Goal: Communication & Community: Answer question/provide support

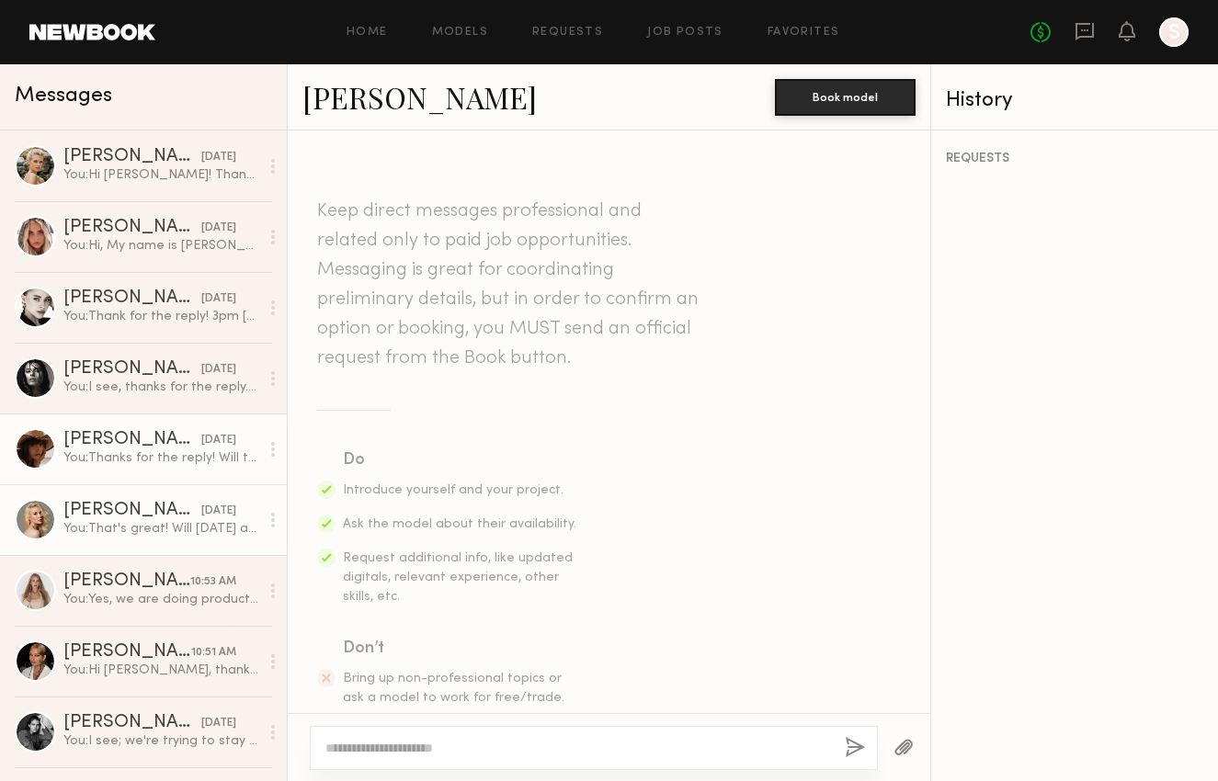
scroll to position [1290, 0]
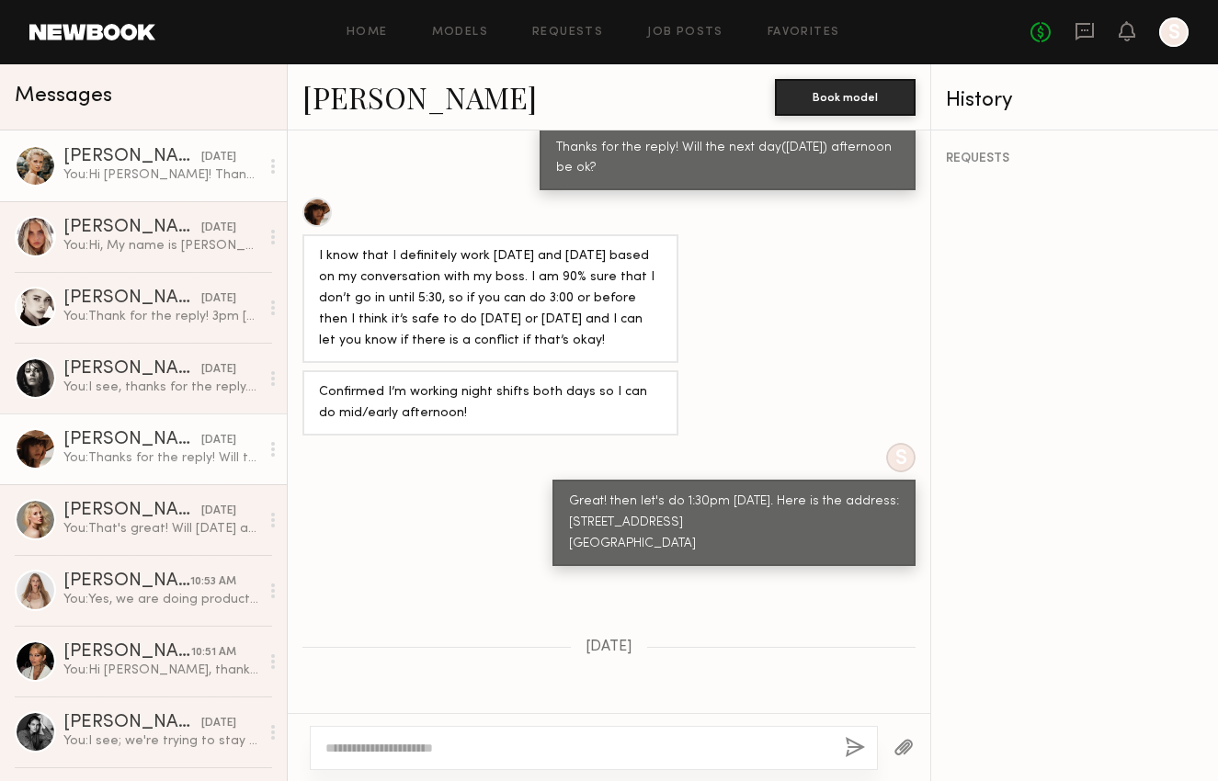
click at [201, 164] on div "08/22/2025" at bounding box center [218, 157] width 35 height 17
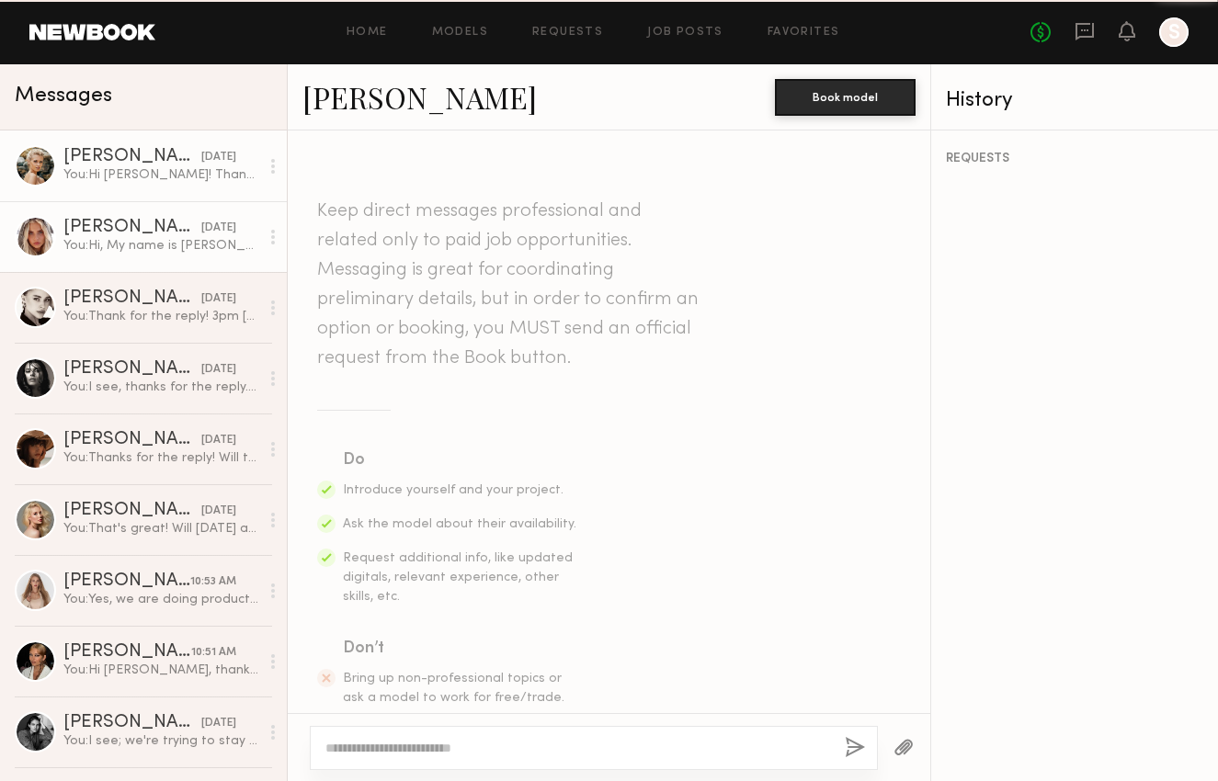
scroll to position [1556, 0]
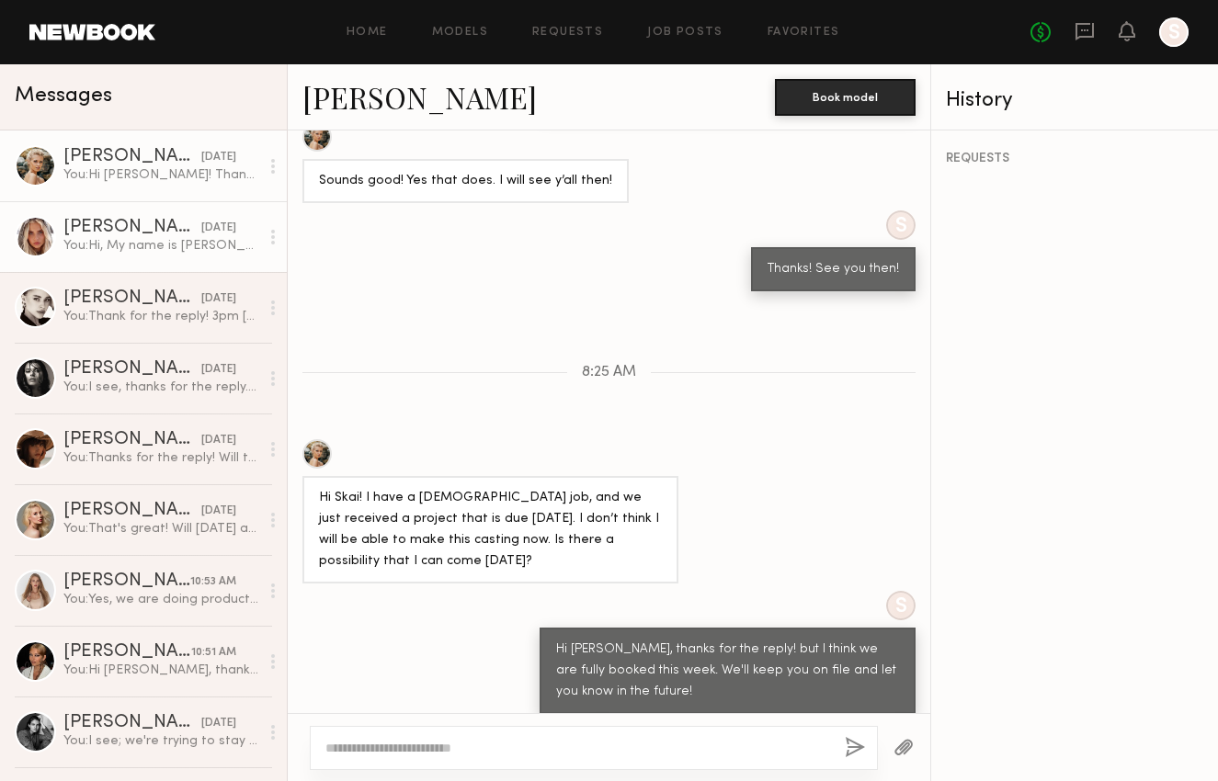
click at [201, 225] on div "08/22/2025" at bounding box center [218, 228] width 35 height 17
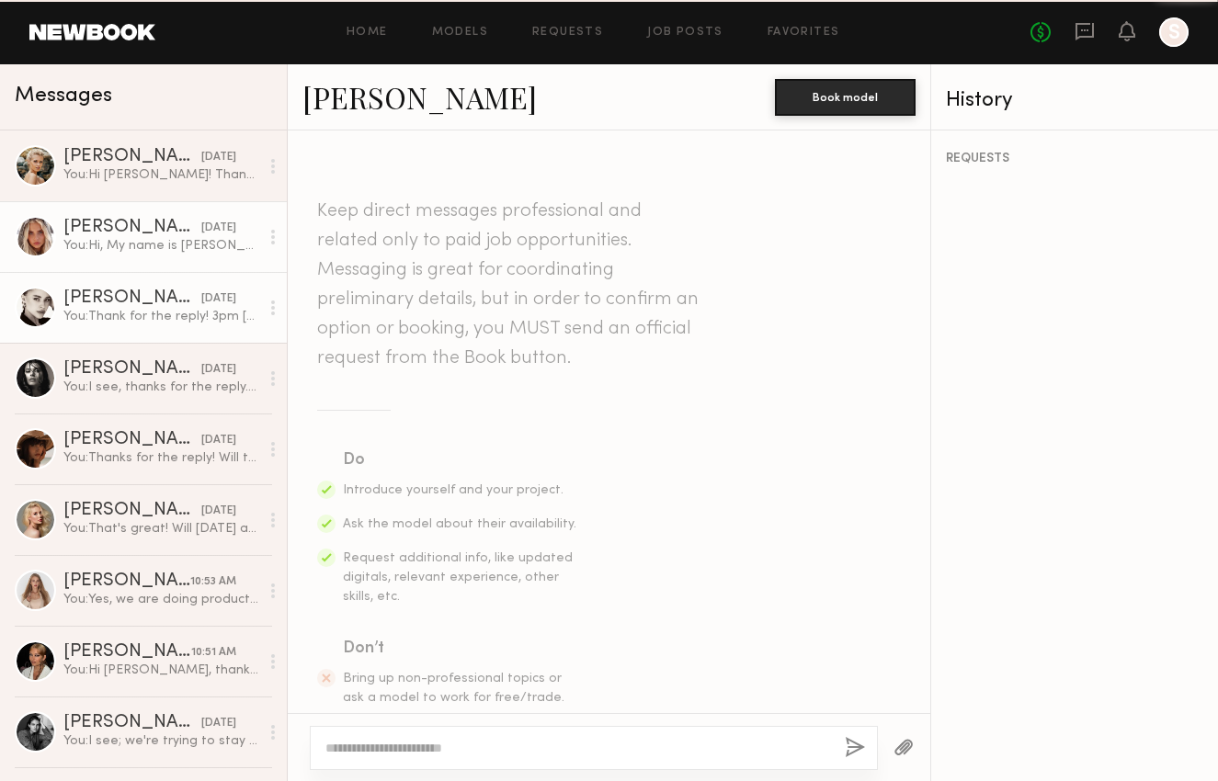
scroll to position [476, 0]
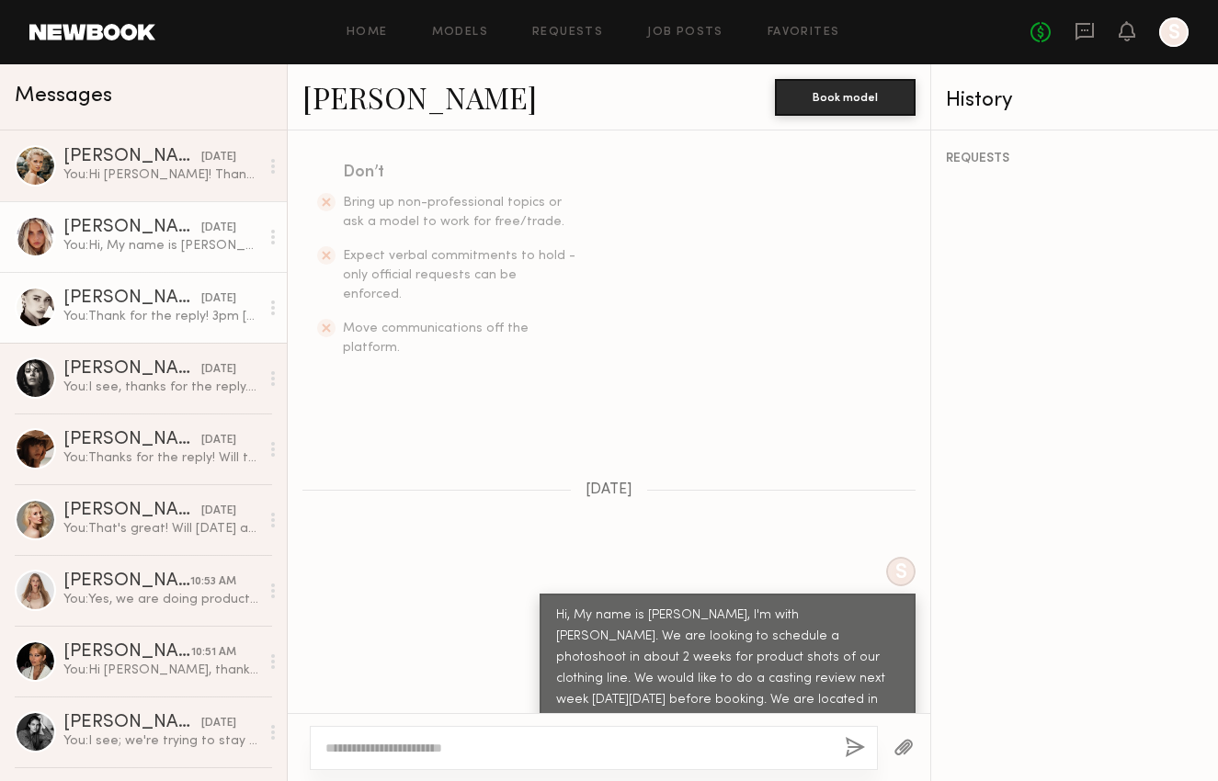
click at [158, 300] on div "Elena O." at bounding box center [132, 299] width 138 height 18
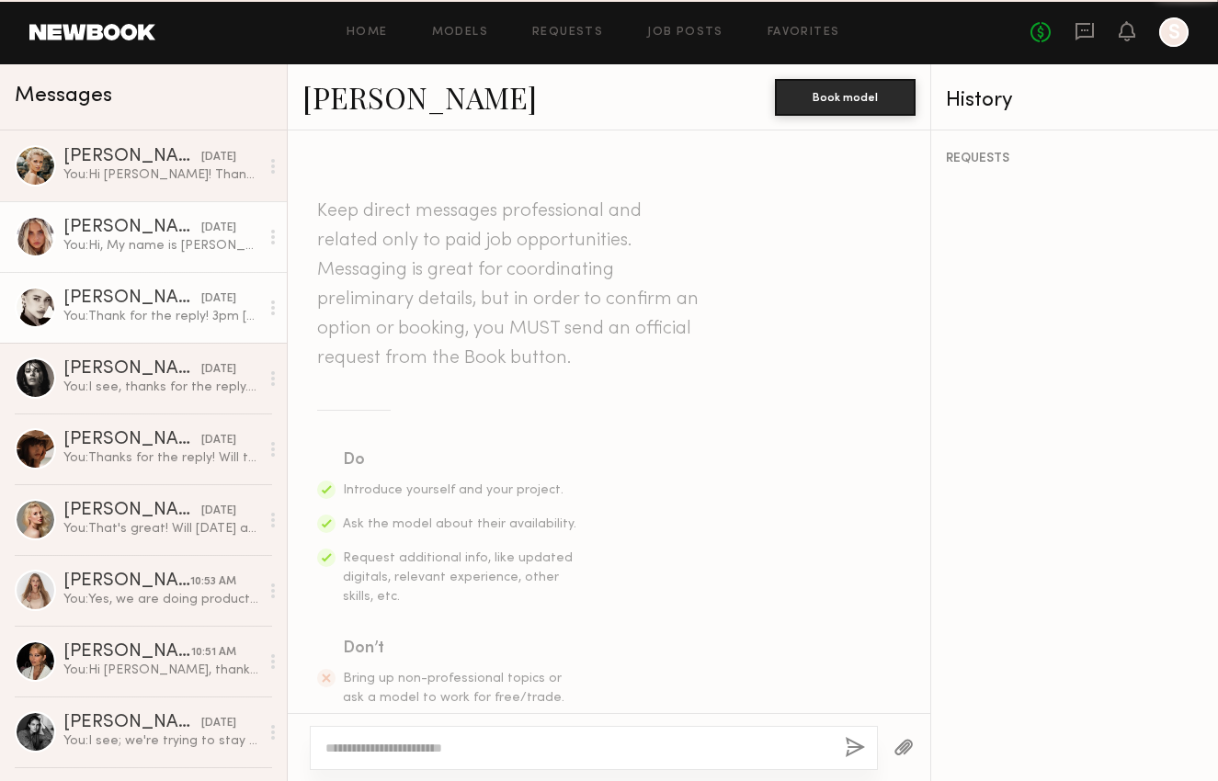
scroll to position [1001, 0]
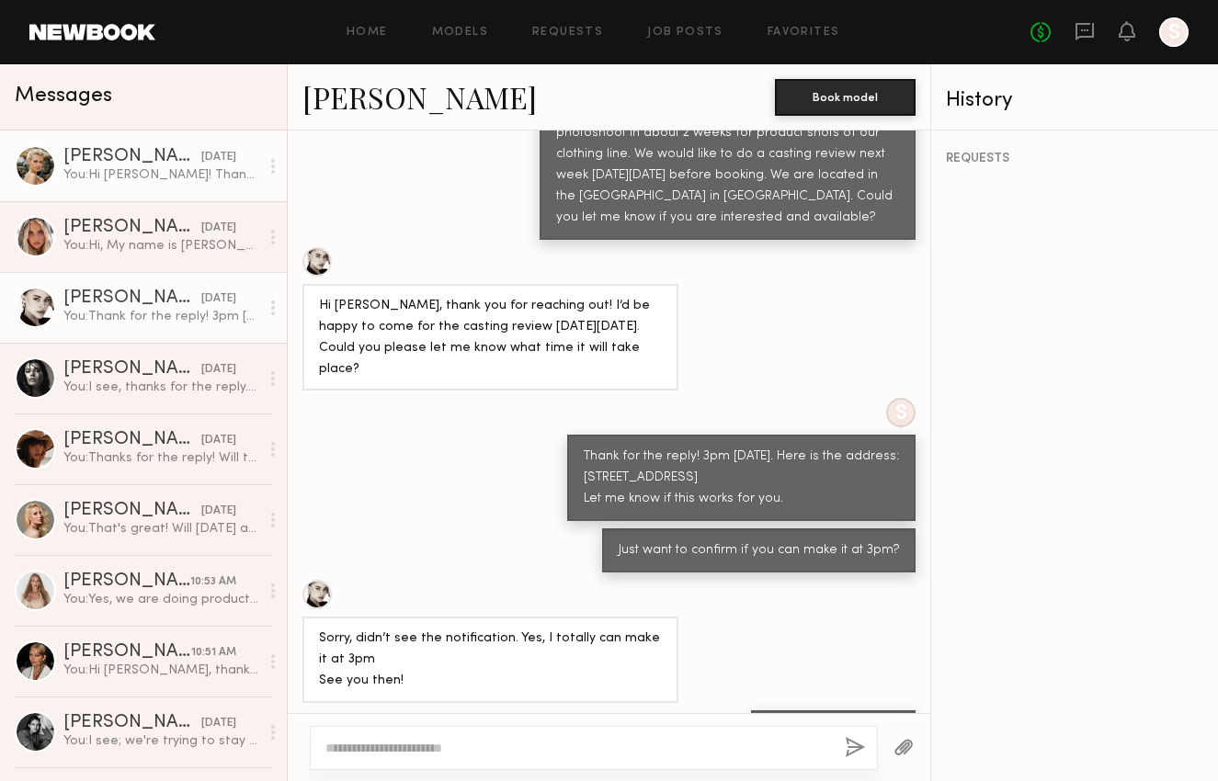
click at [159, 184] on link "Mallory A. 08/22/2025 You: Hi Mallory! Thanks for the reply. We don't have an e…" at bounding box center [143, 166] width 287 height 71
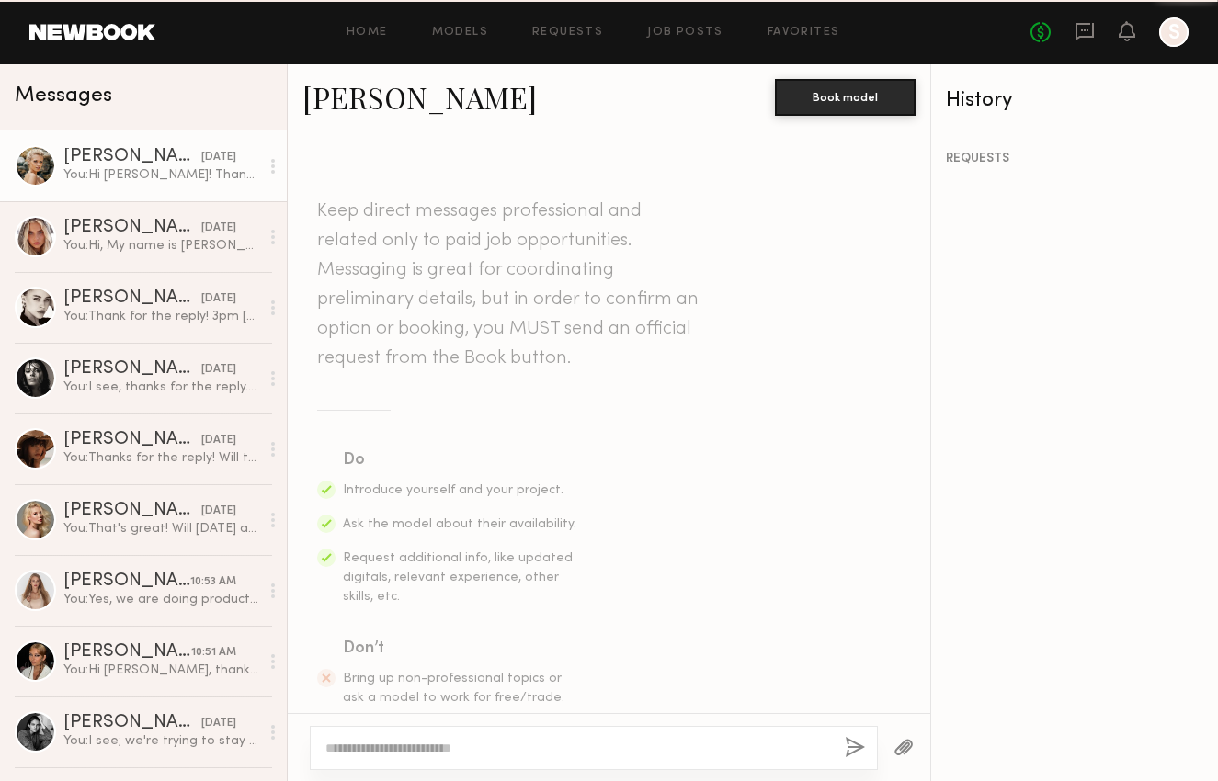
scroll to position [1556, 0]
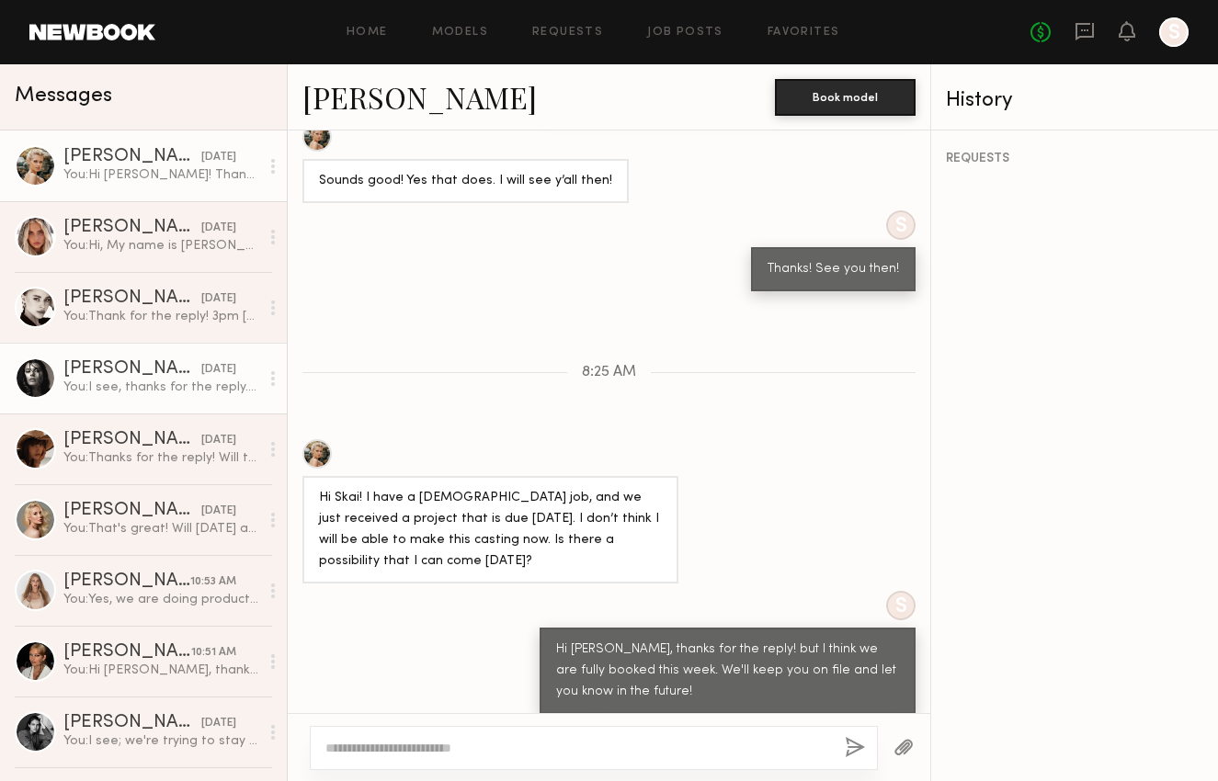
click at [152, 359] on link "Nikola S. 08/22/2025 You: I see, thanks for the reply. We'll let you know in th…" at bounding box center [143, 378] width 287 height 71
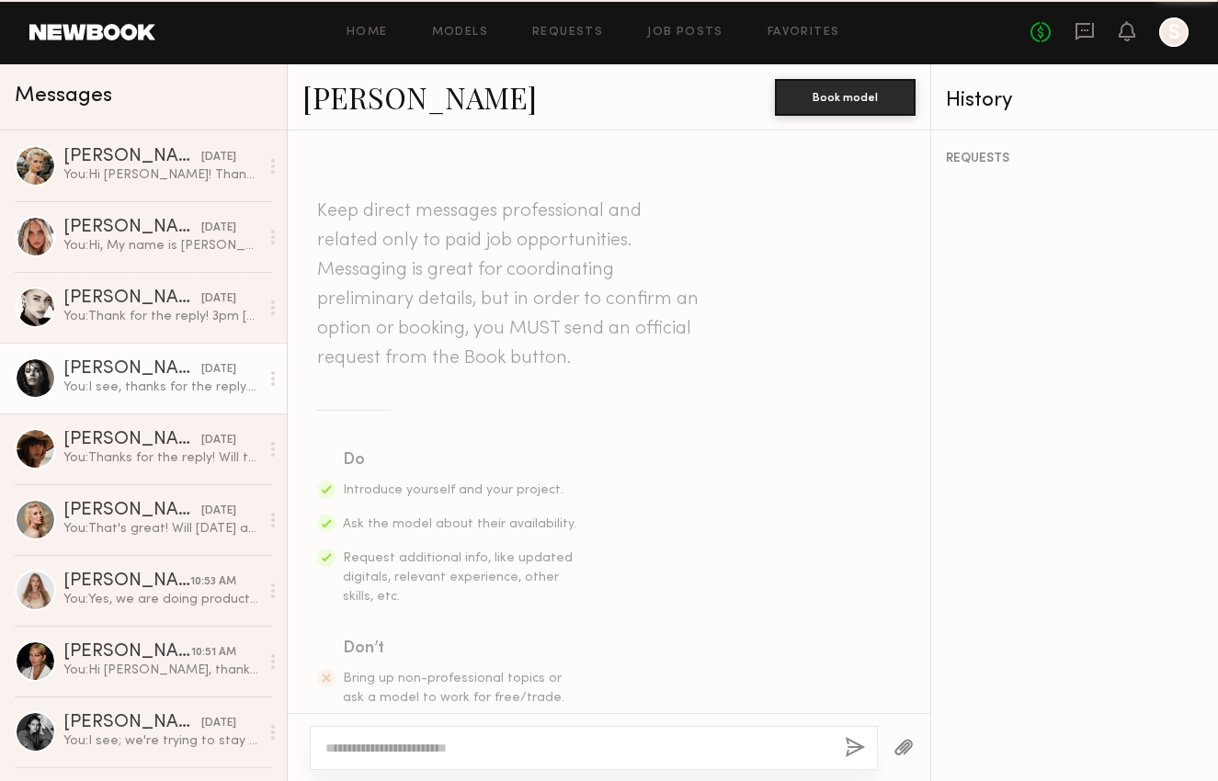
scroll to position [675, 0]
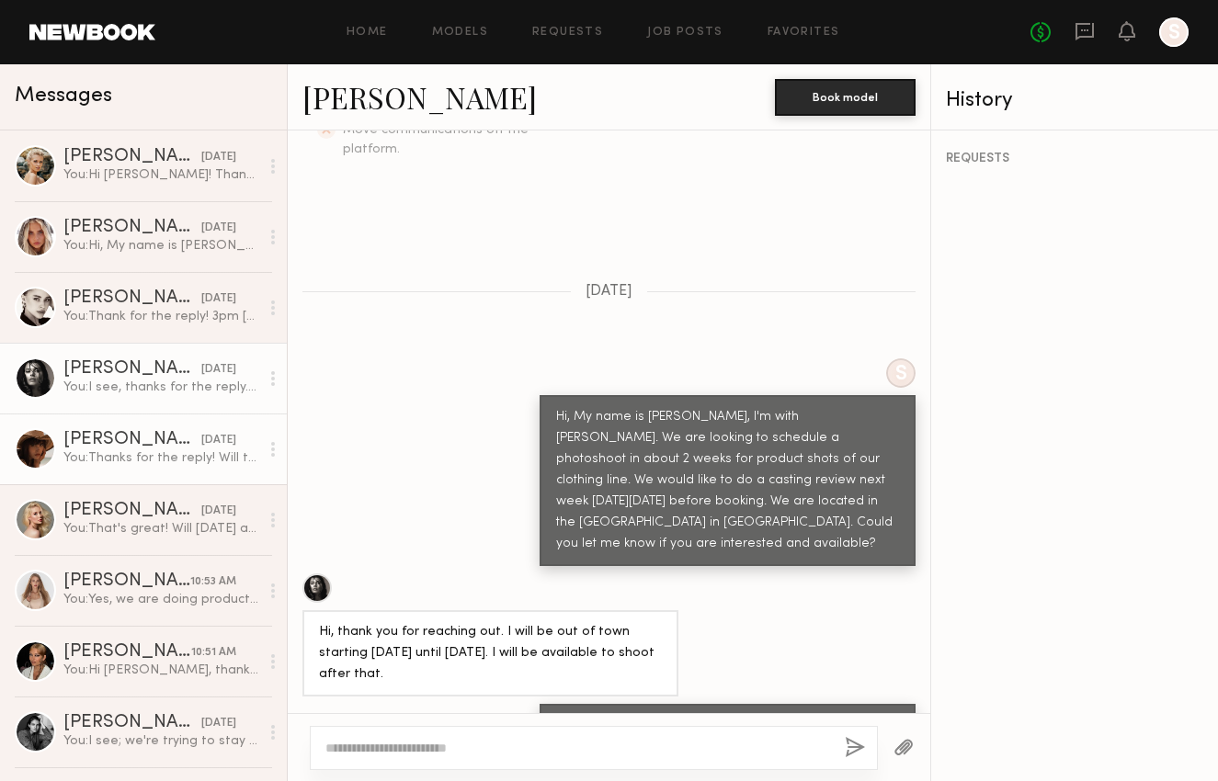
click at [154, 431] on div "Mae B." at bounding box center [132, 440] width 138 height 18
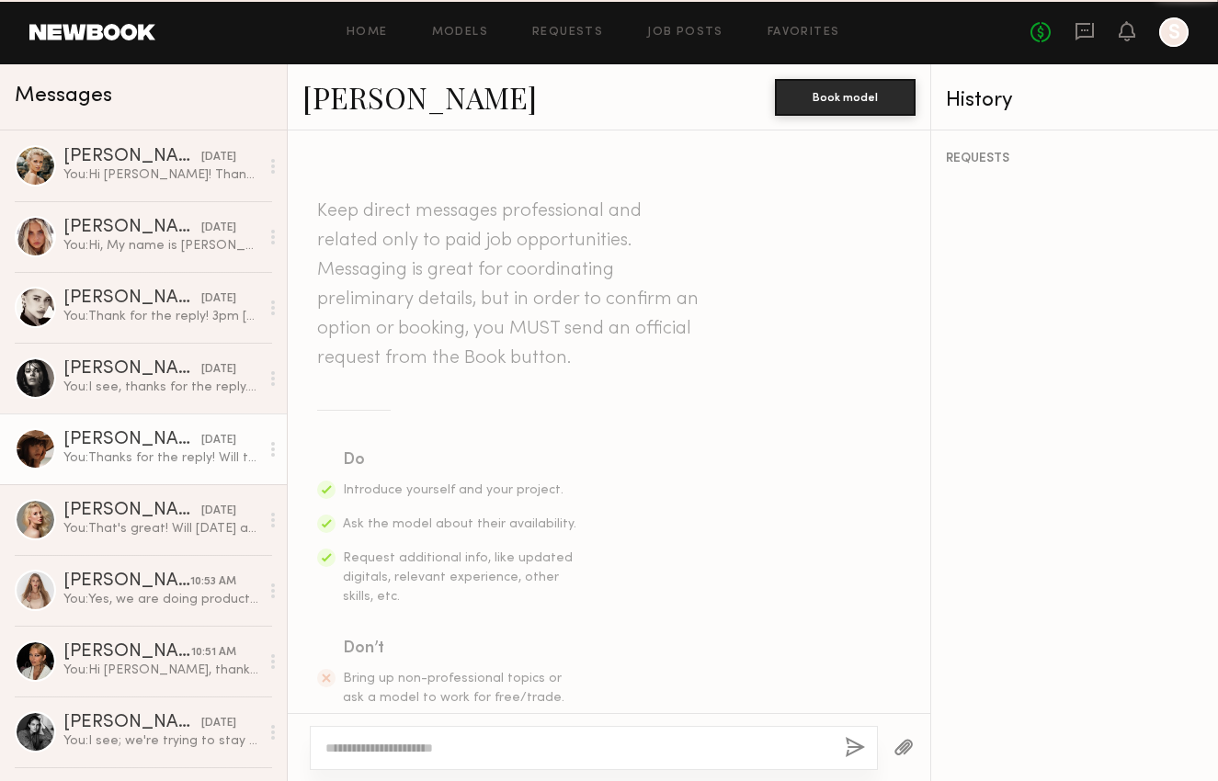
scroll to position [1290, 0]
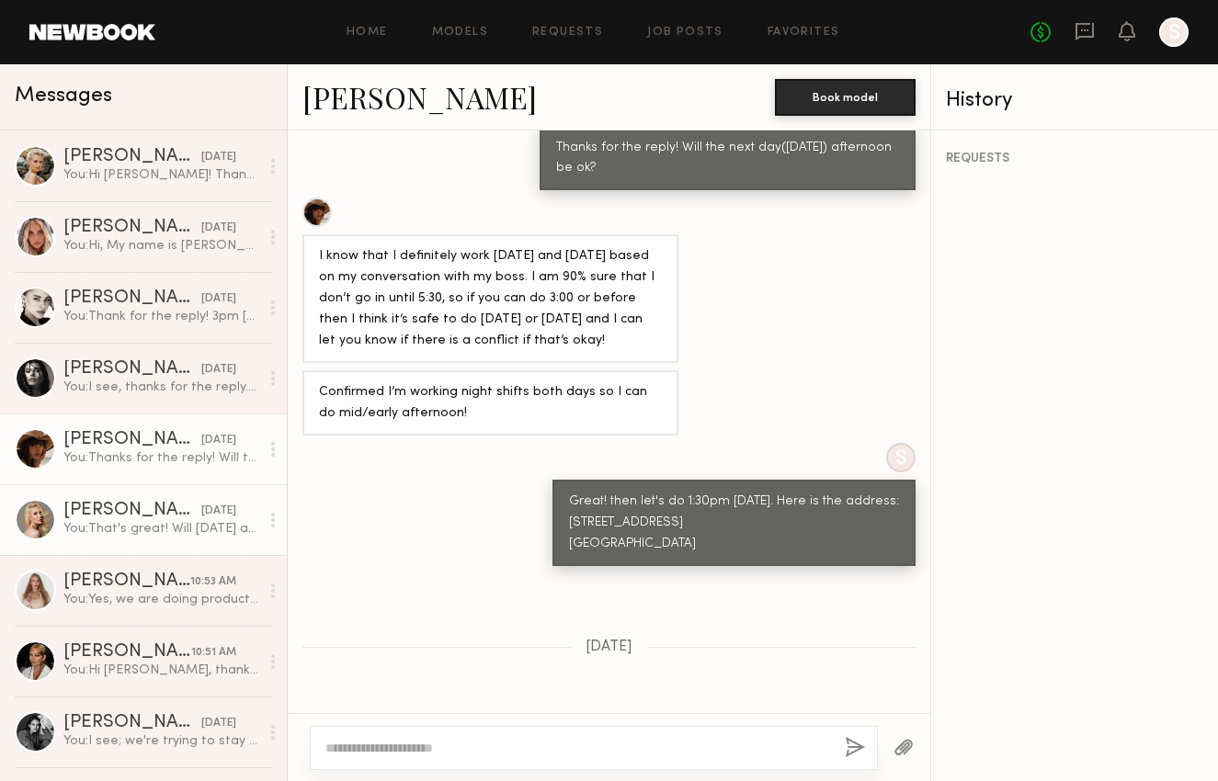
click at [163, 531] on div "You: That's great! Will next week Wednesday at 2pm be ok? Here is our address: …" at bounding box center [161, 528] width 196 height 17
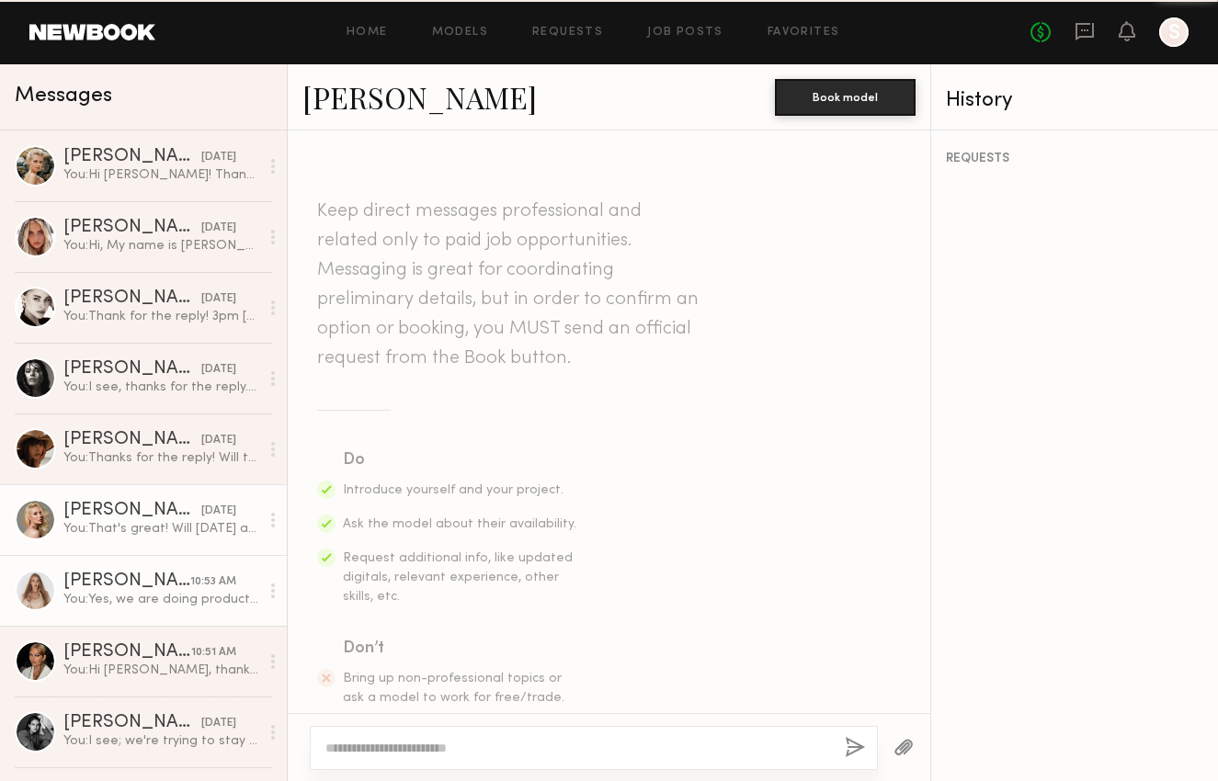
scroll to position [1369, 0]
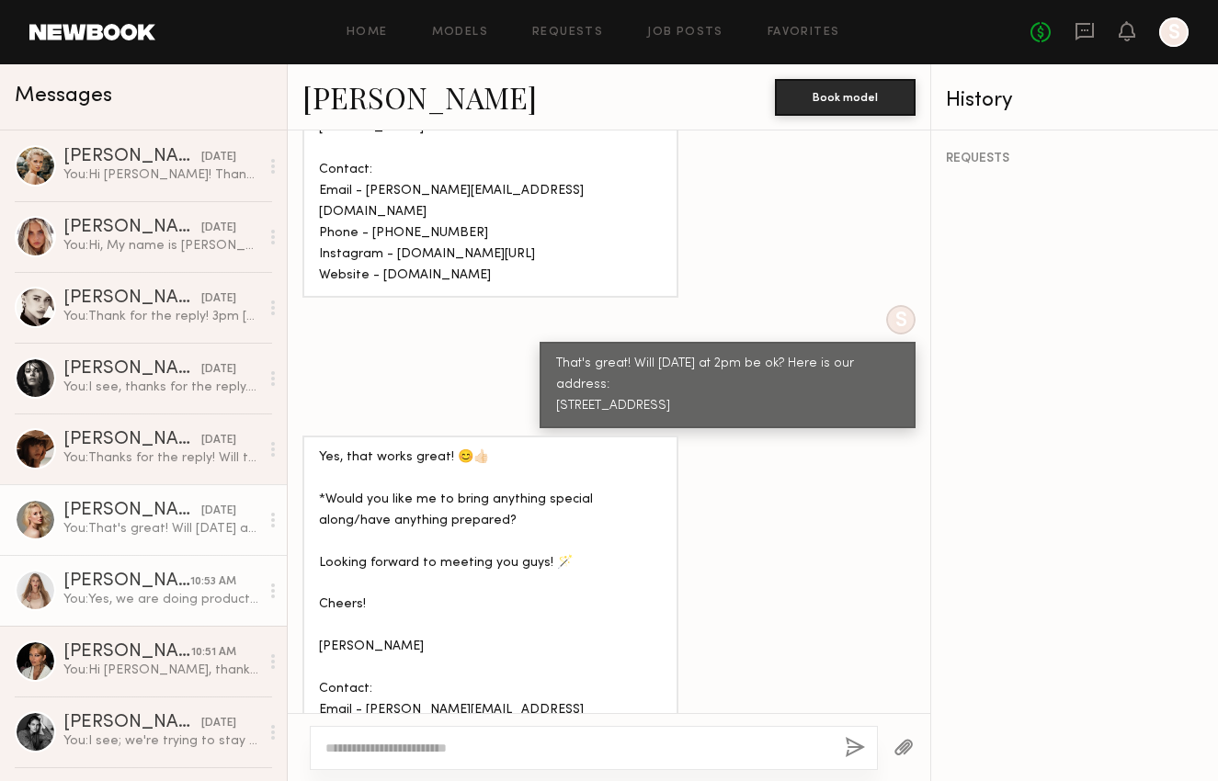
click at [156, 571] on link "Valeriia K. 10:53 AM You: Yes, we are doing product photoshoots for our clothin…" at bounding box center [143, 590] width 287 height 71
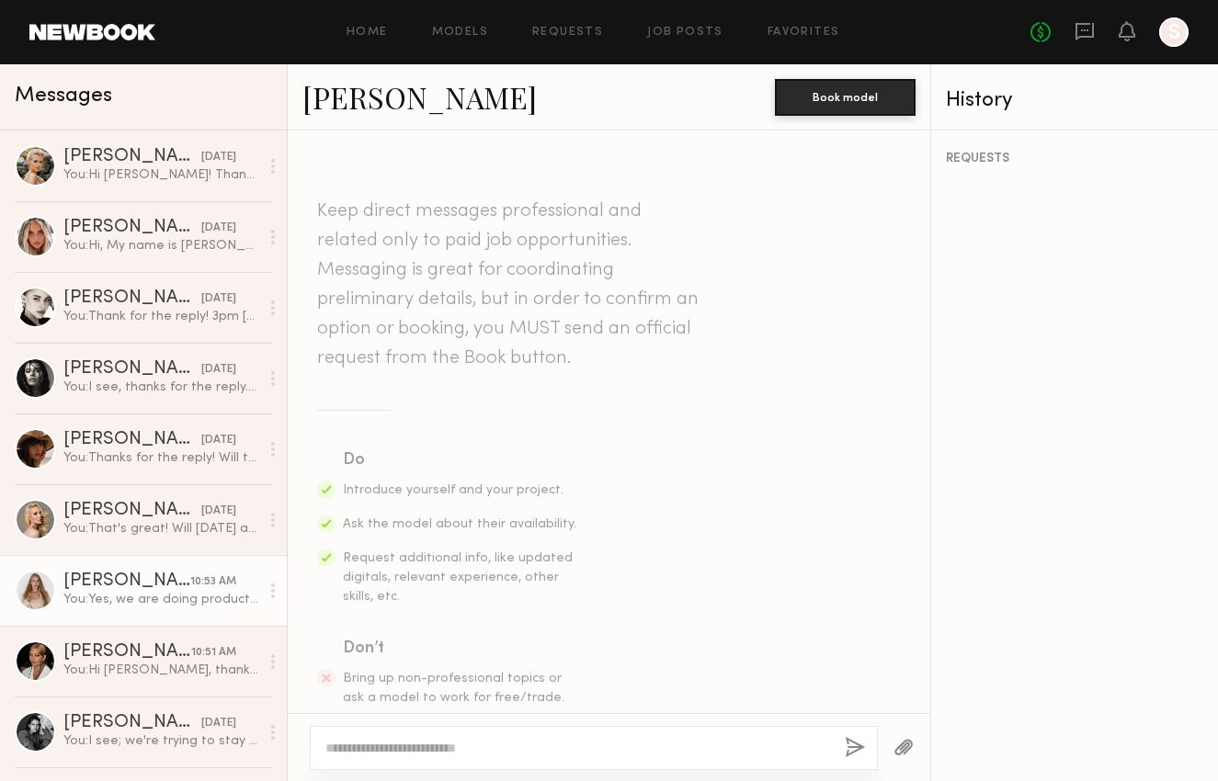
scroll to position [1145, 0]
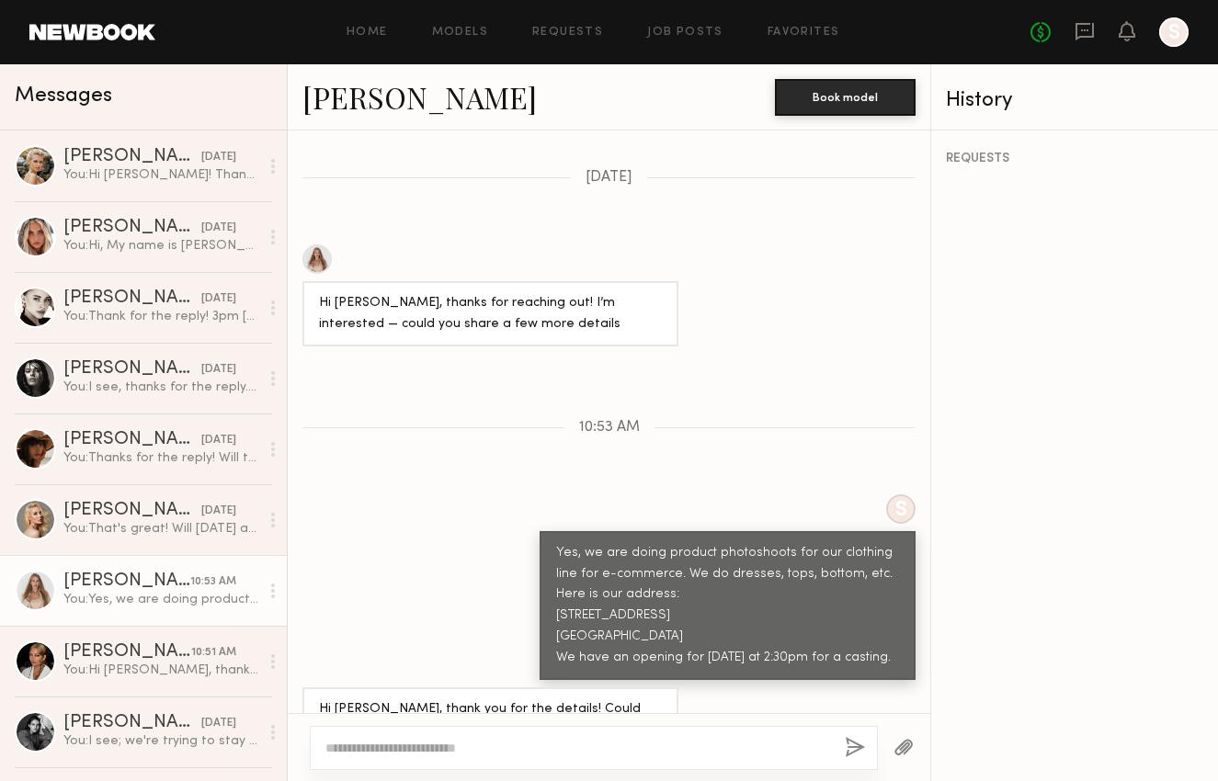
click at [320, 245] on div at bounding box center [316, 259] width 29 height 29
click at [317, 245] on div at bounding box center [316, 259] width 29 height 29
click at [396, 749] on textarea at bounding box center [577, 748] width 505 height 18
type textarea "**********"
click at [856, 746] on button "button" at bounding box center [855, 748] width 20 height 23
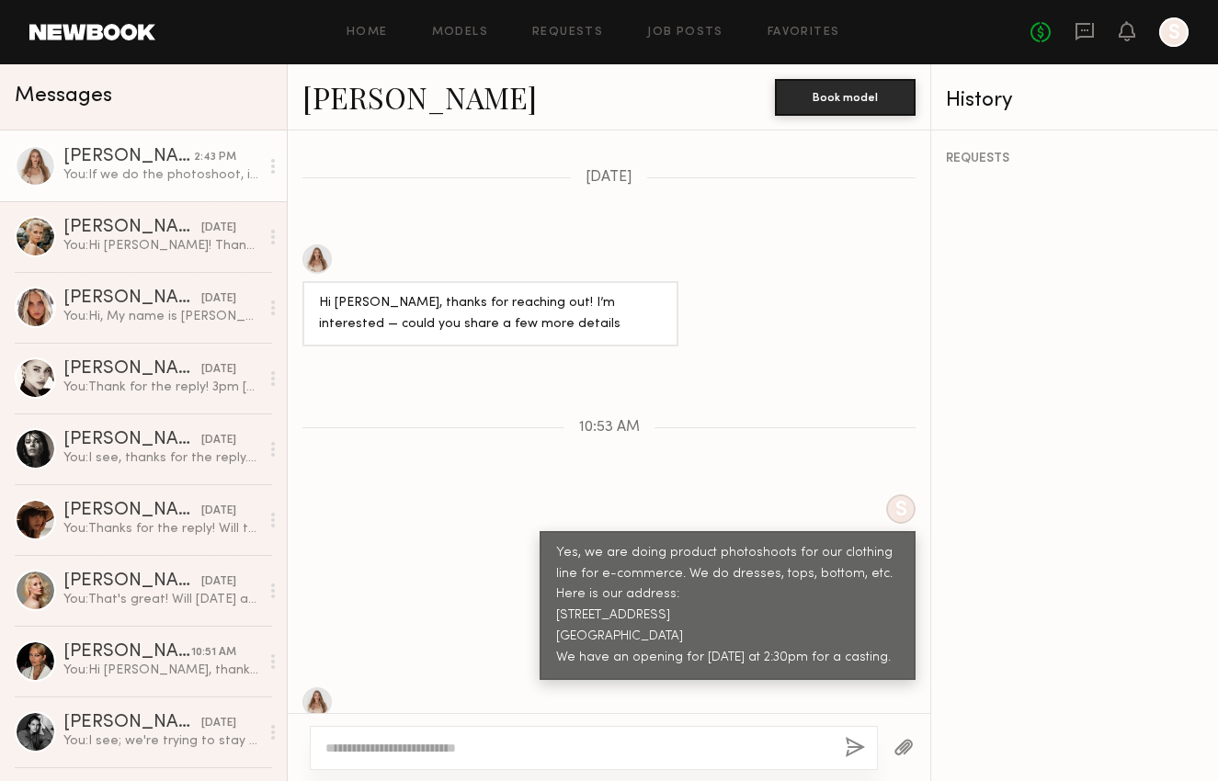
scroll to position [1232, 0]
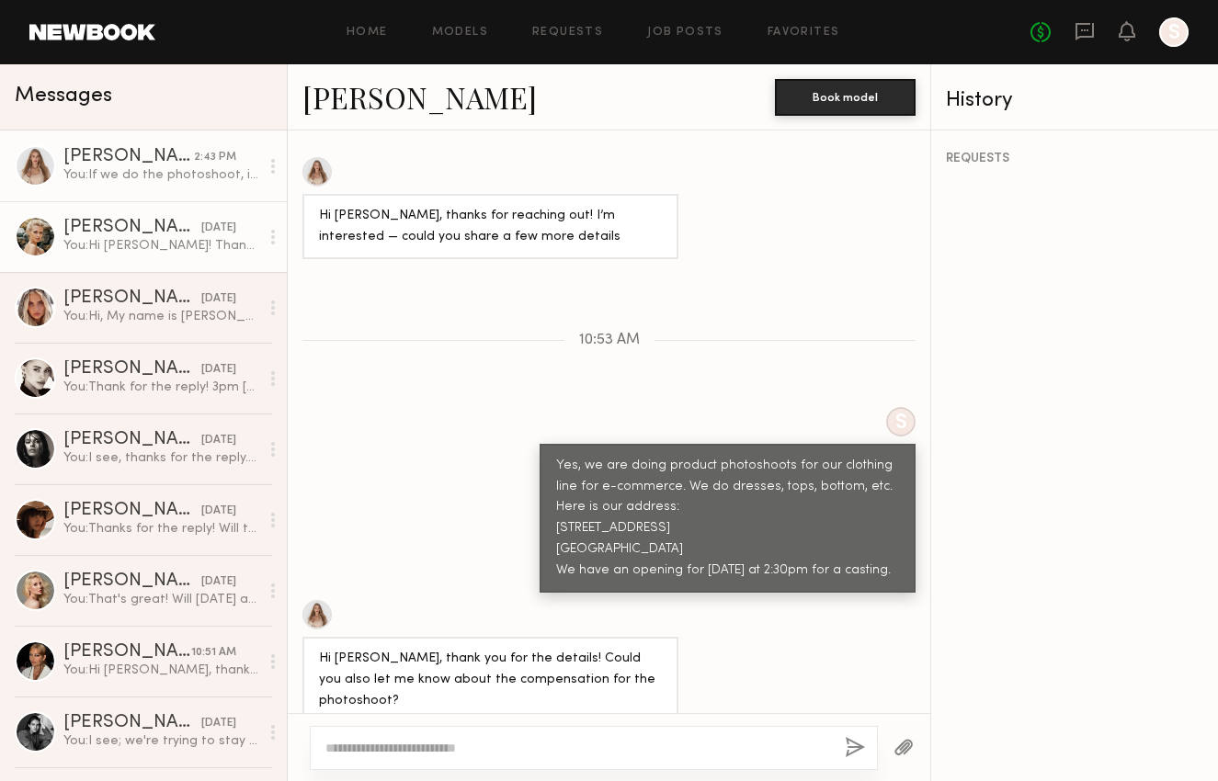
click at [141, 239] on div "You: Hi Mallory! Thanks for the reply. We don't have an exact date, but we are …" at bounding box center [161, 245] width 196 height 17
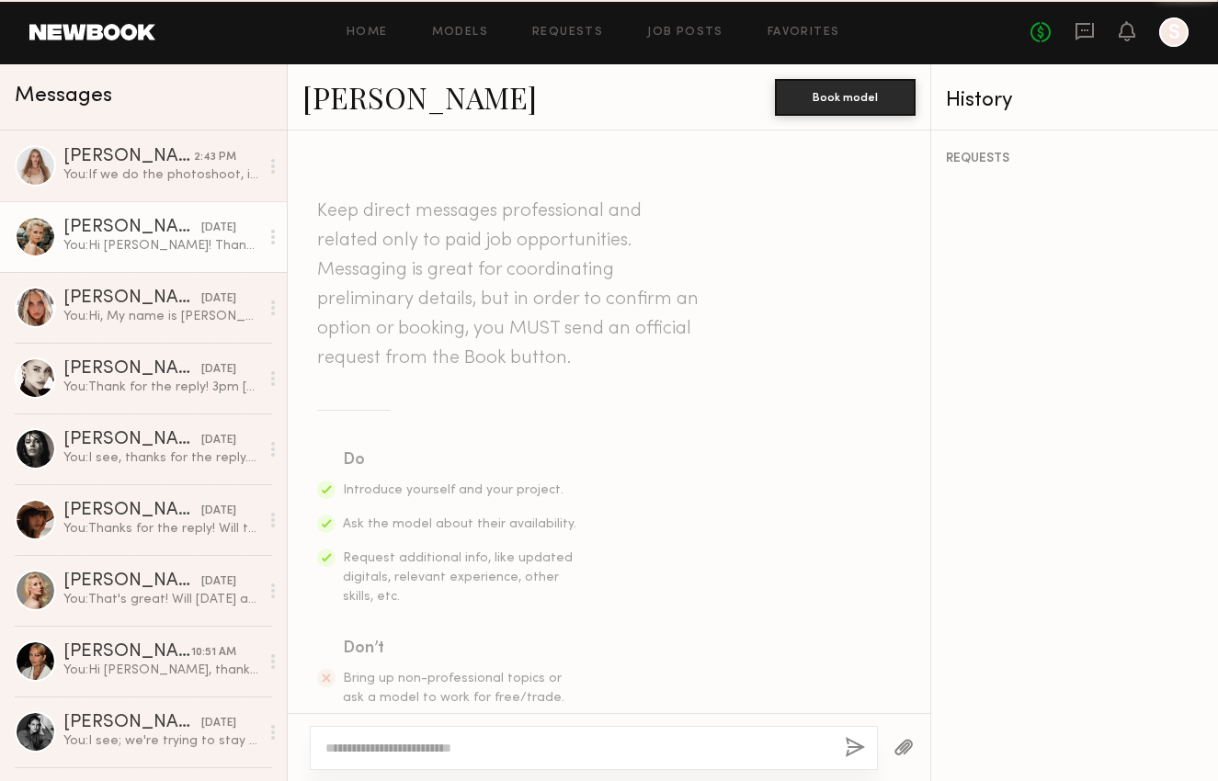
scroll to position [1556, 0]
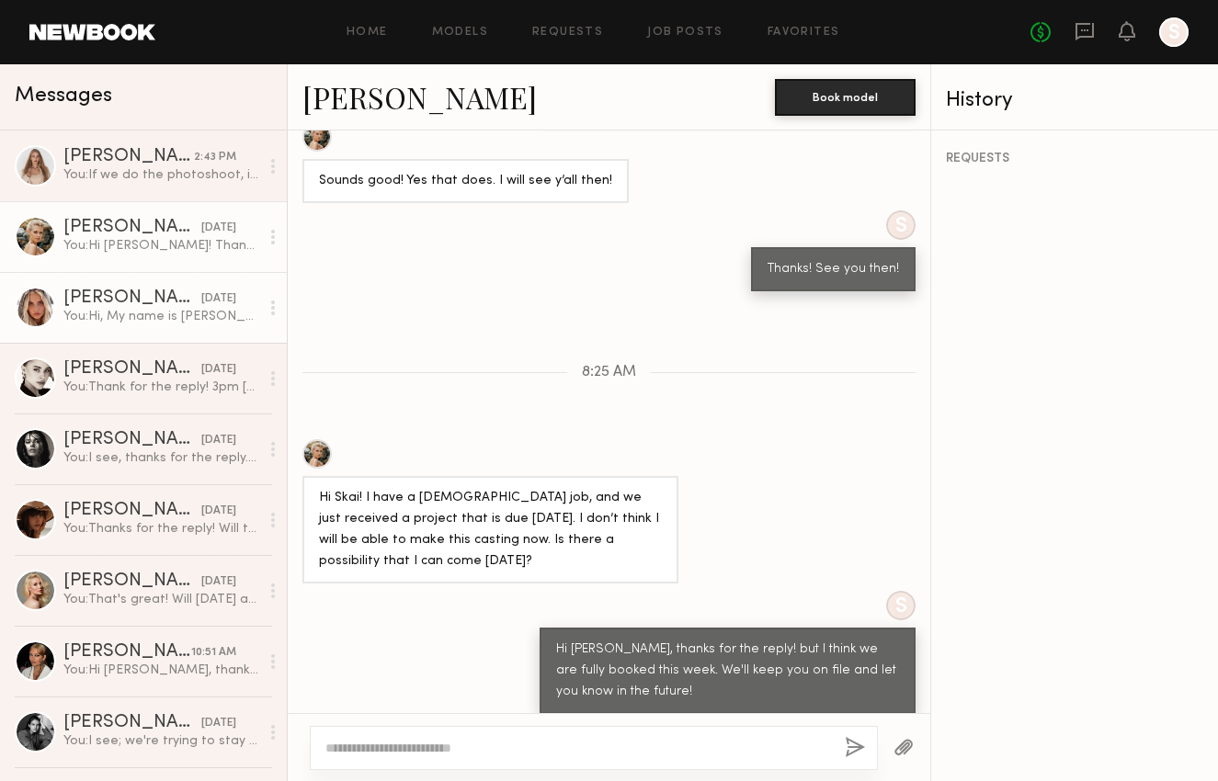
click at [143, 300] on div "Allea S." at bounding box center [132, 299] width 138 height 18
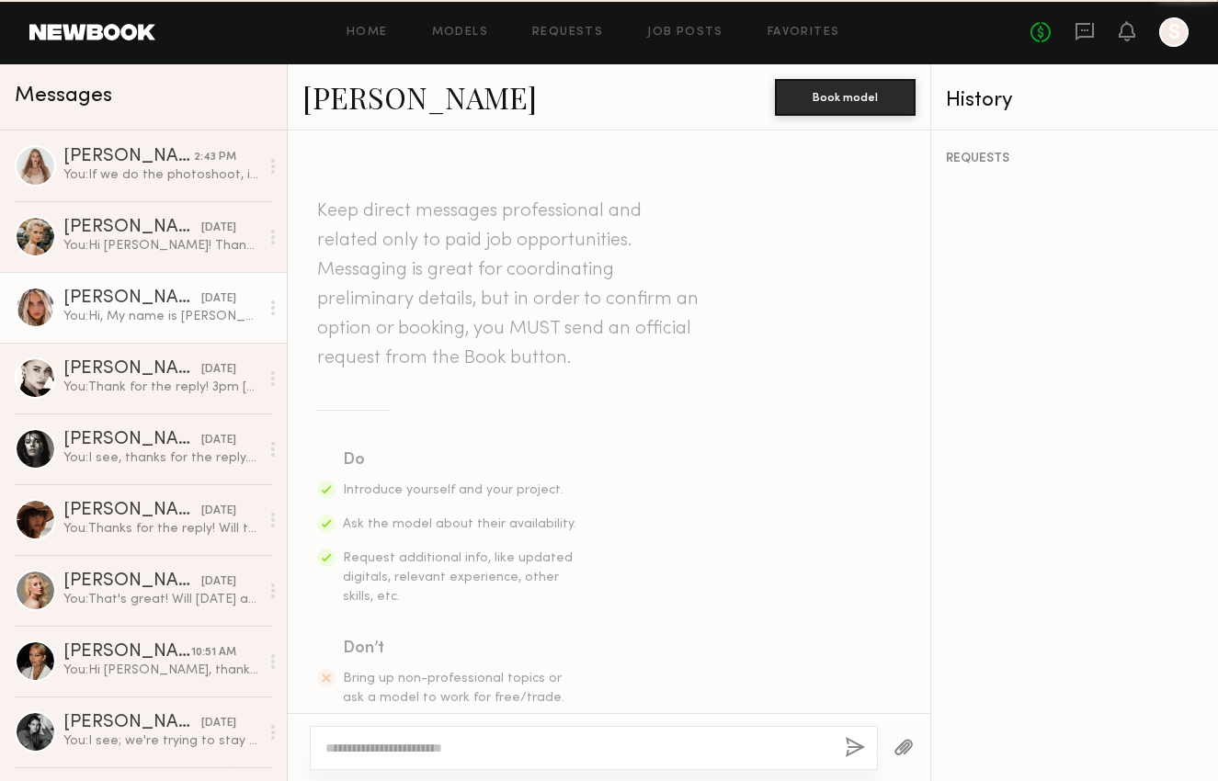
scroll to position [476, 0]
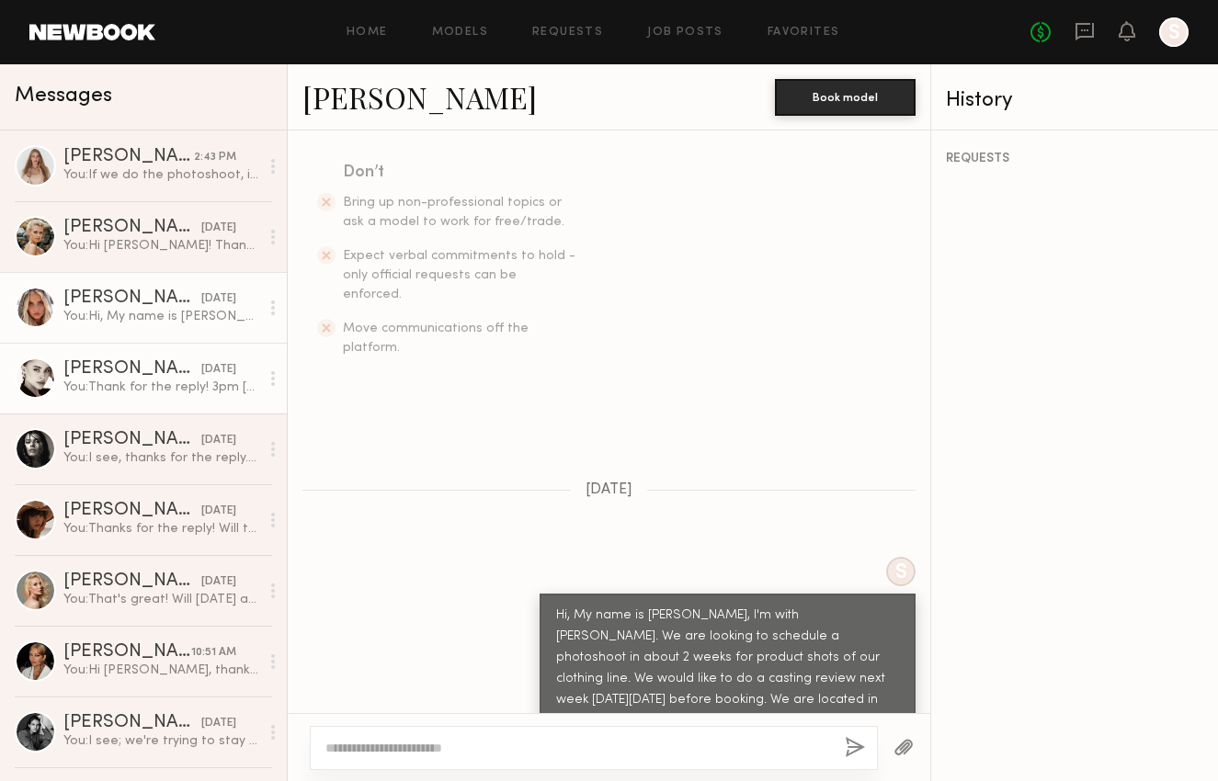
click at [157, 382] on div "You: Thank for the reply! 3pm on Wednesday. Here is the address: 939 Stanford A…" at bounding box center [161, 387] width 196 height 17
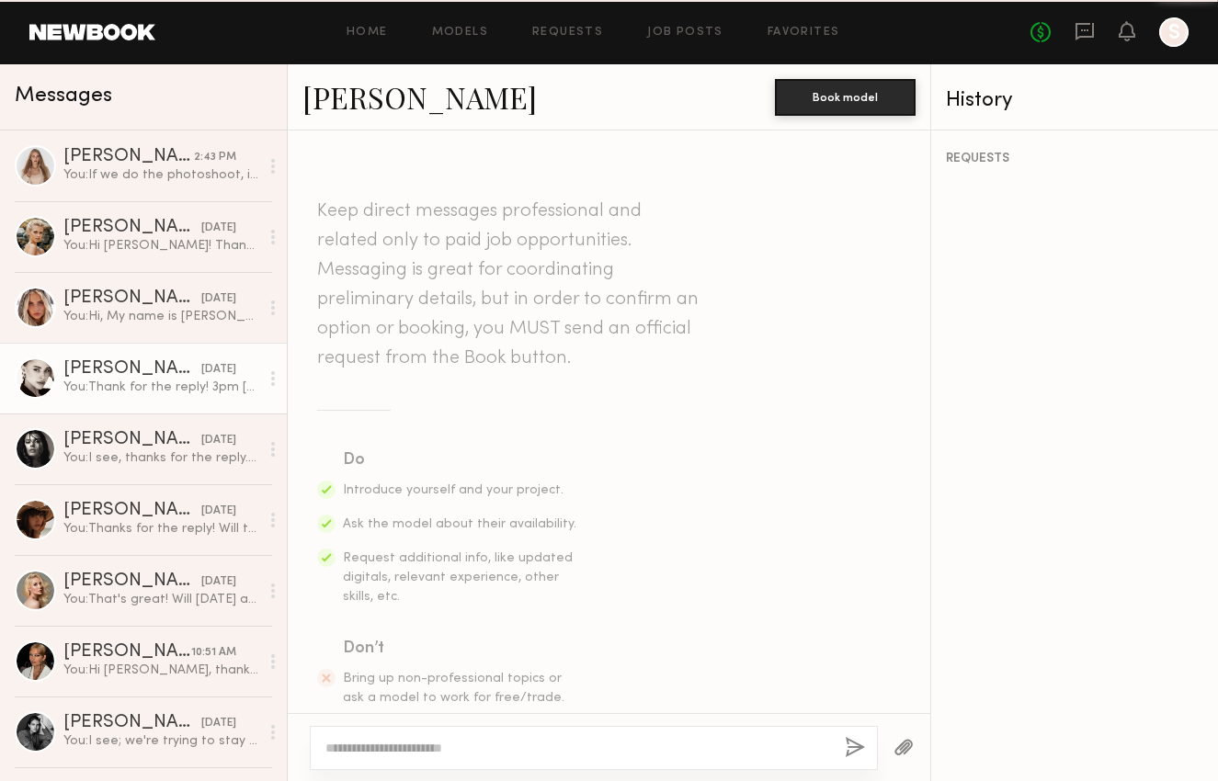
scroll to position [1001, 0]
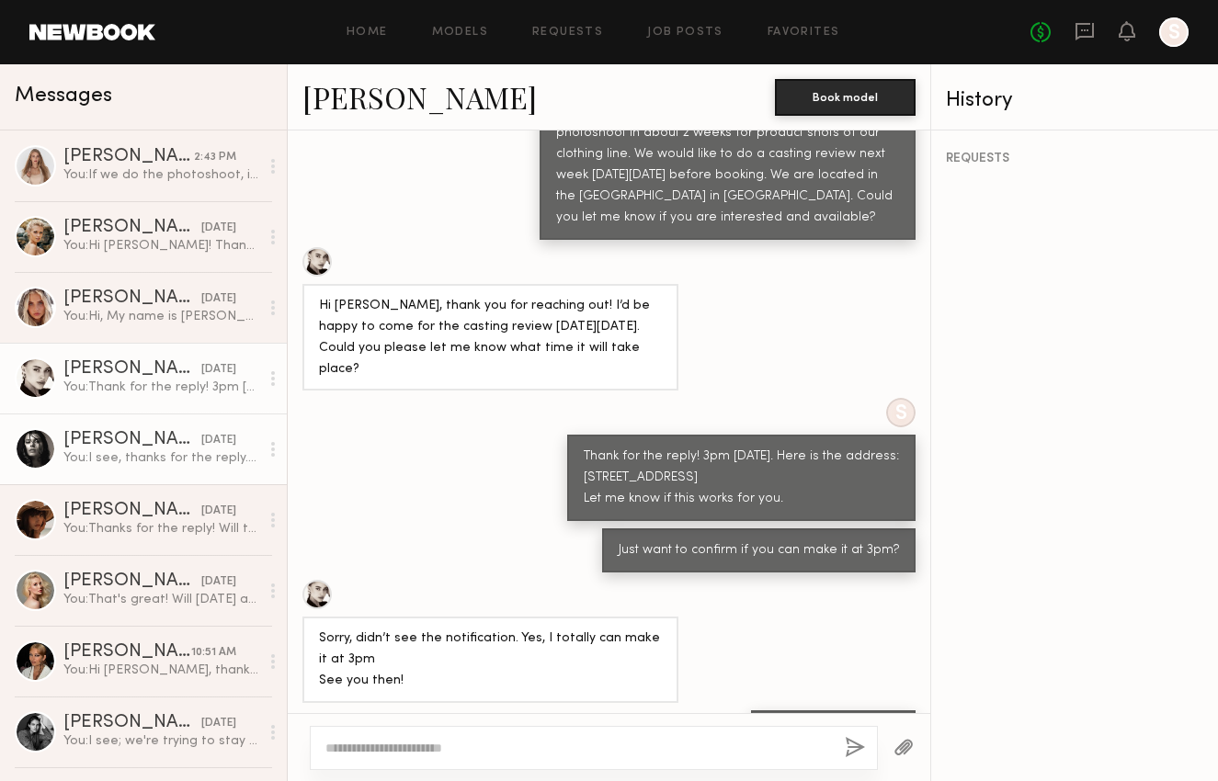
click at [169, 458] on div "You: I see, thanks for the reply. We'll let you know in the future if anything …" at bounding box center [161, 458] width 196 height 17
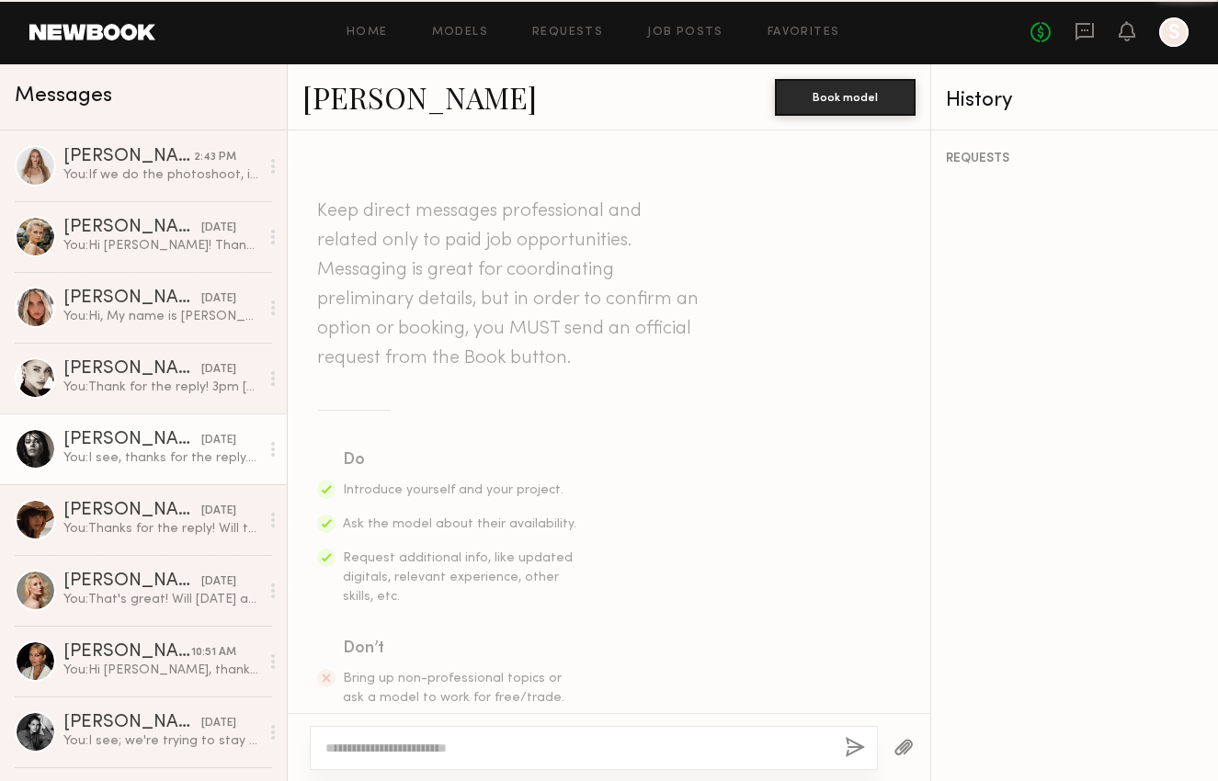
scroll to position [675, 0]
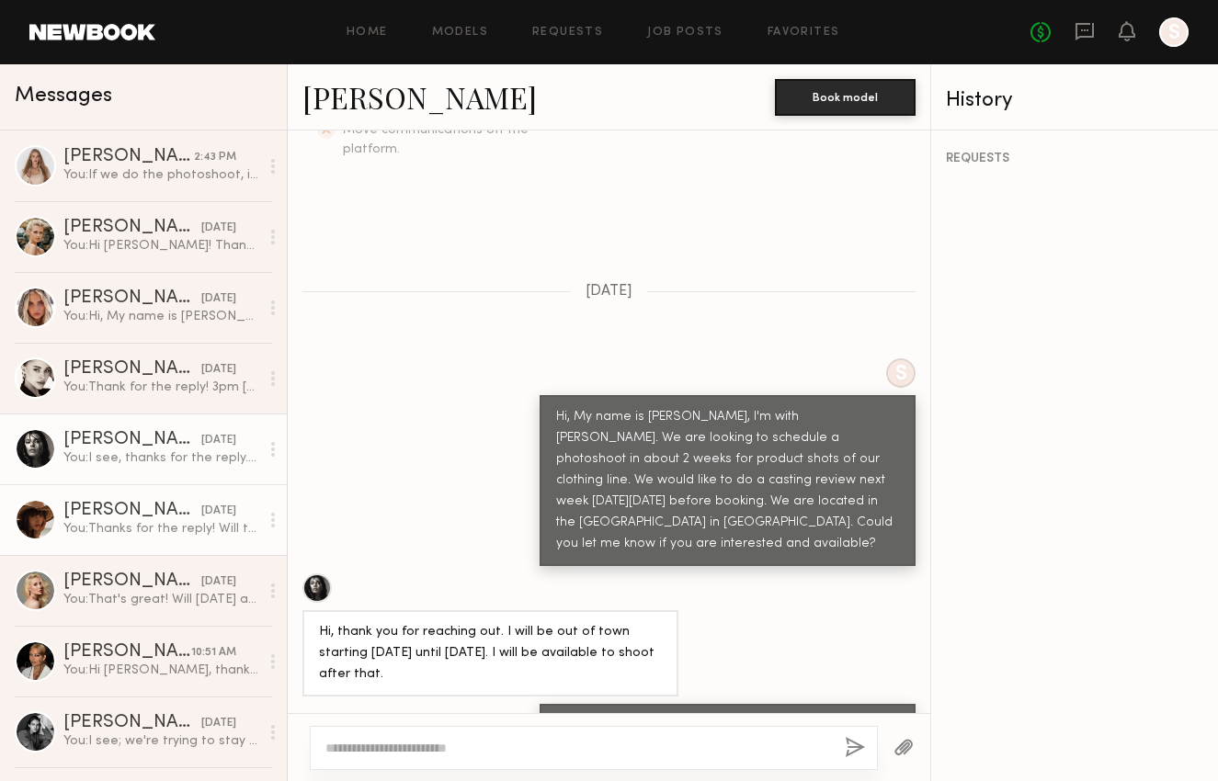
click at [201, 516] on div "08/22/2025" at bounding box center [218, 511] width 35 height 17
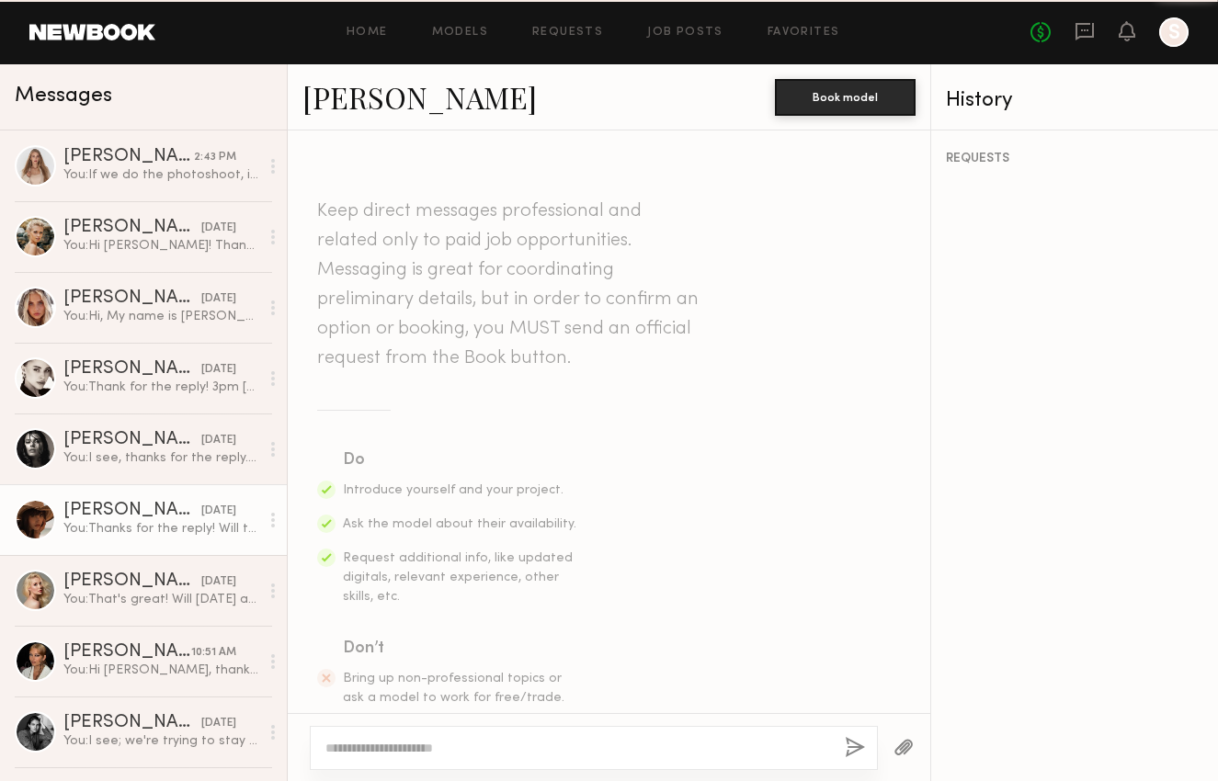
scroll to position [1290, 0]
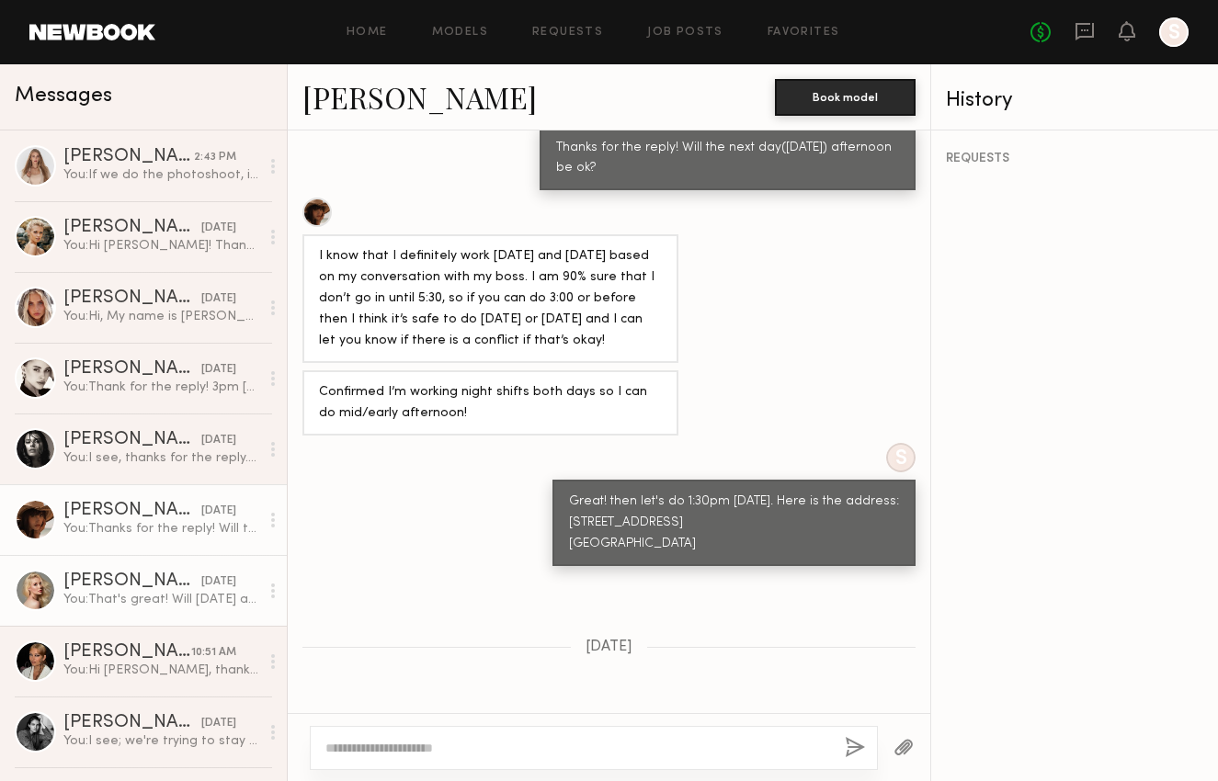
click at [132, 599] on div "You: That's great! Will next week Wednesday at 2pm be ok? Here is our address: …" at bounding box center [161, 599] width 196 height 17
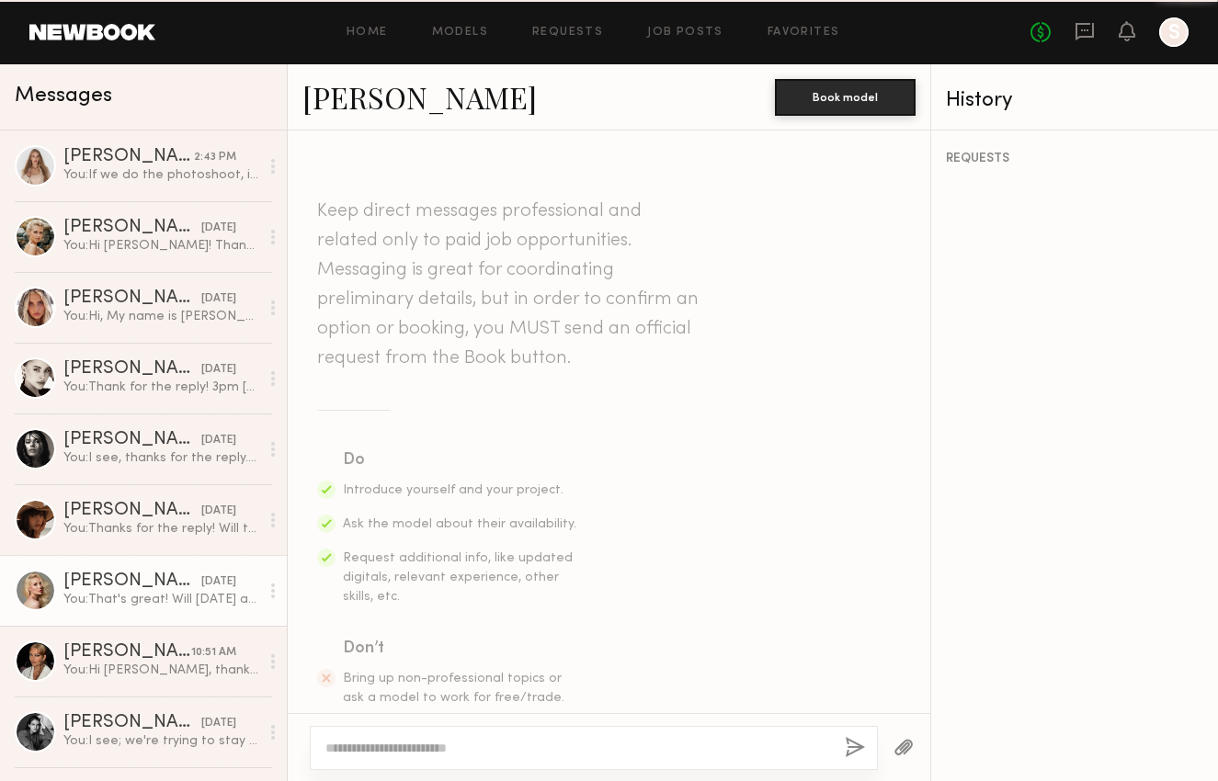
scroll to position [1369, 0]
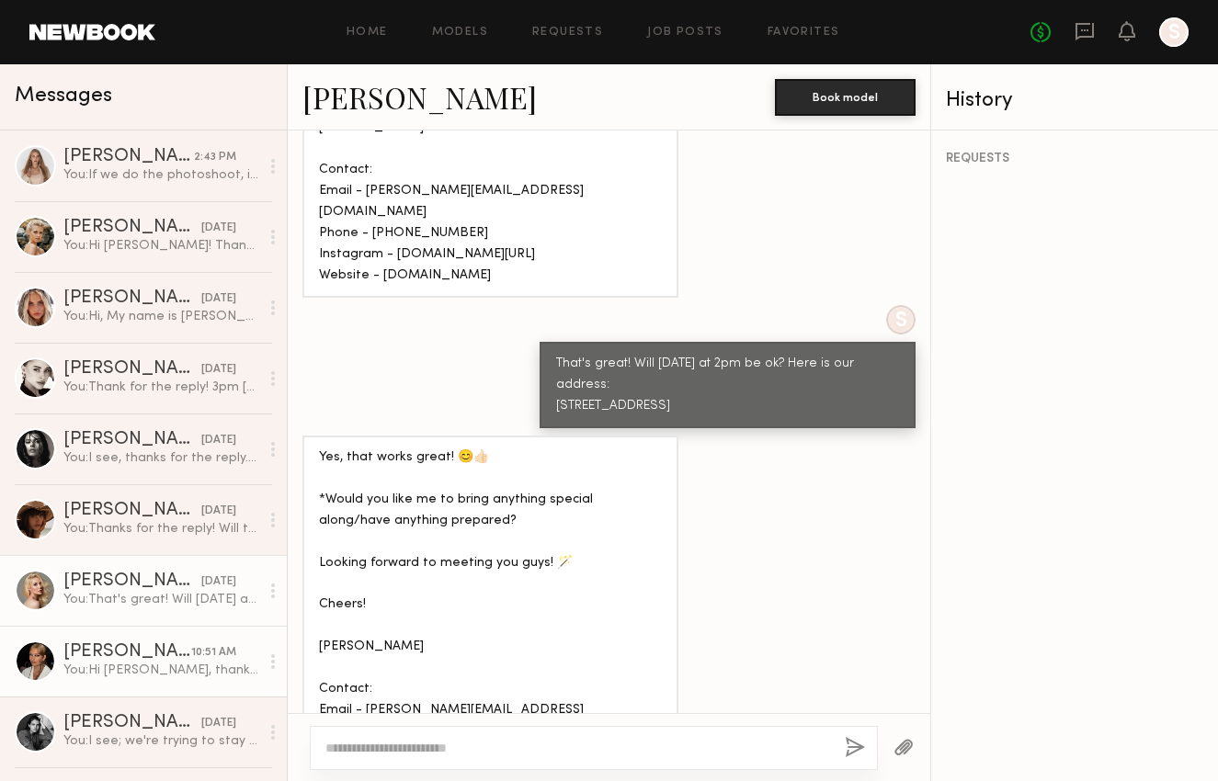
click at [186, 662] on div "You: Hi Bianca, thanks for the reply! but I think we are fully booked this week…" at bounding box center [161, 670] width 196 height 17
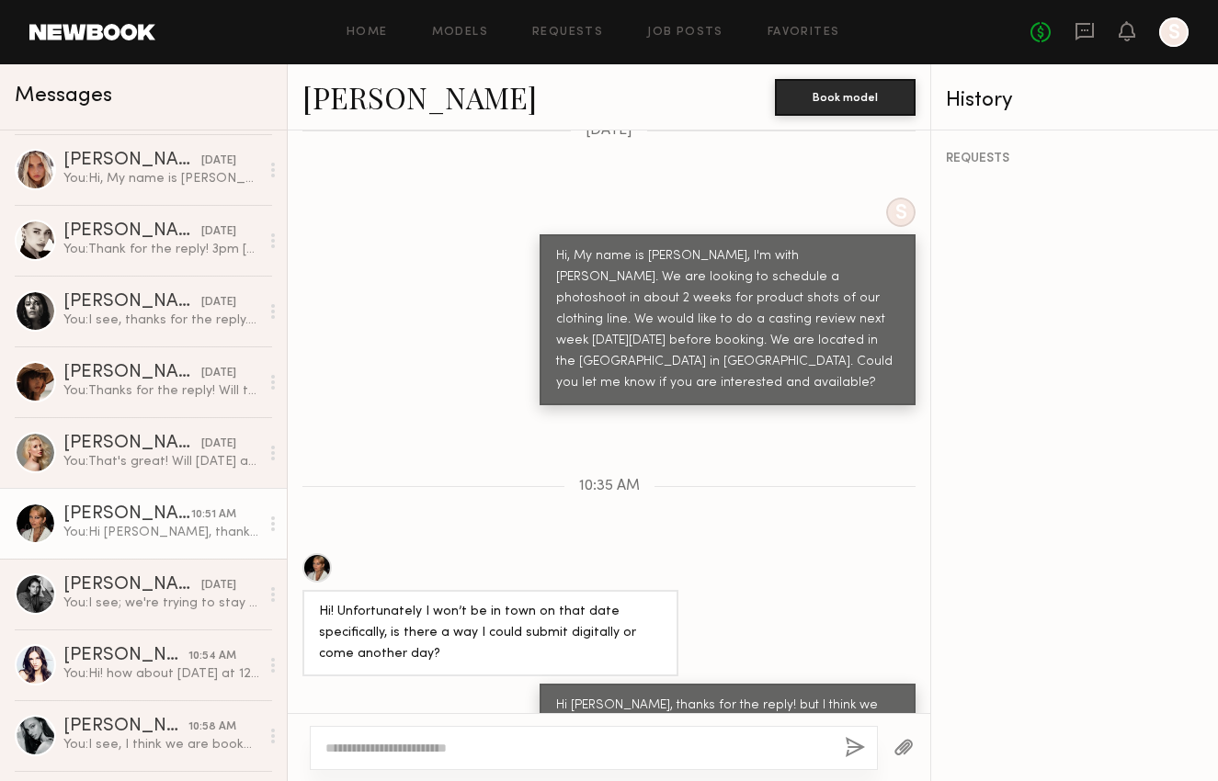
scroll to position [229, 0]
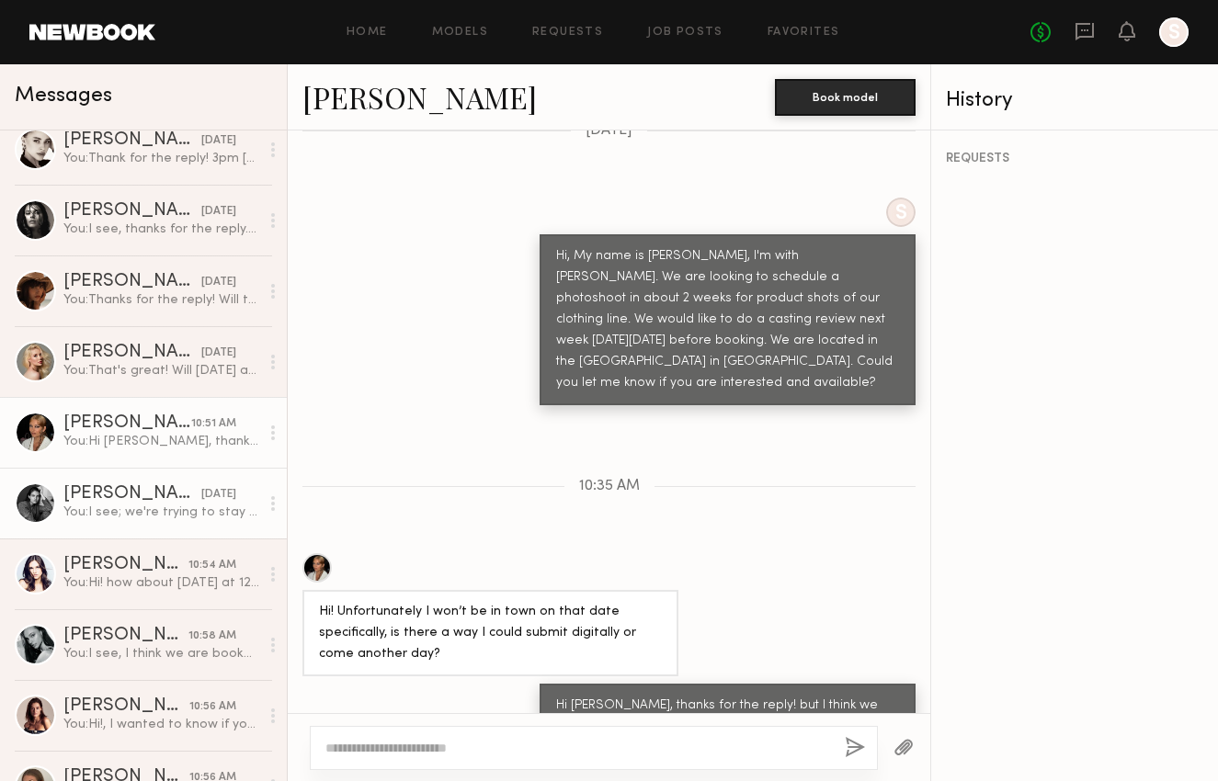
click at [181, 507] on div "You: I see; we're trying to stay in our budget to be around $100/hr. Thank you …" at bounding box center [161, 512] width 196 height 17
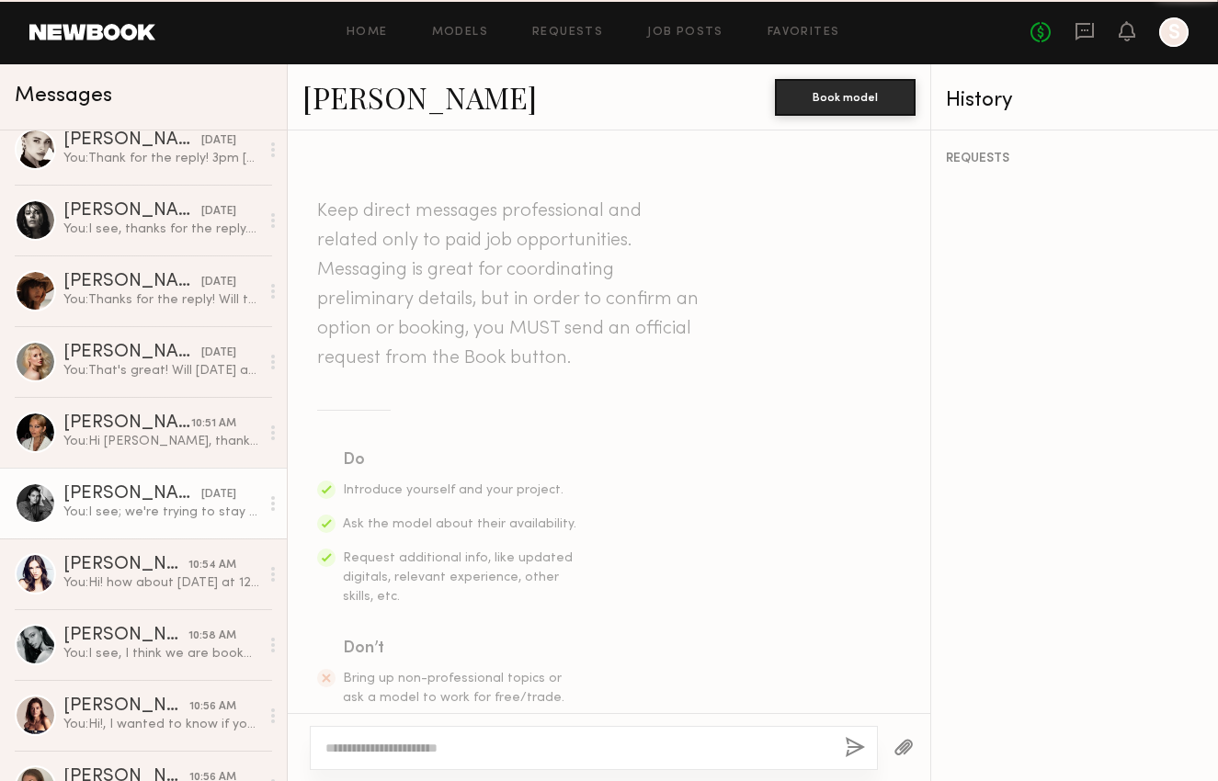
scroll to position [1214, 0]
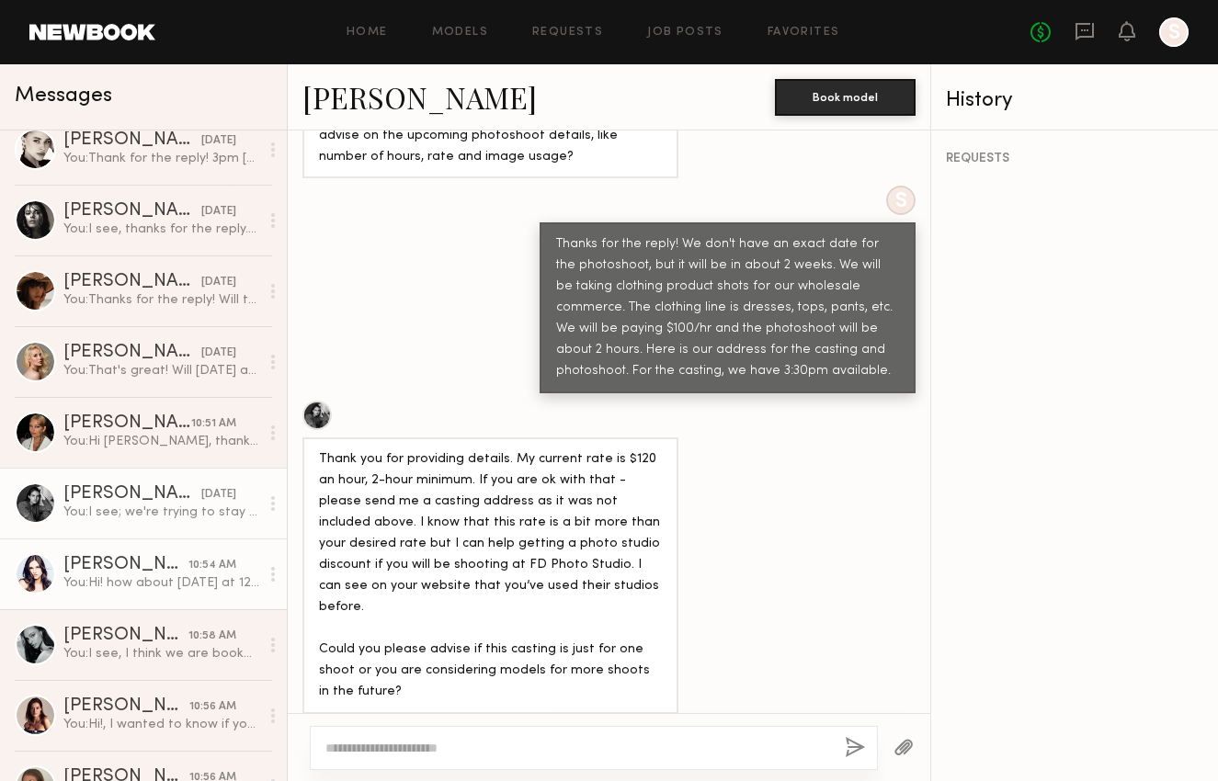
click at [175, 583] on div "You: Hi! how about Wednesday at 12pm?" at bounding box center [161, 583] width 196 height 17
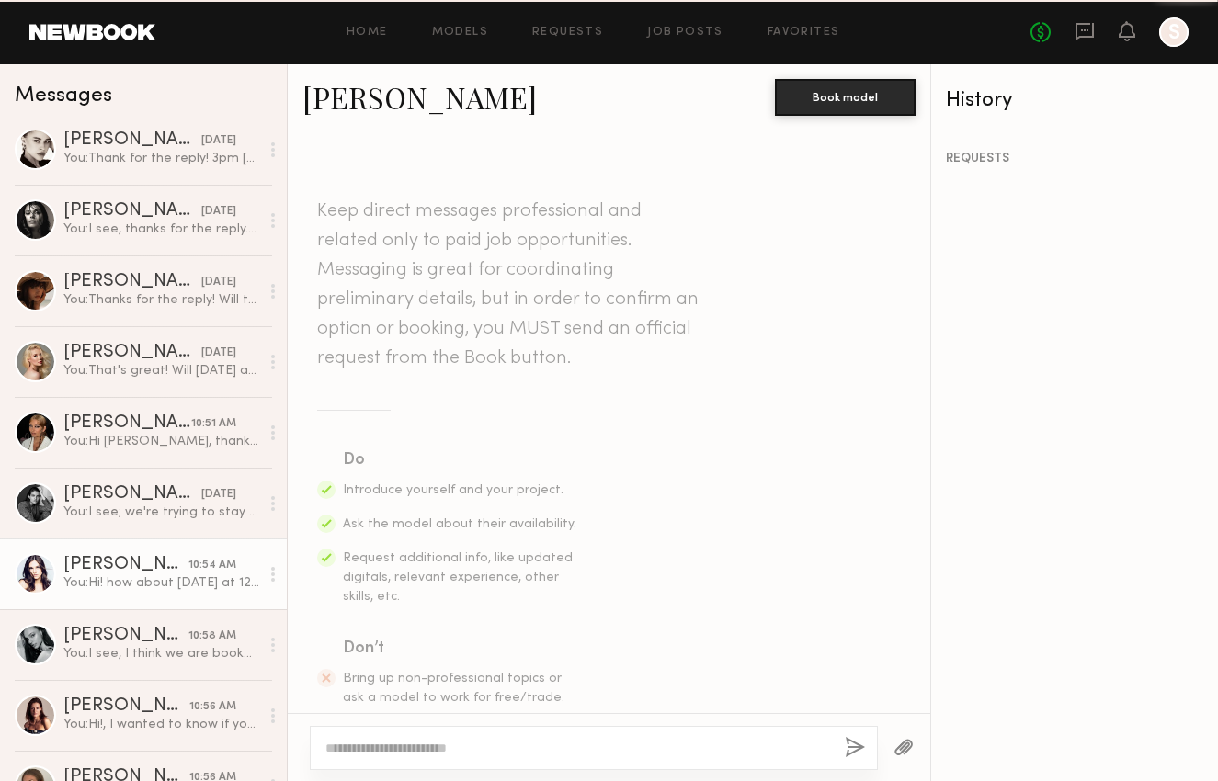
scroll to position [1887, 0]
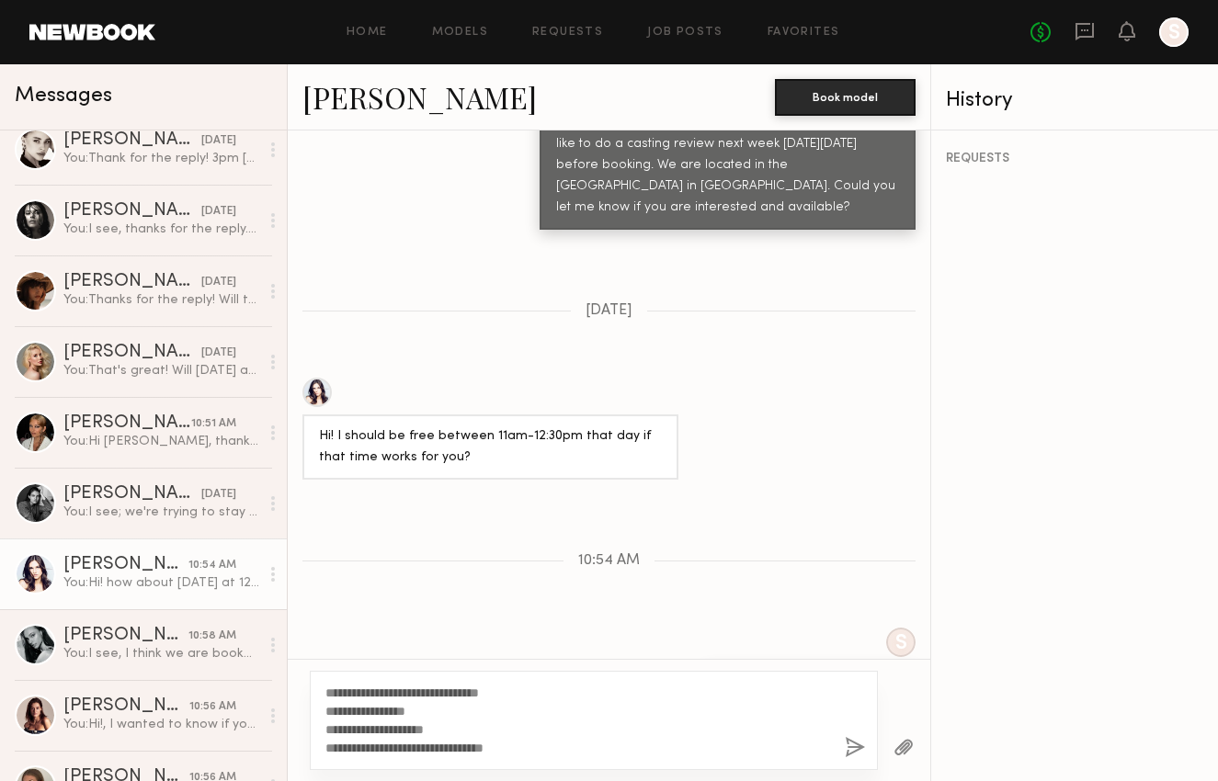
click at [495, 726] on textarea "**********" at bounding box center [577, 721] width 505 height 74
type textarea "**********"
click at [847, 747] on button "button" at bounding box center [855, 748] width 20 height 23
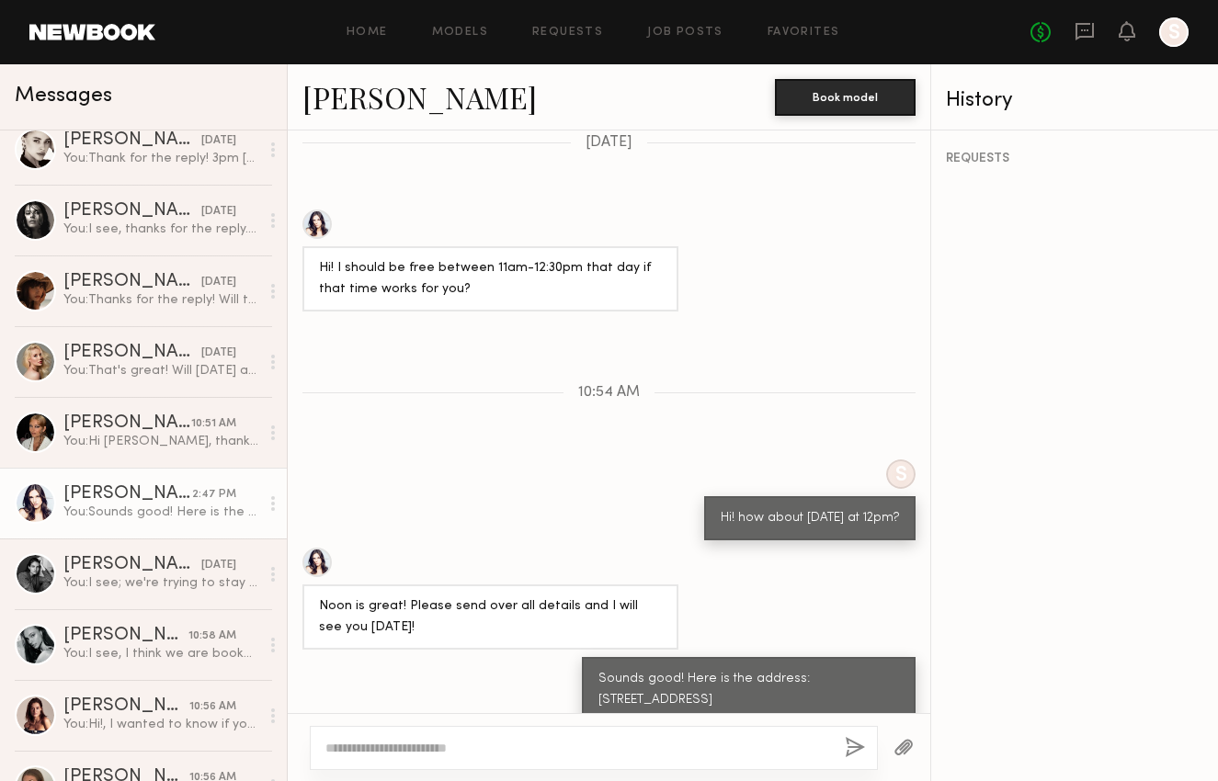
scroll to position [2166, 0]
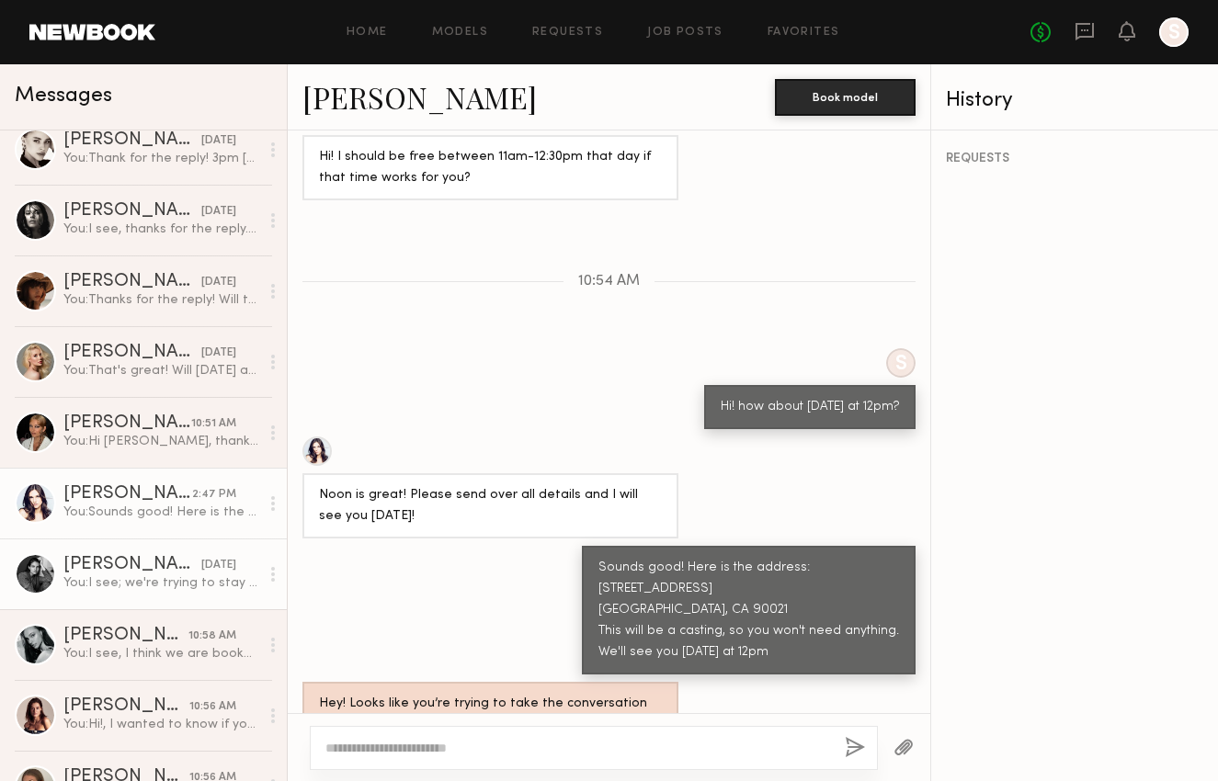
click at [216, 568] on div "08/22/2025" at bounding box center [218, 565] width 35 height 17
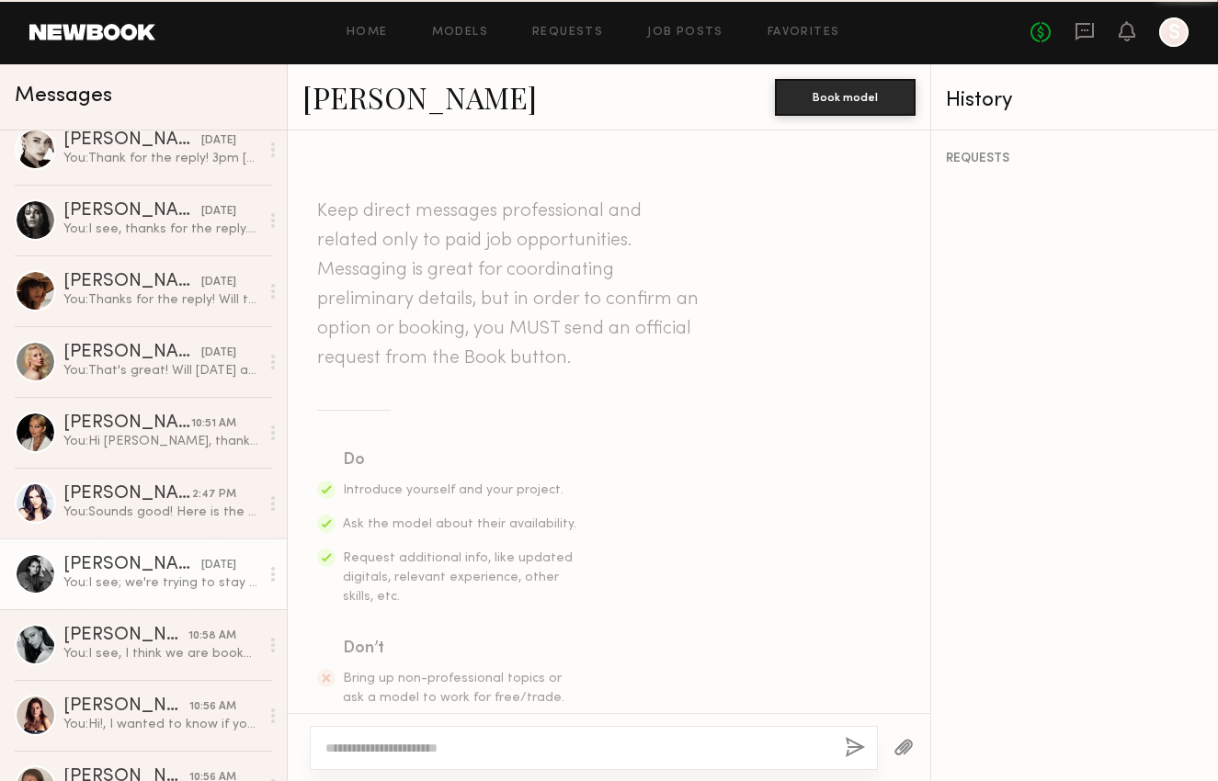
scroll to position [1214, 0]
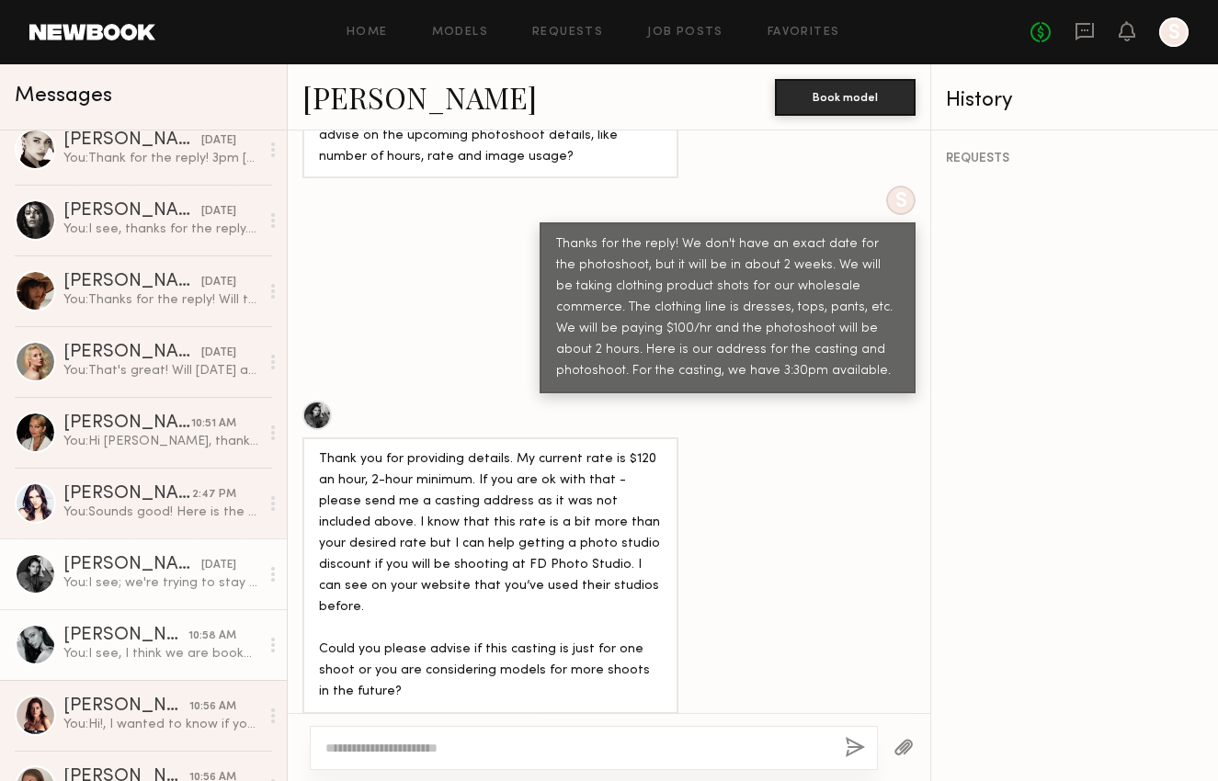
click at [201, 642] on div "10:58 AM" at bounding box center [212, 636] width 48 height 17
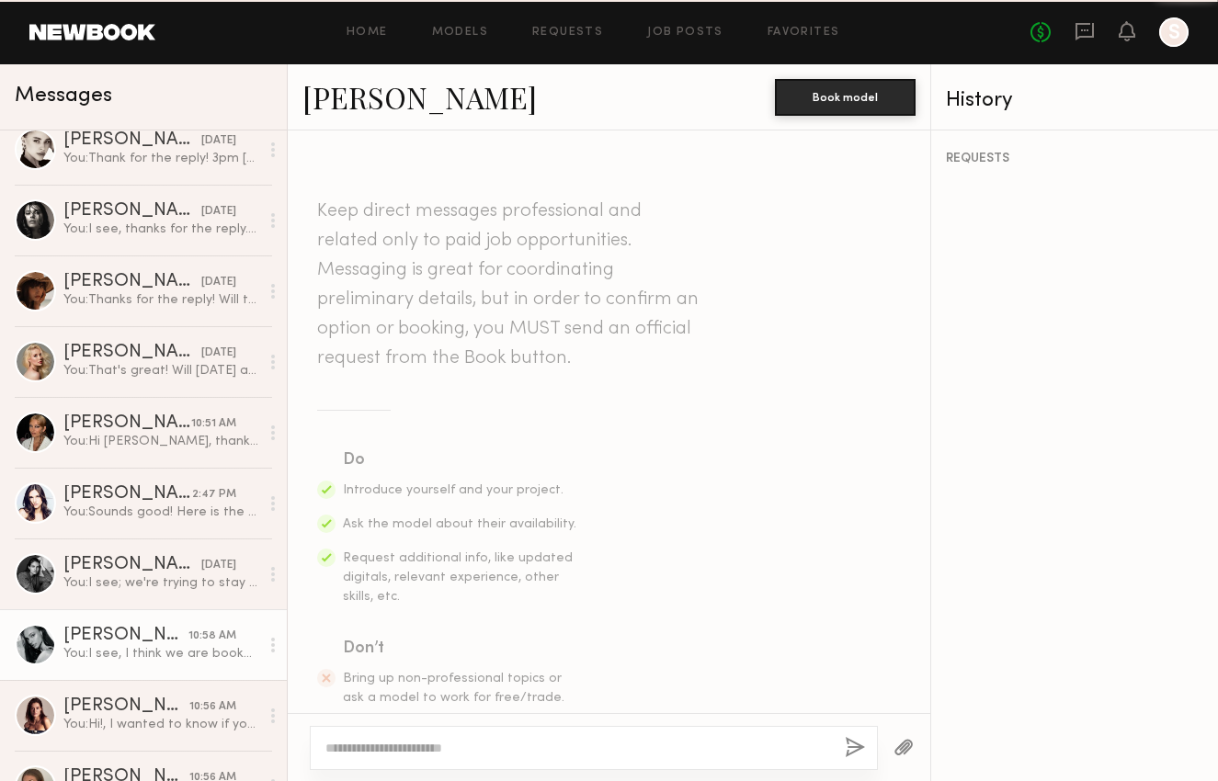
scroll to position [836, 0]
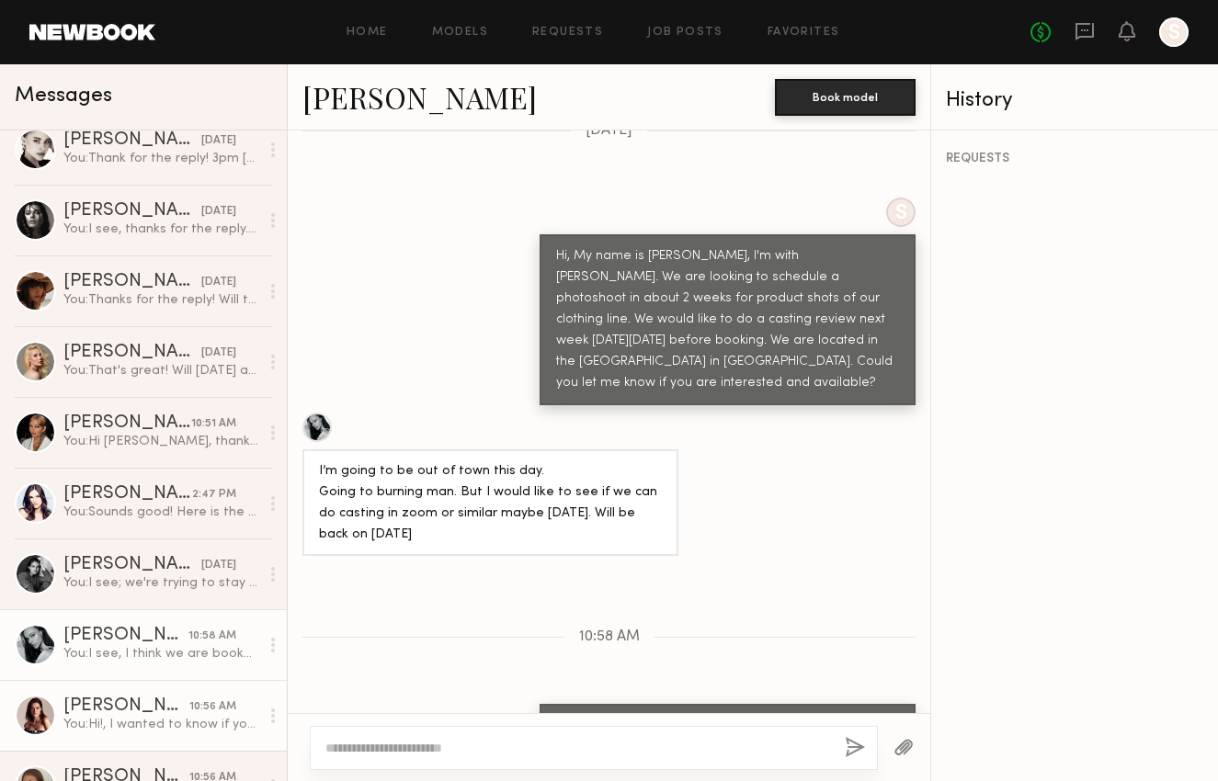
click at [136, 726] on div "You: Hi!, I wanted to know if you are still available?" at bounding box center [161, 724] width 196 height 17
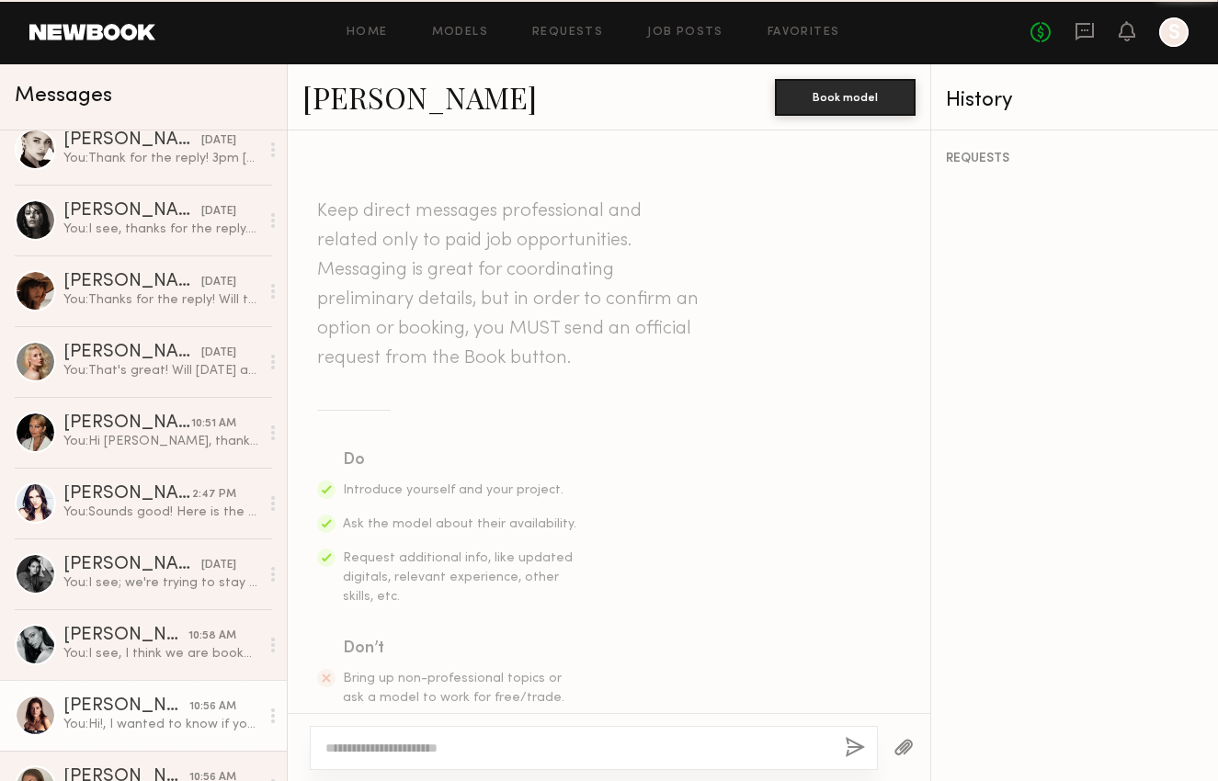
scroll to position [2249, 0]
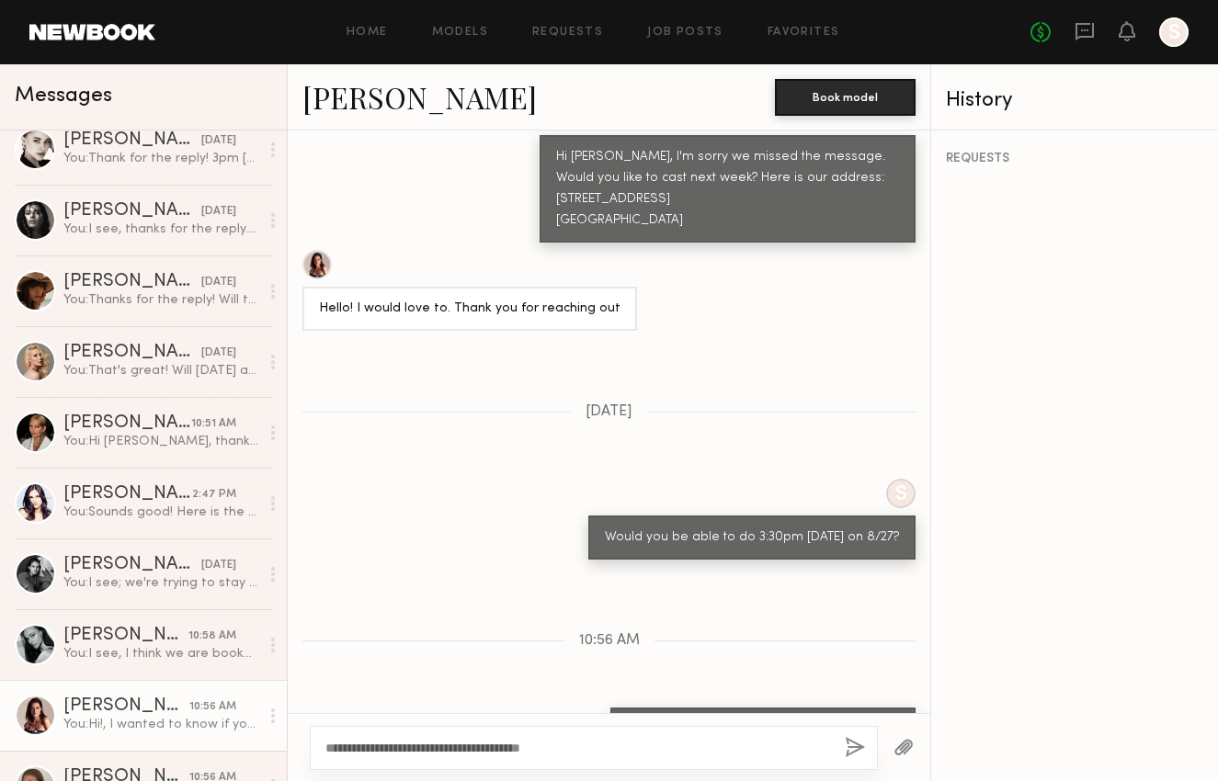
type textarea "**********"
click at [860, 747] on button "button" at bounding box center [855, 748] width 20 height 23
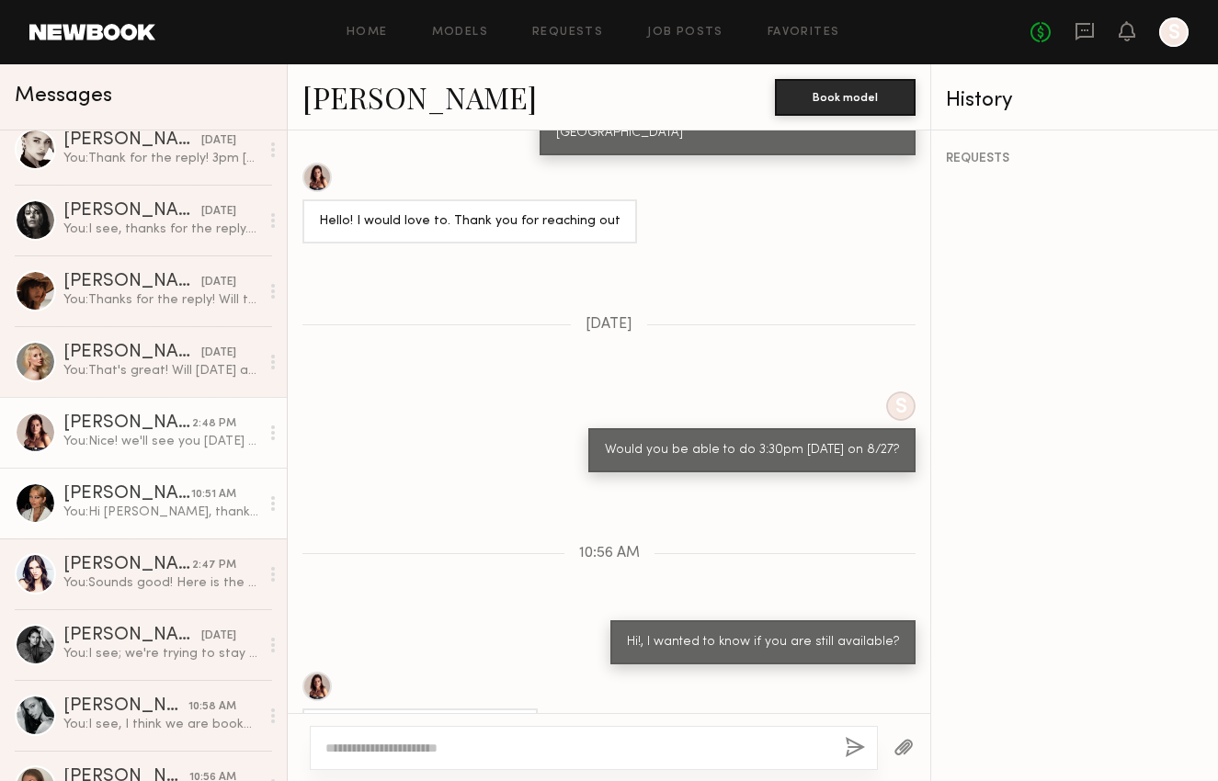
click at [135, 503] on div "Bianca A." at bounding box center [127, 494] width 128 height 18
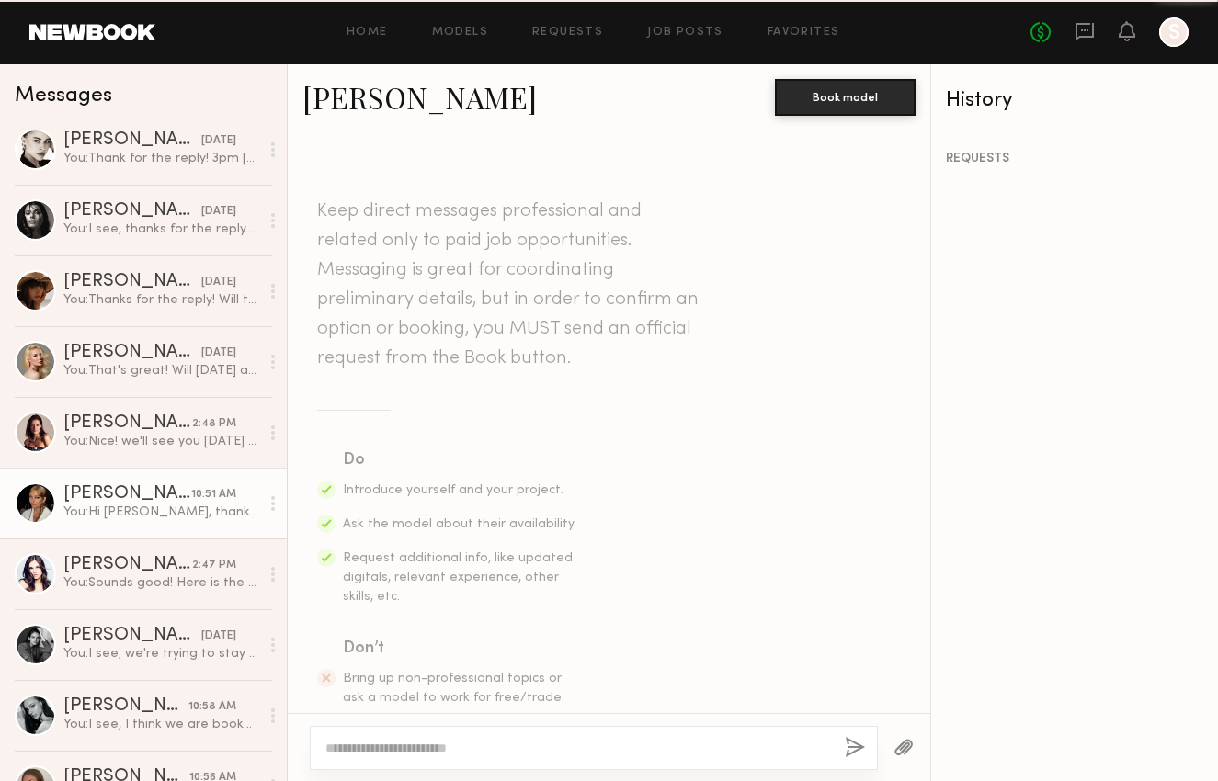
scroll to position [836, 0]
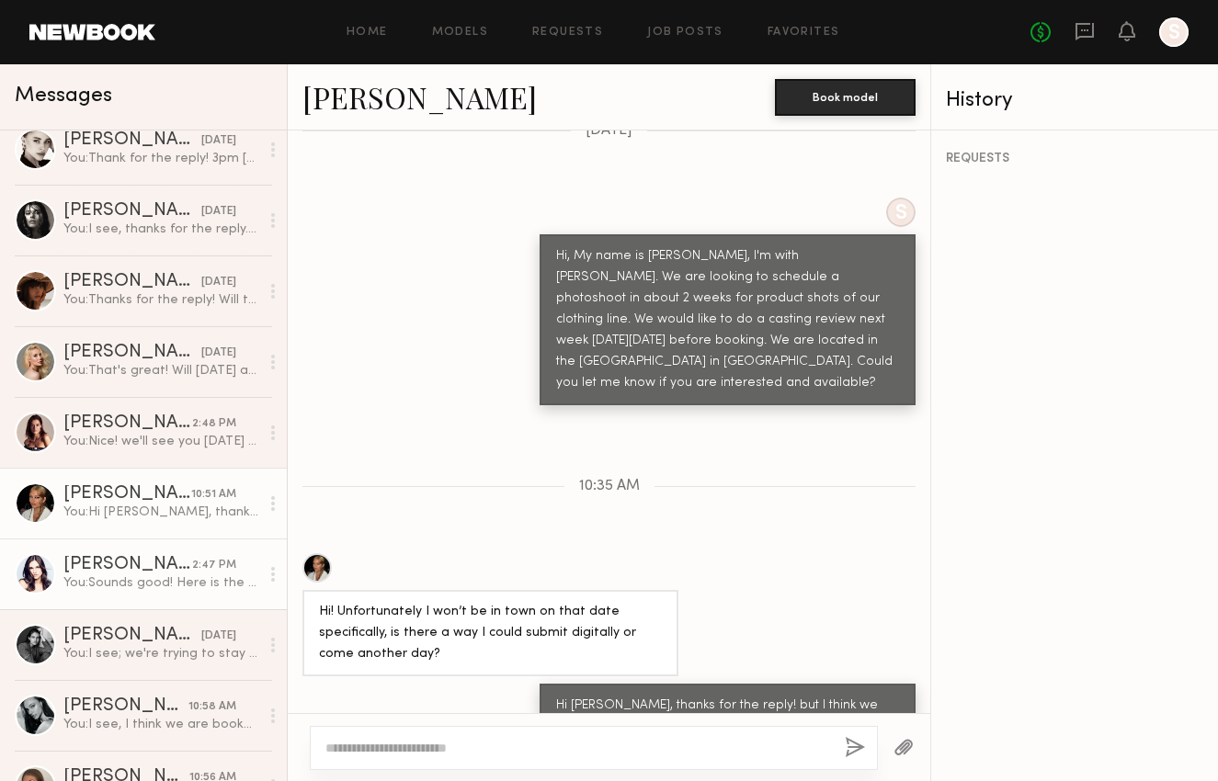
click at [135, 564] on div "Ashley E." at bounding box center [127, 565] width 129 height 18
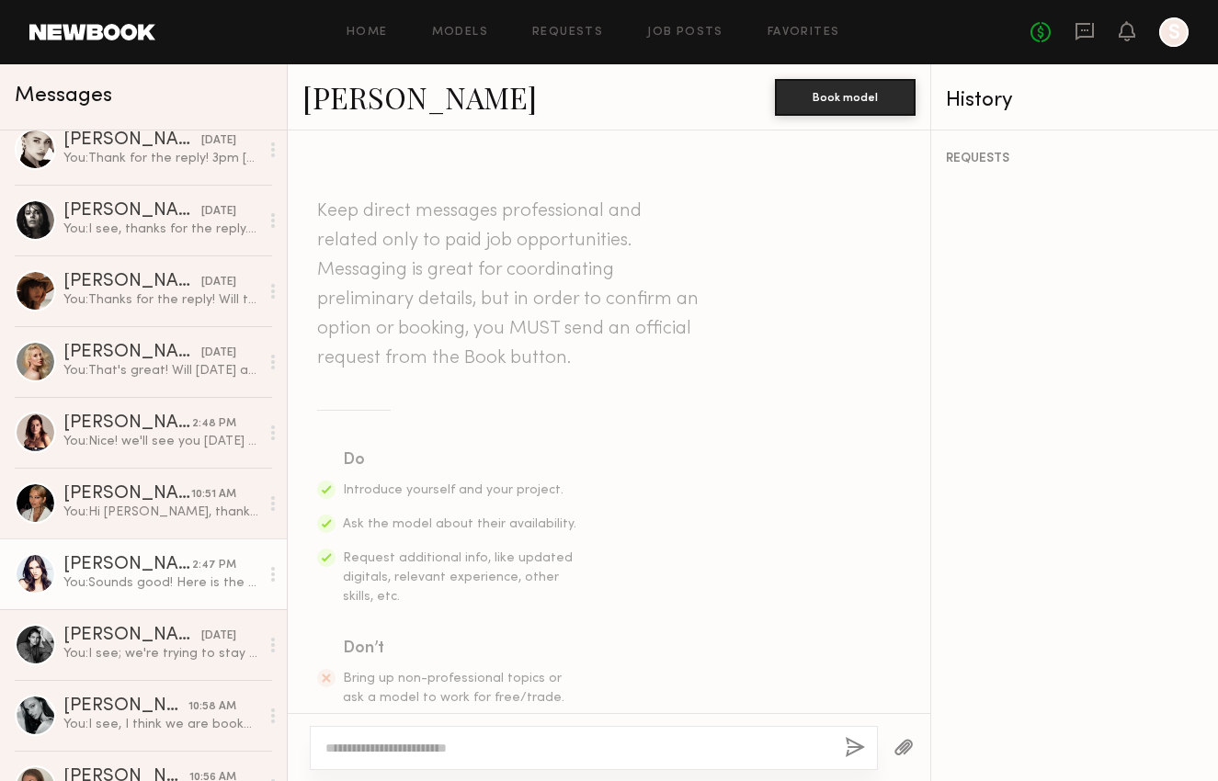
scroll to position [2166, 0]
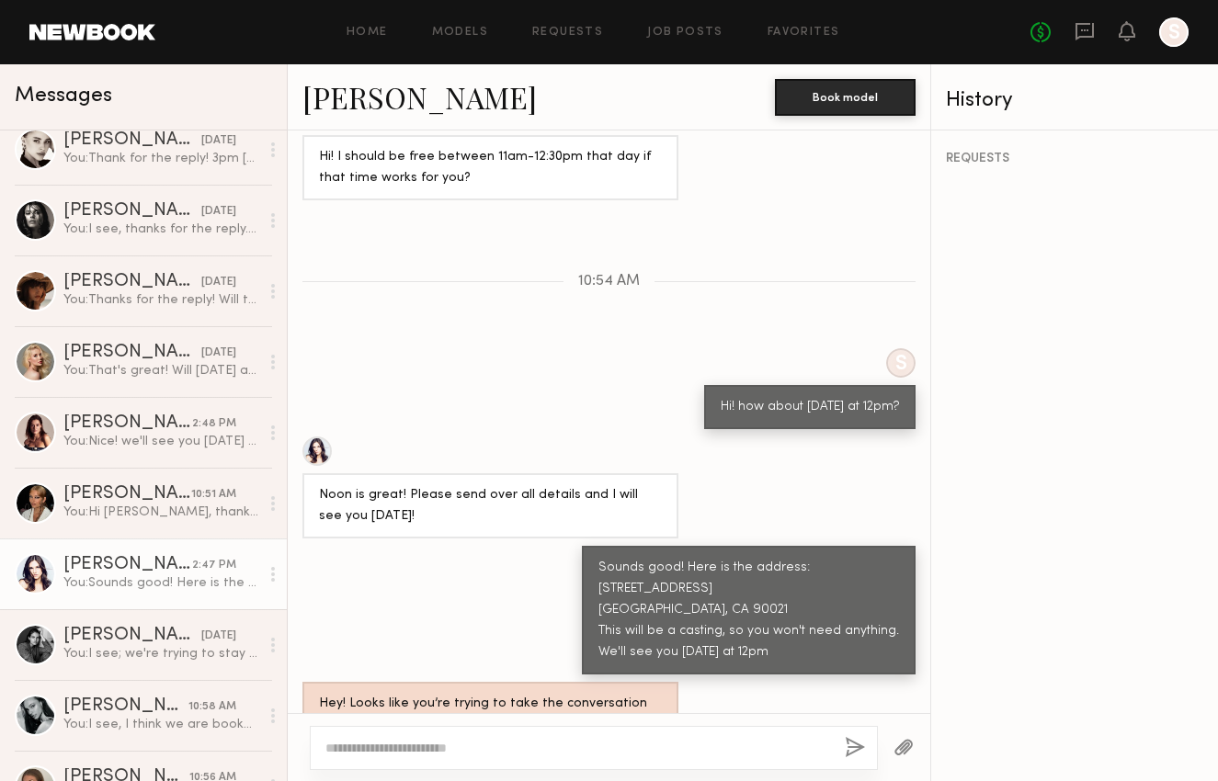
click at [625, 694] on div "Hey! Looks like you’re trying to take the conversation off Newbook. Unless abso…" at bounding box center [490, 736] width 343 height 85
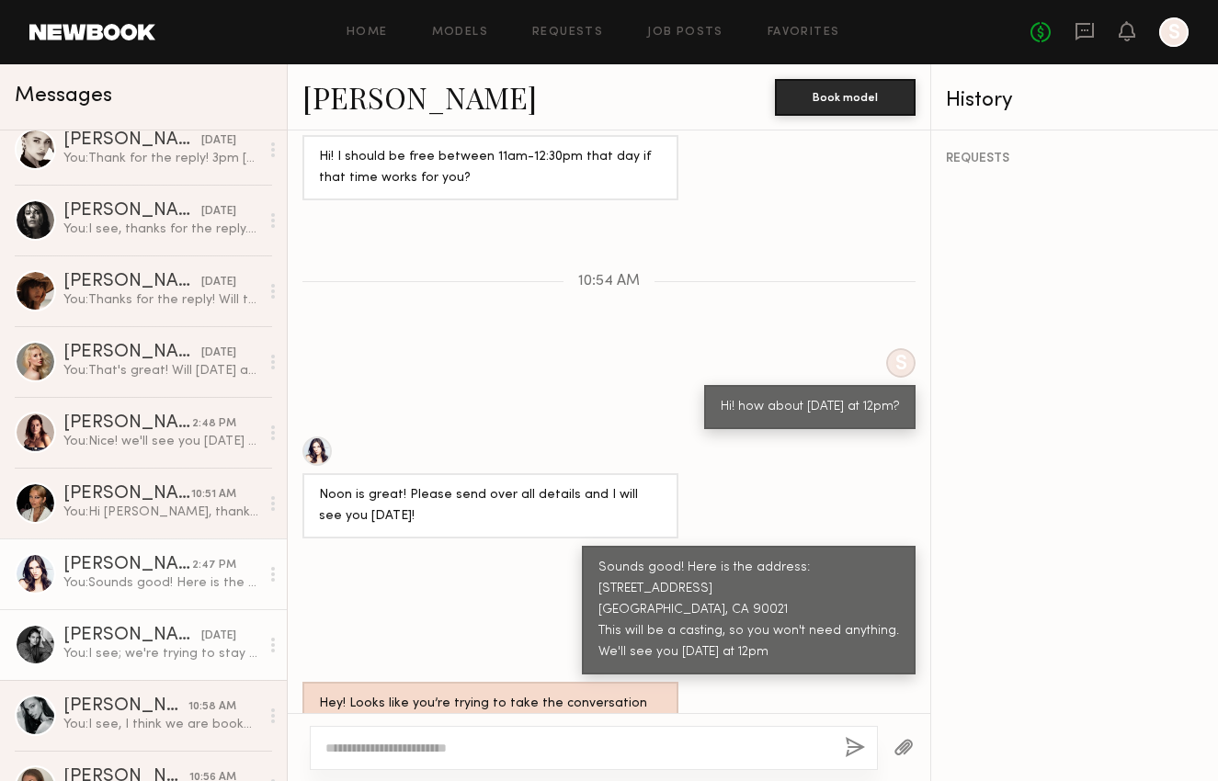
click at [201, 643] on div "08/22/2025" at bounding box center [218, 636] width 35 height 17
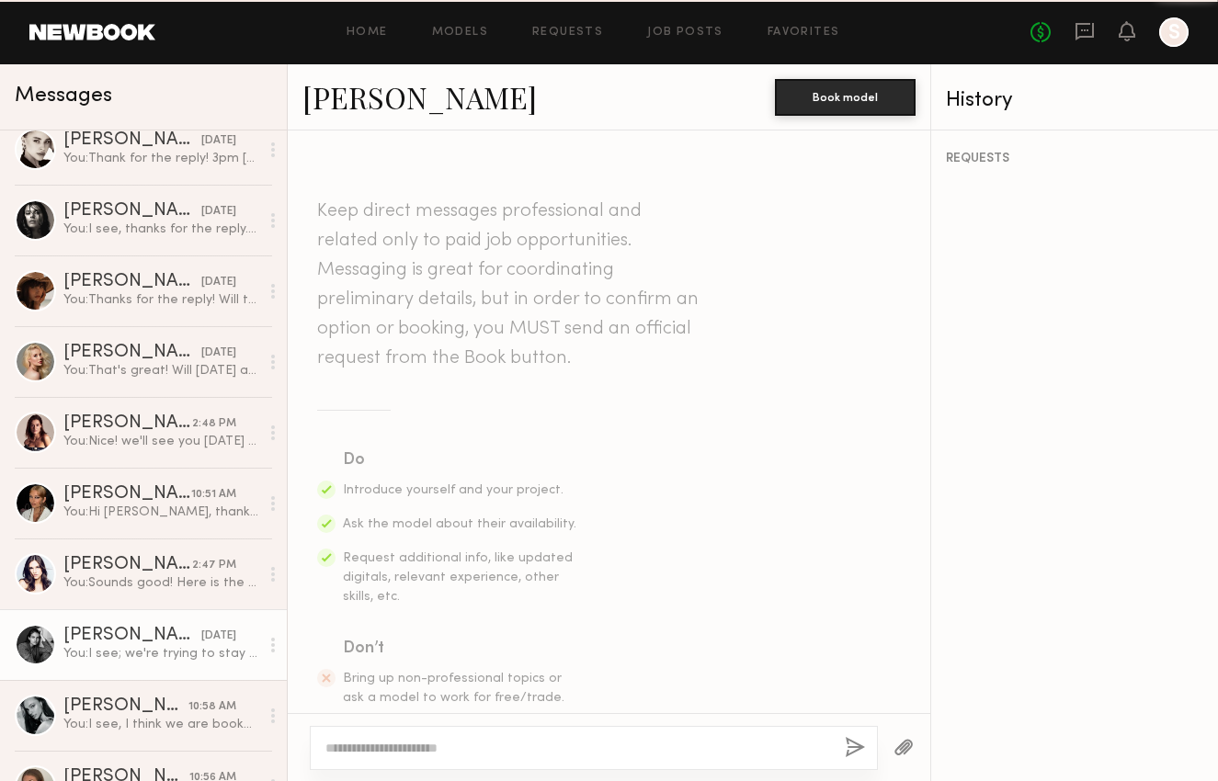
scroll to position [1214, 0]
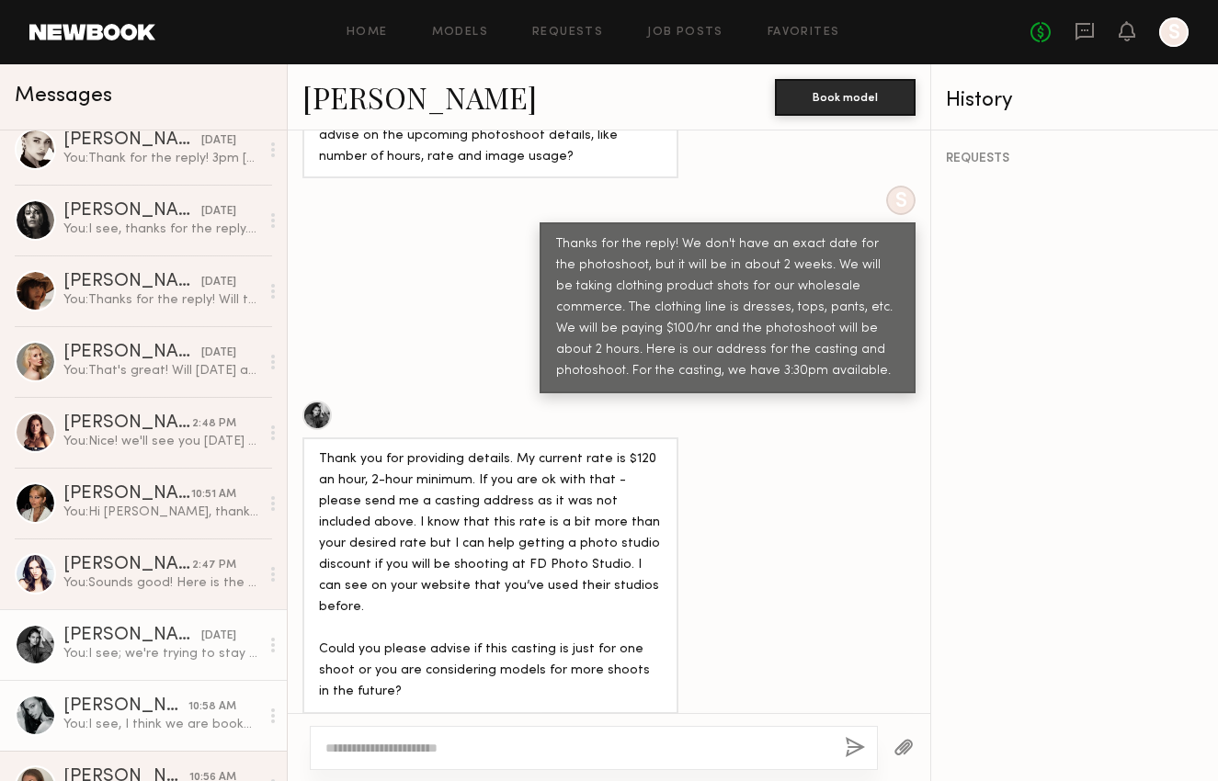
click at [176, 723] on div "You: I see, I think we are booked this week, but we'll keep you on file and let…" at bounding box center [161, 724] width 196 height 17
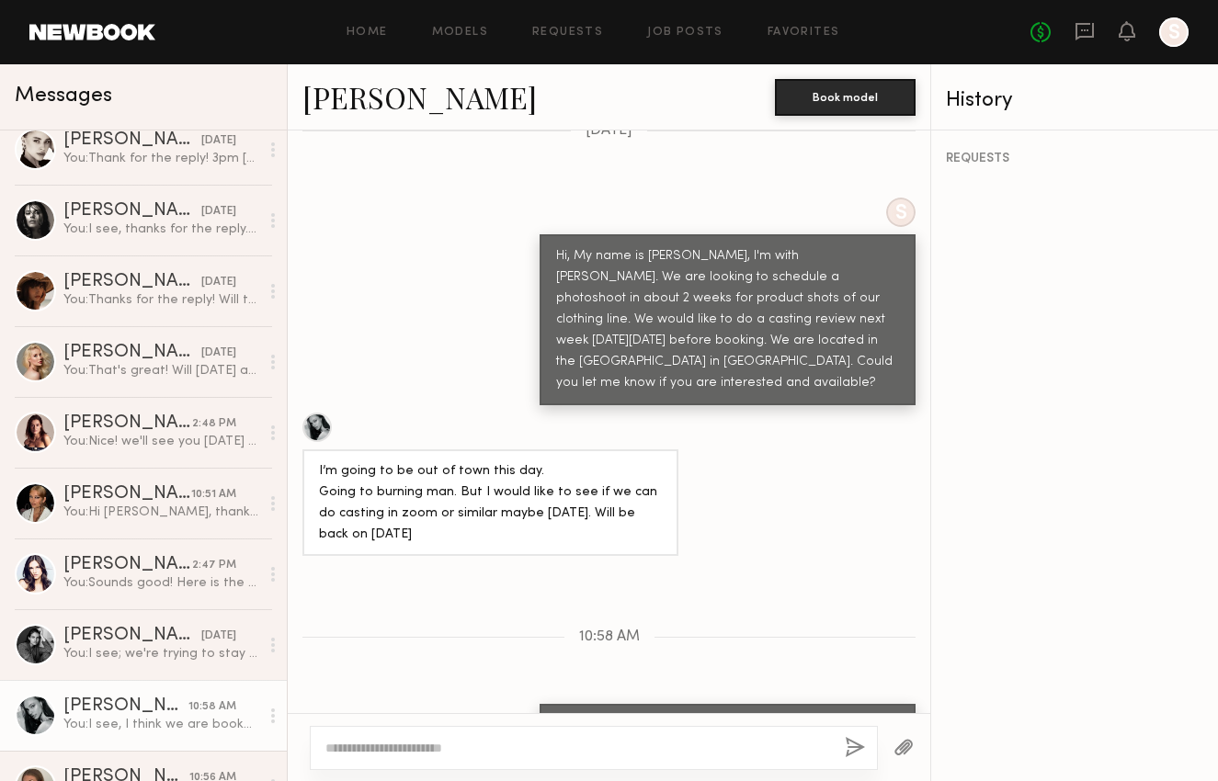
scroll to position [483, 0]
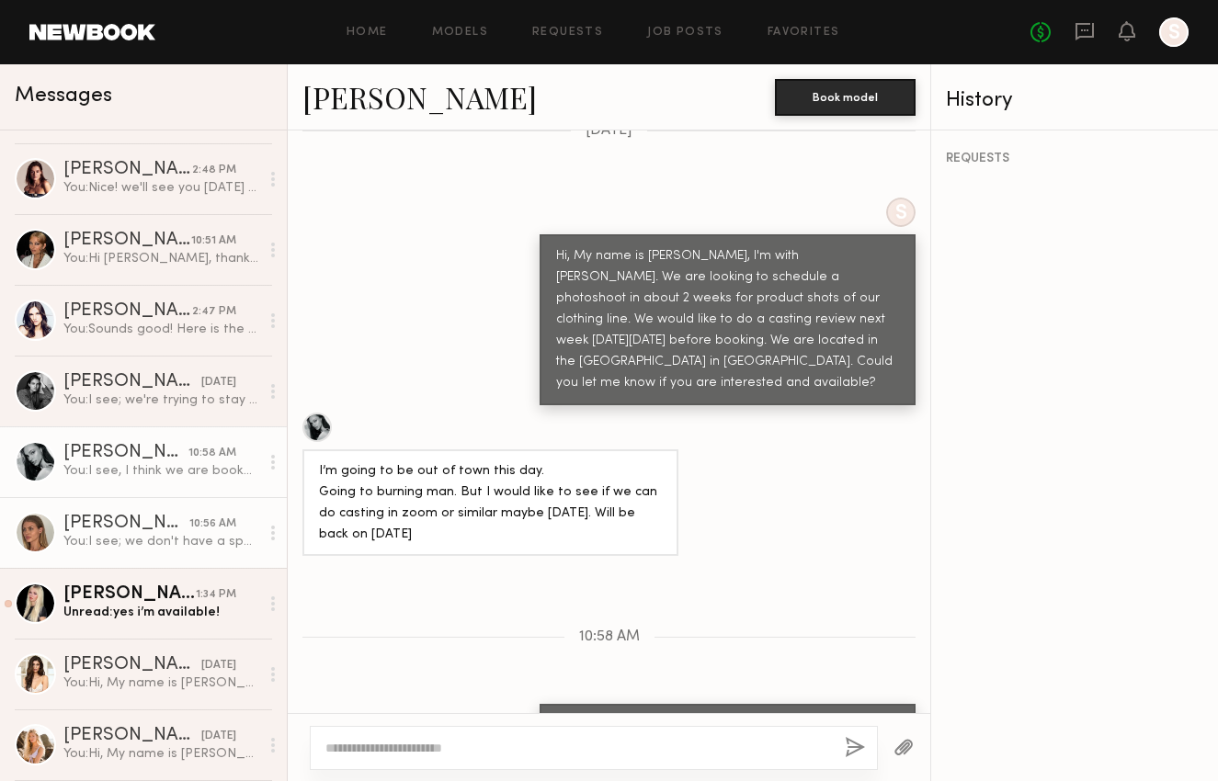
click at [141, 526] on div "Shannon U." at bounding box center [126, 524] width 126 height 18
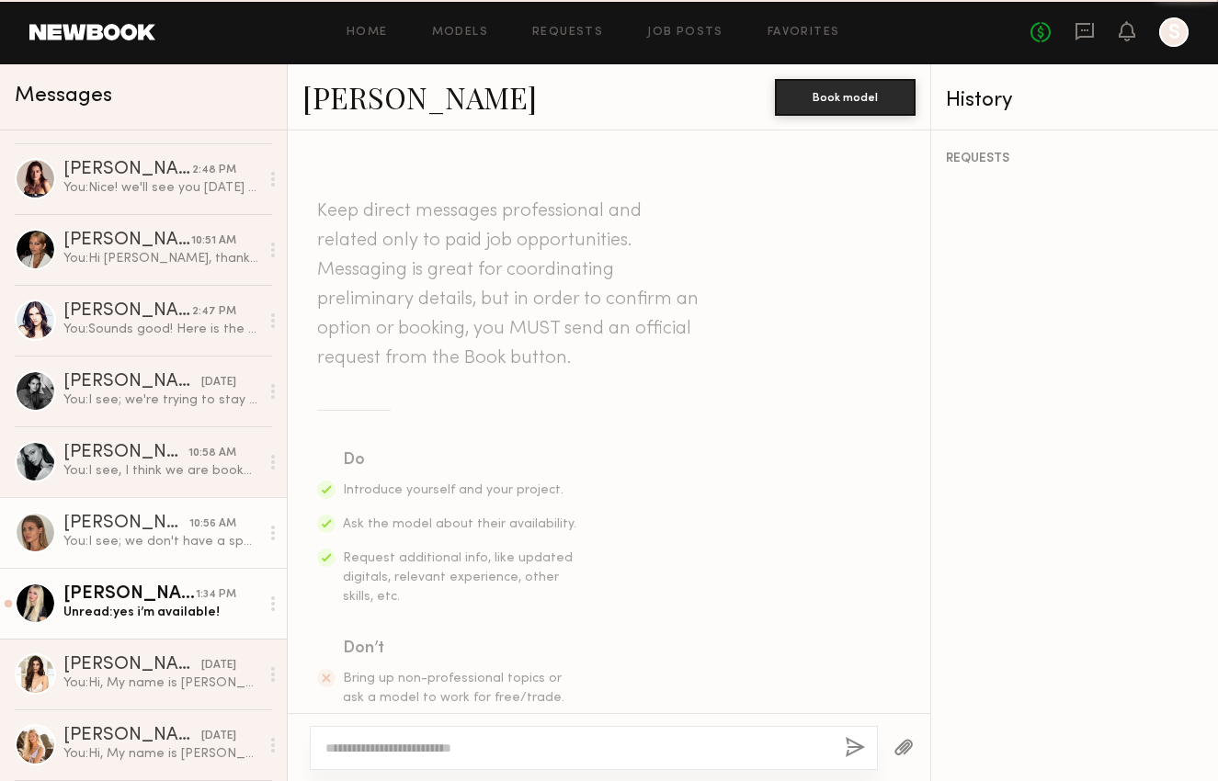
scroll to position [2734, 0]
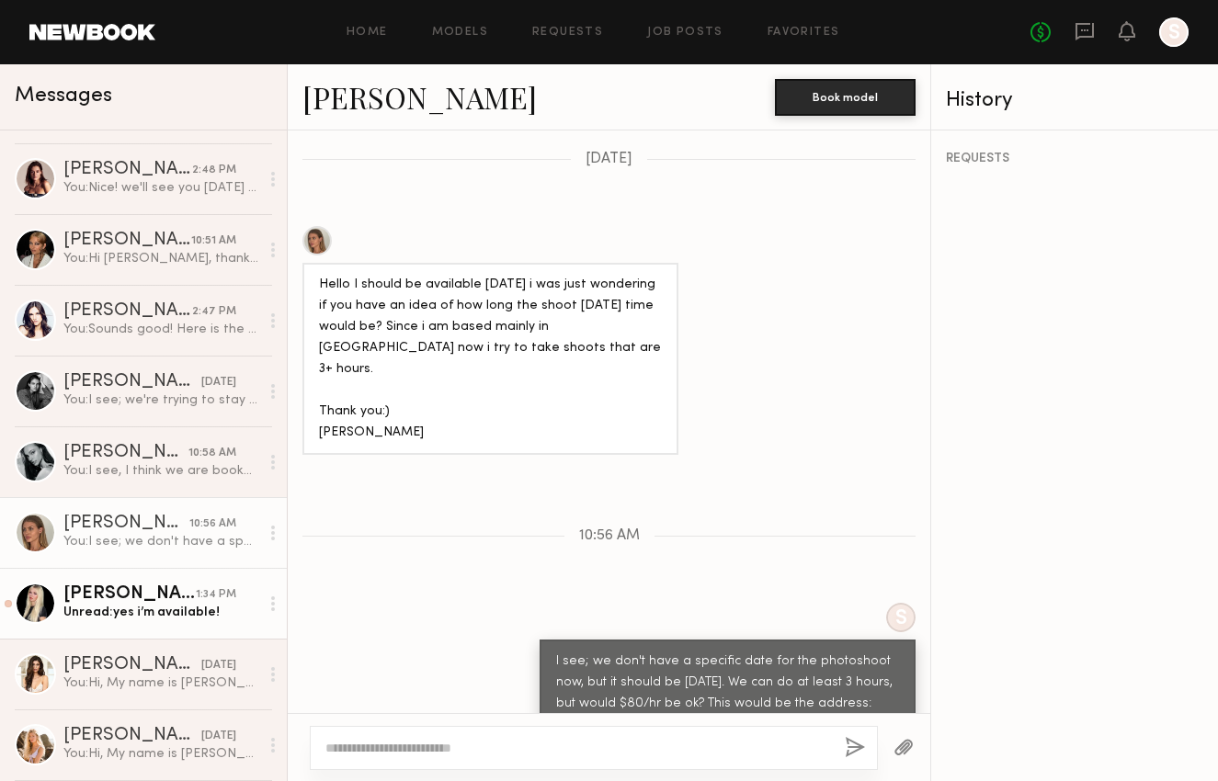
click at [173, 610] on div "Unread: yes i’m available!" at bounding box center [161, 612] width 196 height 17
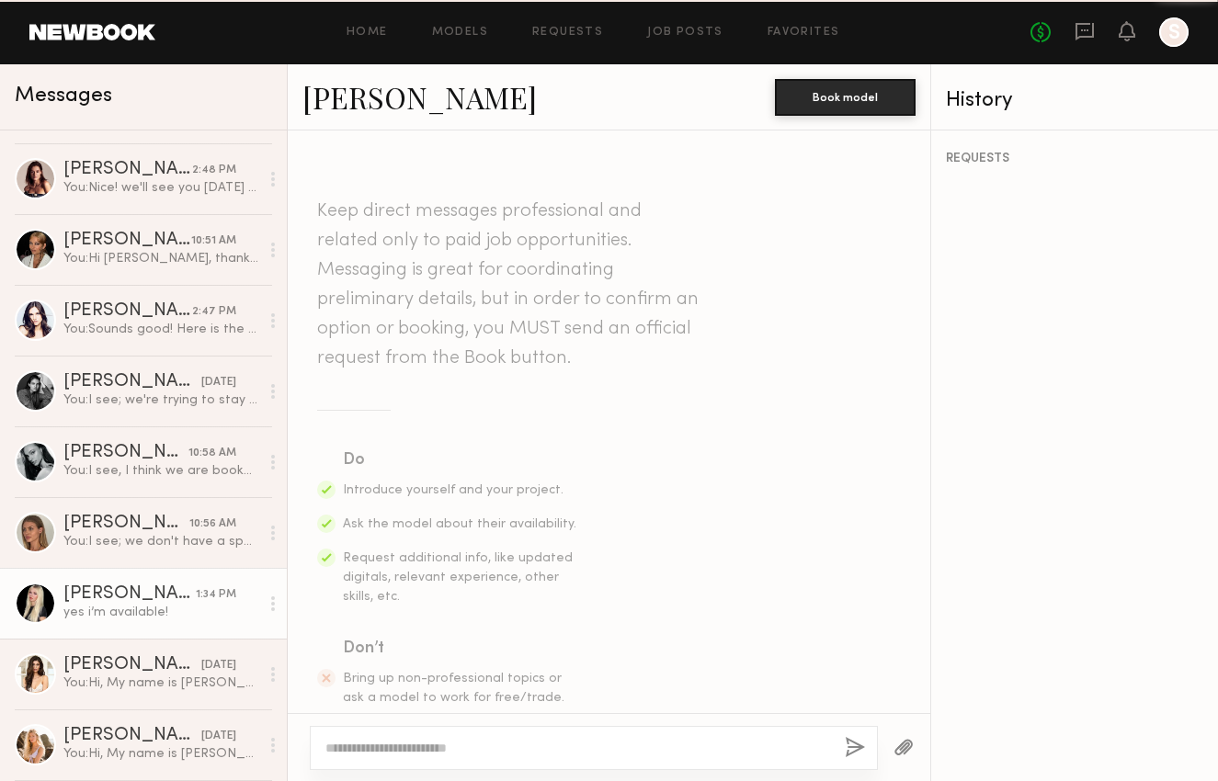
scroll to position [667, 0]
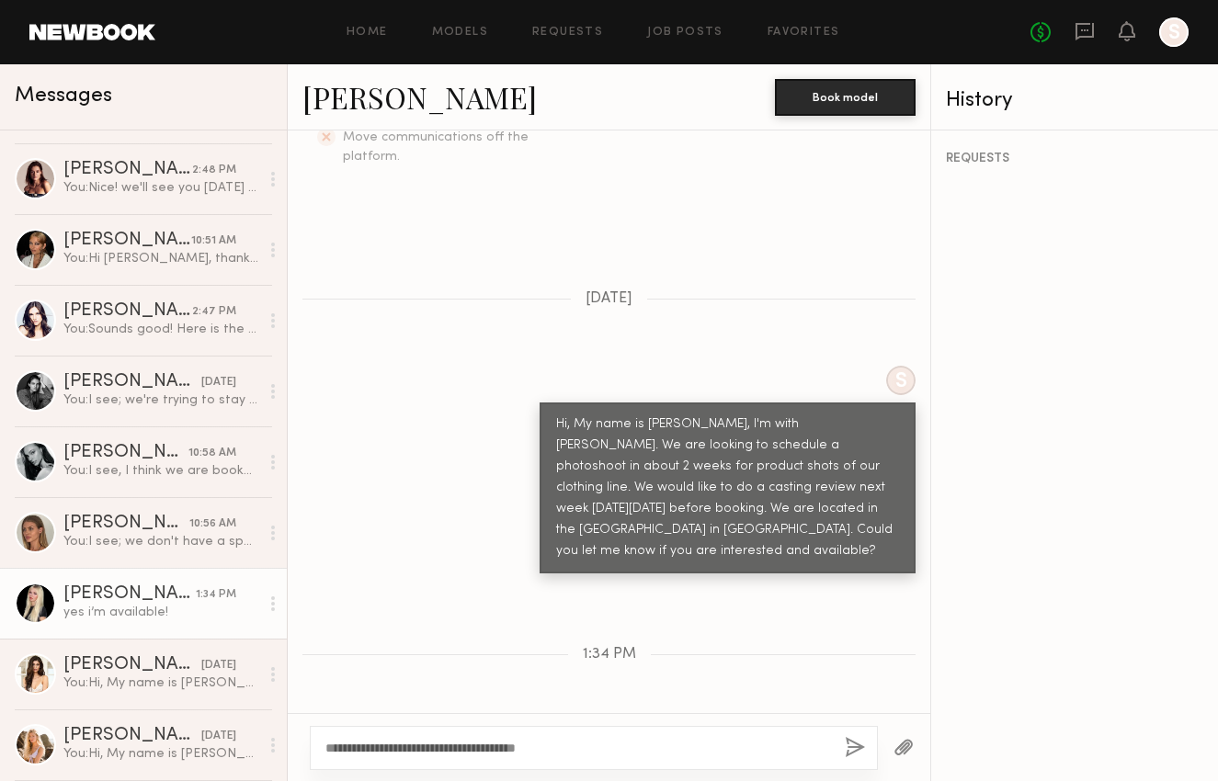
click at [525, 755] on textarea "**********" at bounding box center [577, 748] width 505 height 18
click at [526, 748] on textarea "**********" at bounding box center [577, 748] width 505 height 18
type textarea "**********"
click at [850, 747] on button "button" at bounding box center [855, 748] width 20 height 23
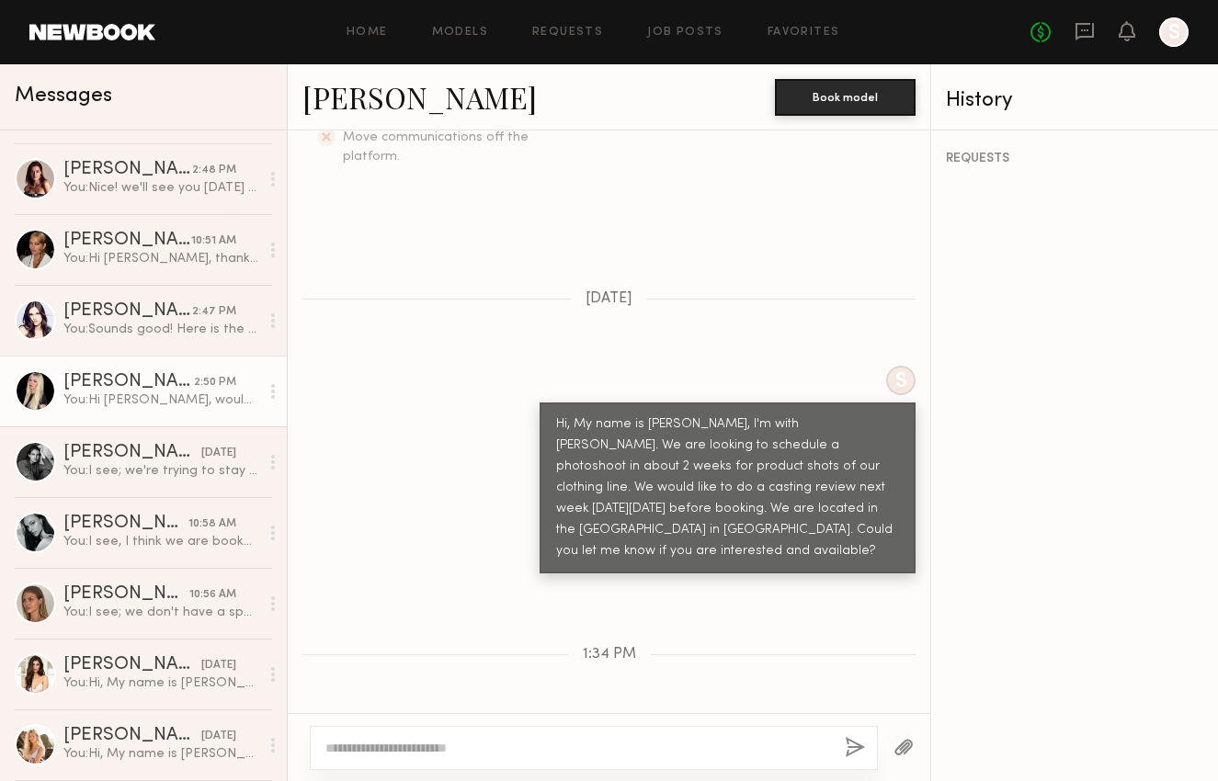
scroll to position [895, 0]
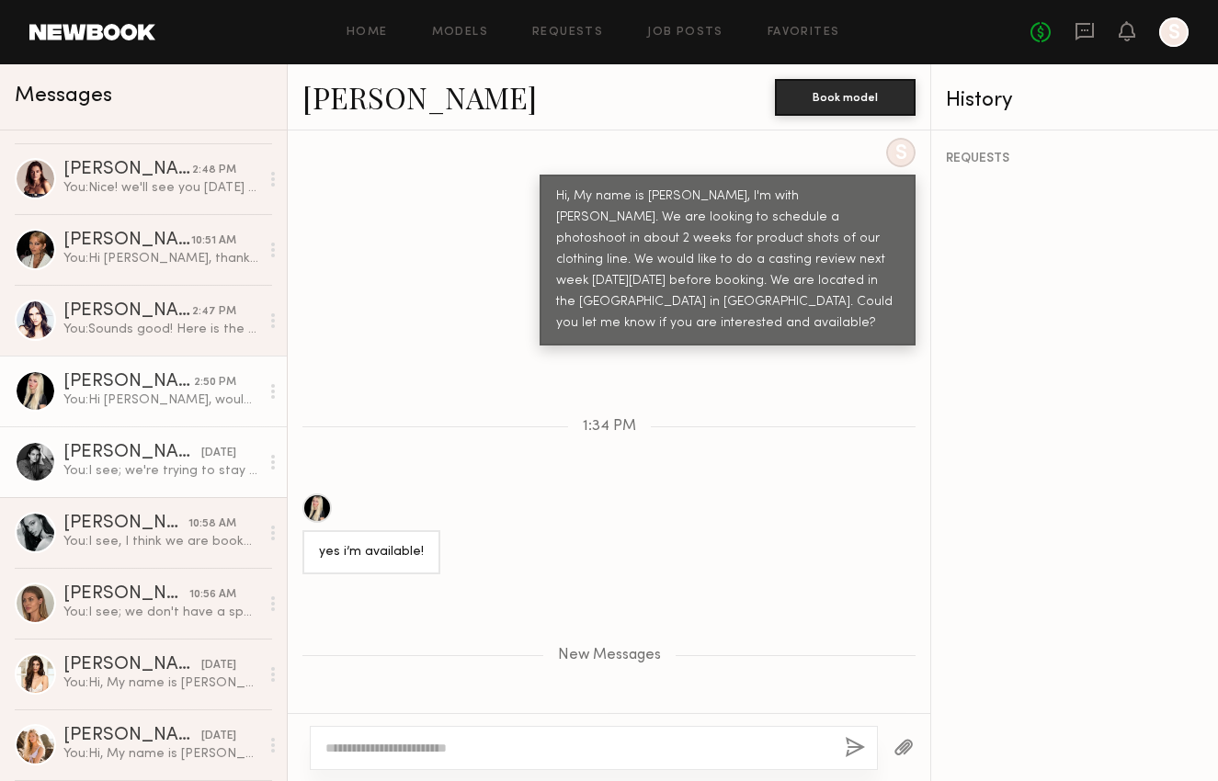
click at [141, 463] on div "You: I see; we're trying to stay in our budget to be around $100/hr. Thank you …" at bounding box center [161, 470] width 196 height 17
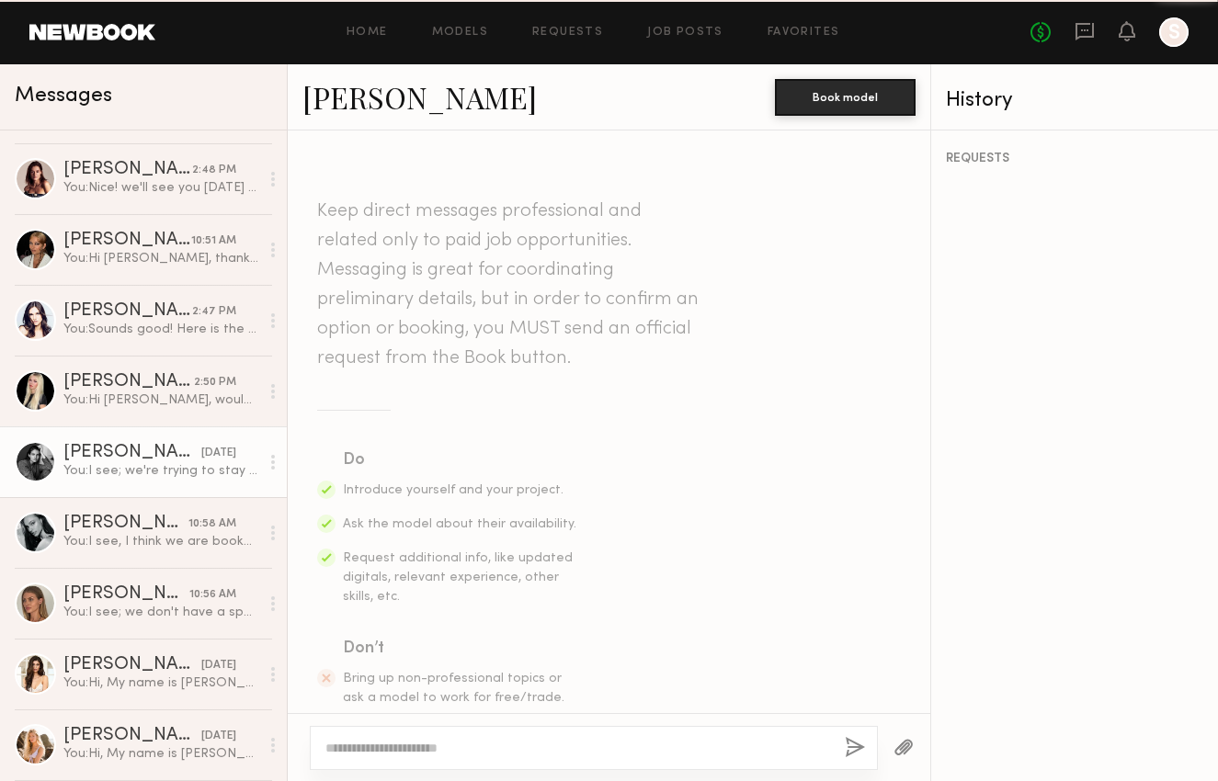
scroll to position [1214, 0]
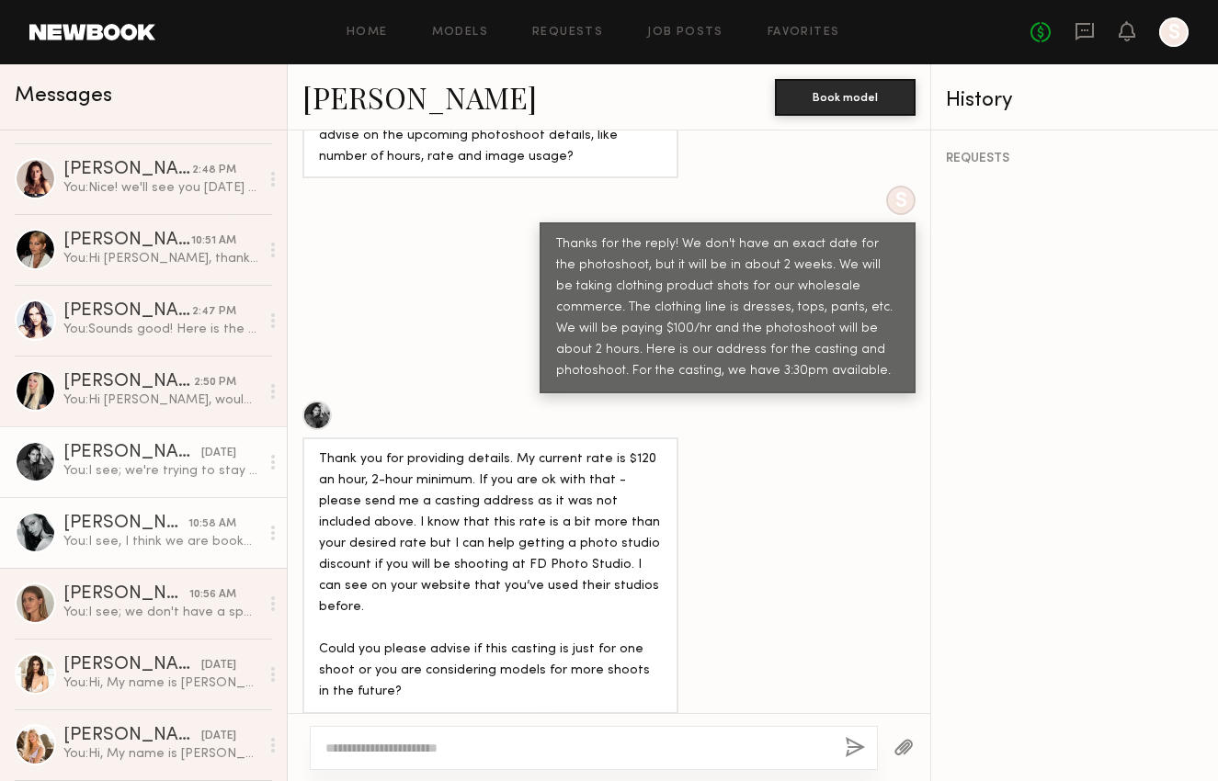
click at [143, 517] on div "Maria F." at bounding box center [125, 524] width 125 height 18
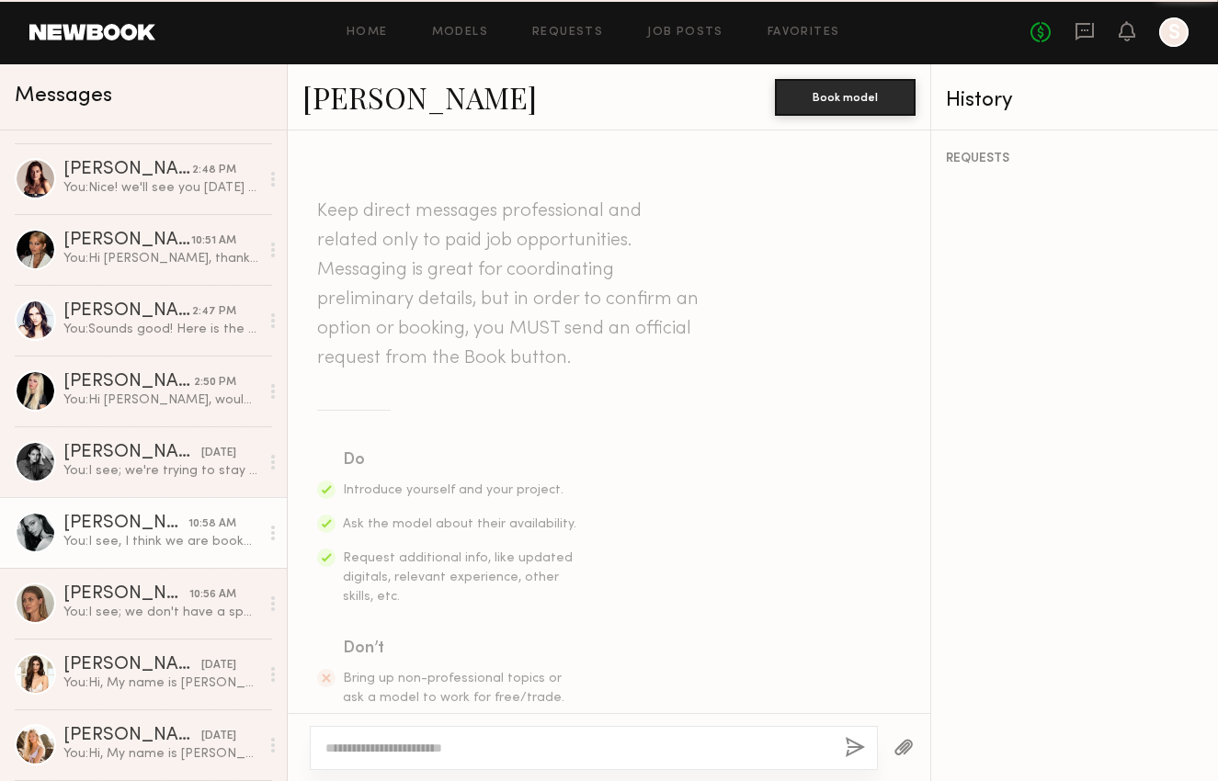
scroll to position [836, 0]
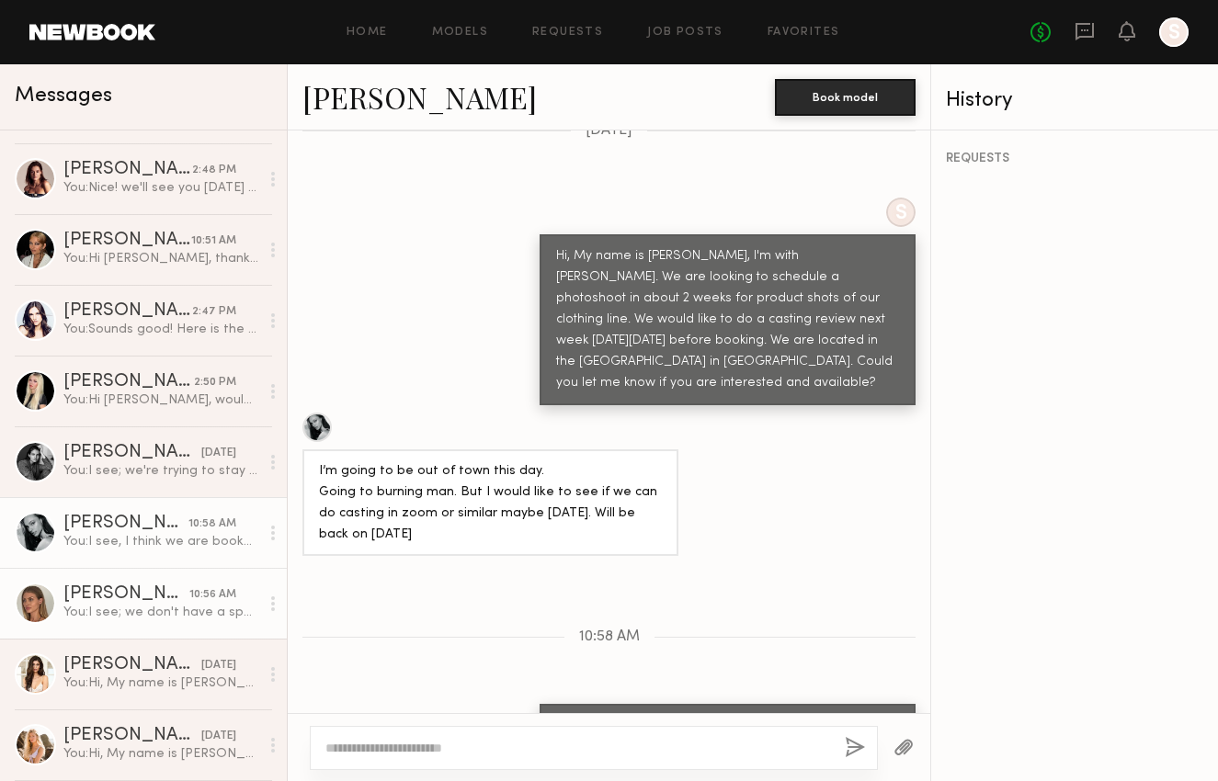
click at [155, 594] on div "Shannon U." at bounding box center [126, 595] width 126 height 18
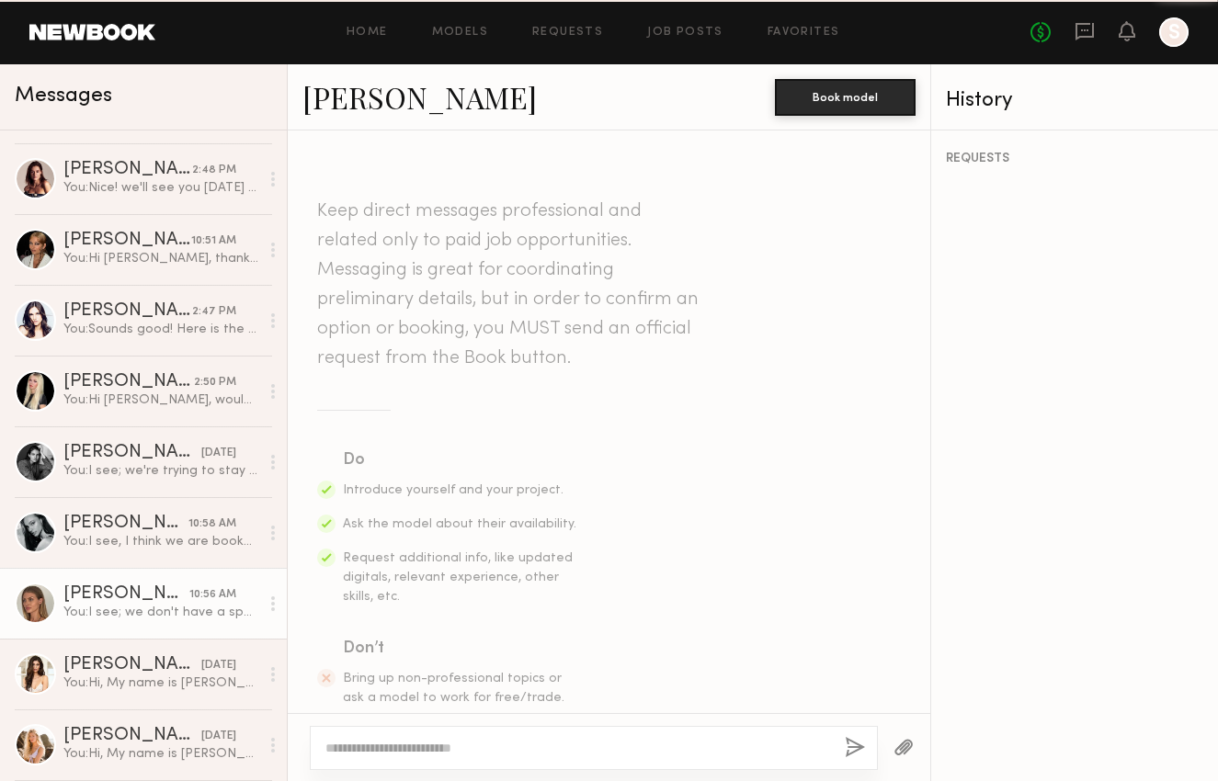
scroll to position [2734, 0]
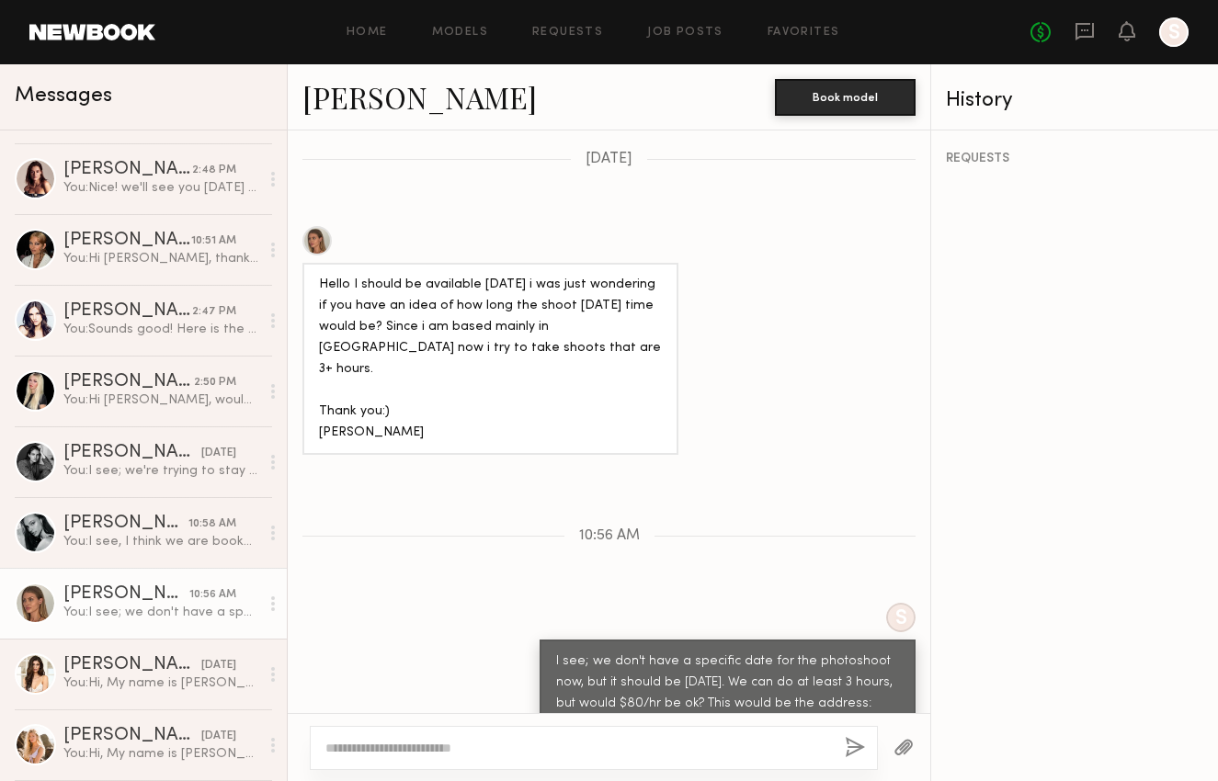
click at [311, 226] on div at bounding box center [316, 240] width 29 height 29
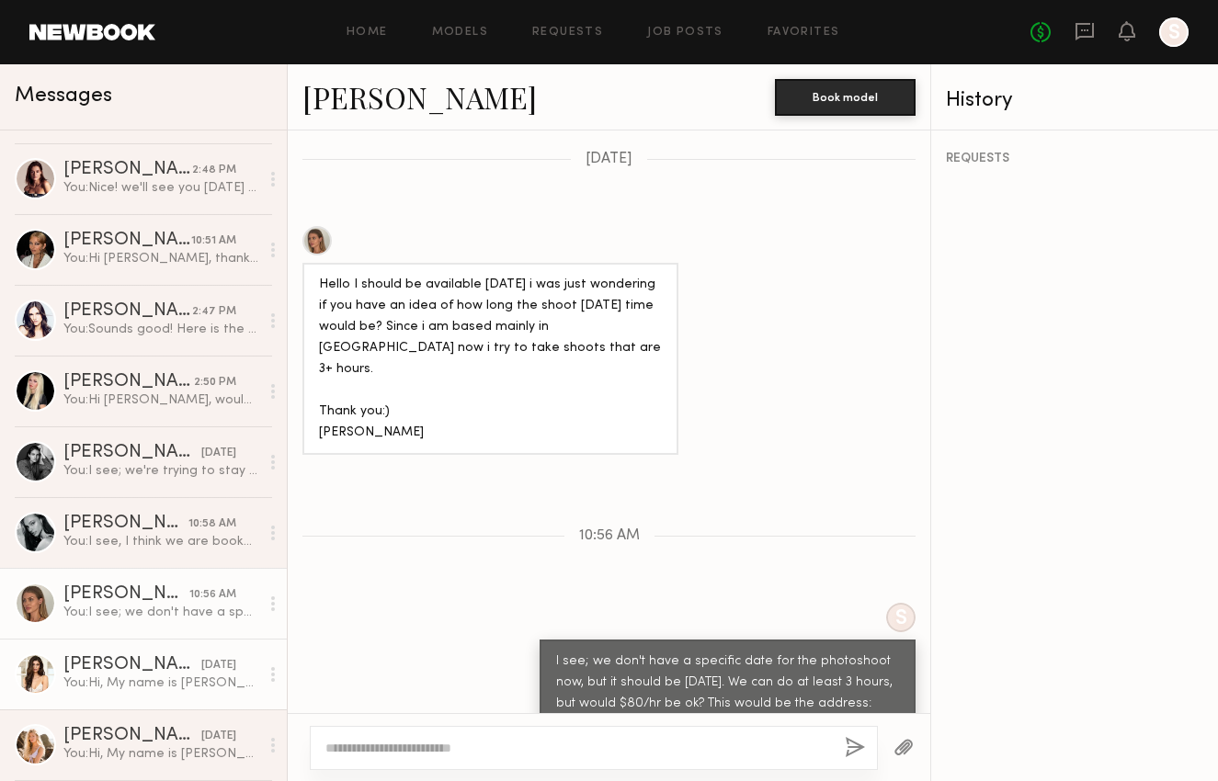
click at [115, 682] on div "You: Hi, My name is Skai, I'm with Dusty Rose. We are looking to schedule a pho…" at bounding box center [161, 683] width 196 height 17
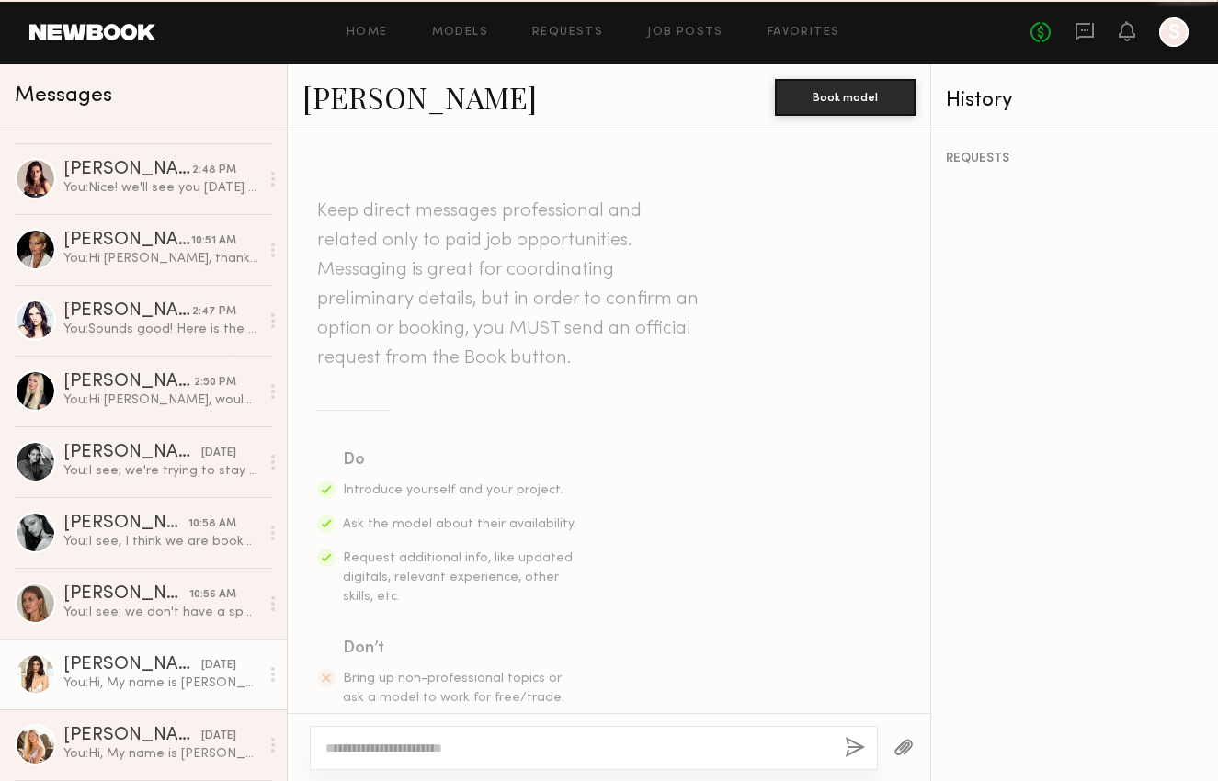
scroll to position [476, 0]
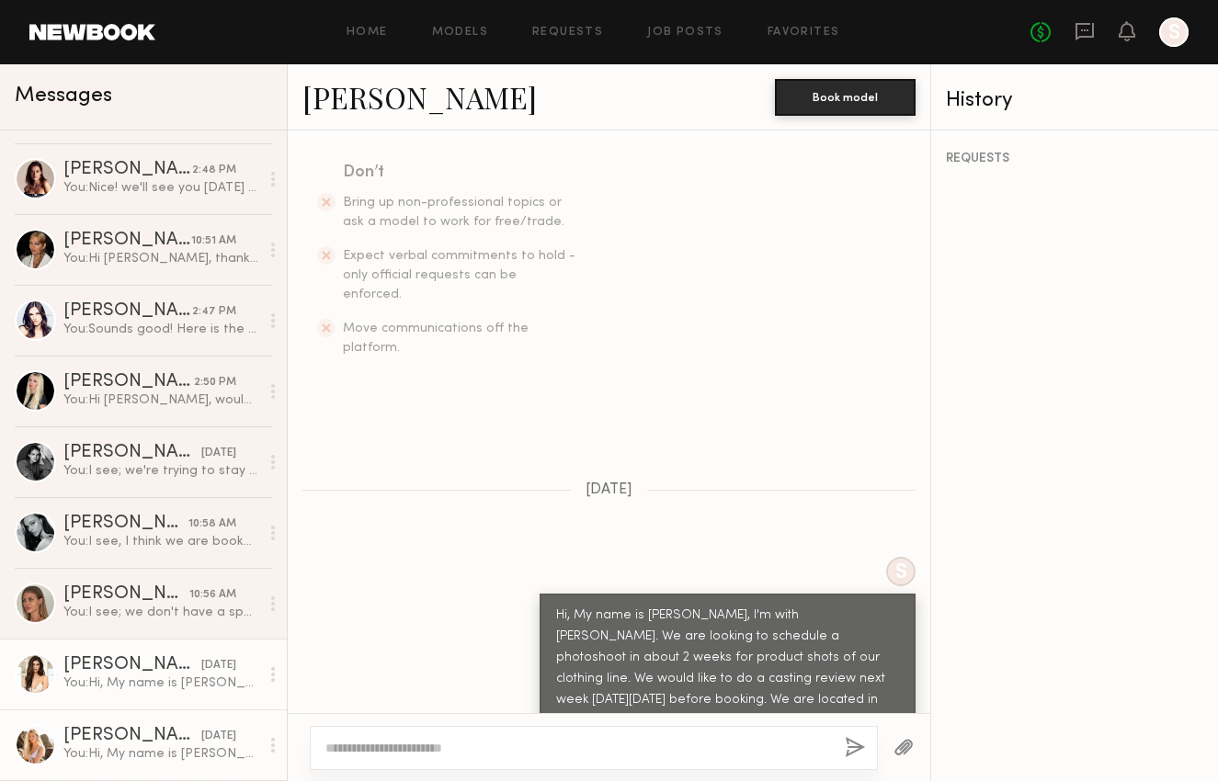
click at [141, 736] on div "Sophie Jordan C." at bounding box center [132, 736] width 138 height 18
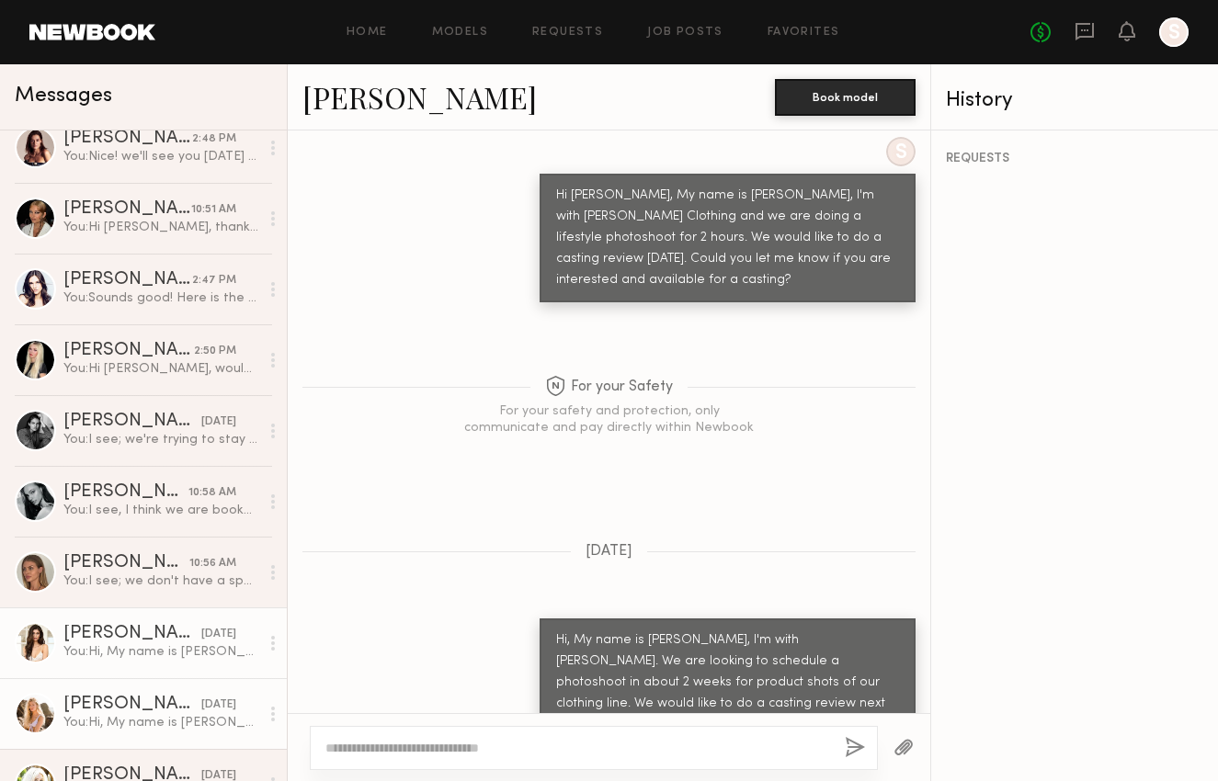
scroll to position [888, 0]
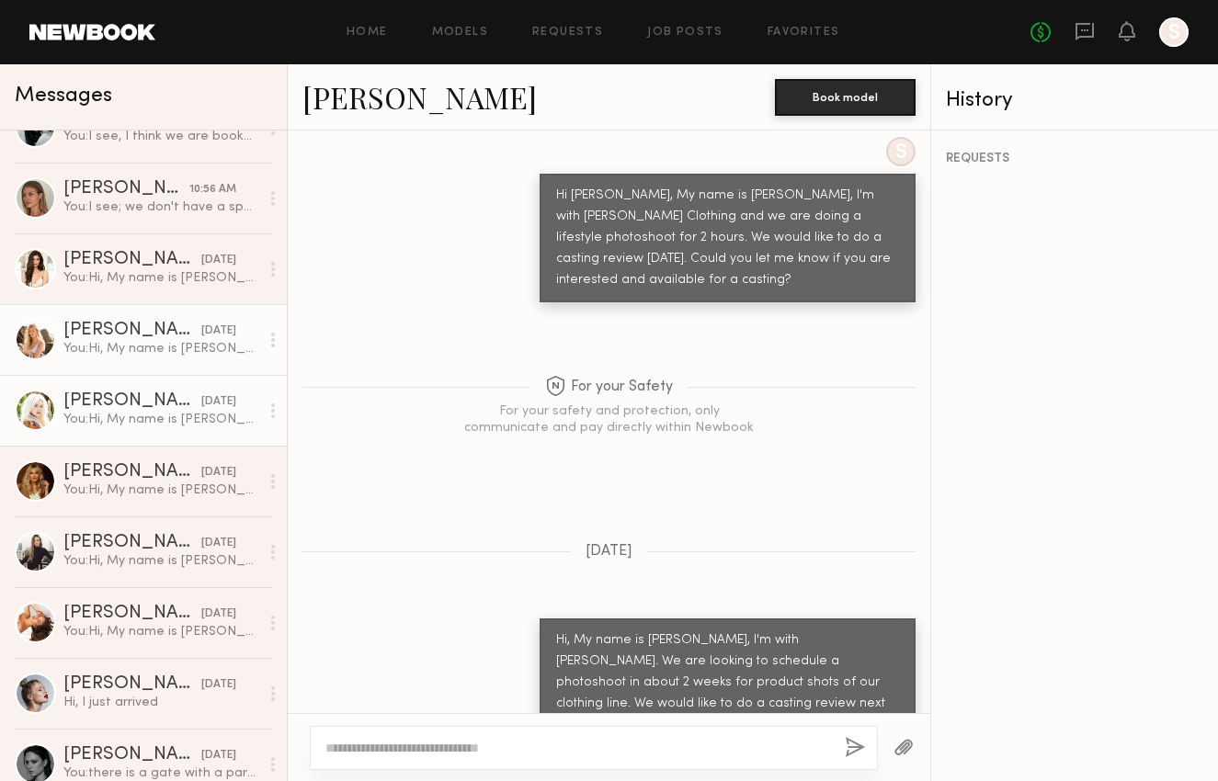
click at [137, 431] on link "Brielle S. 08/22/2025 You: Hi, My name is Skai, I'm with Dusty Rose. We are loo…" at bounding box center [143, 410] width 287 height 71
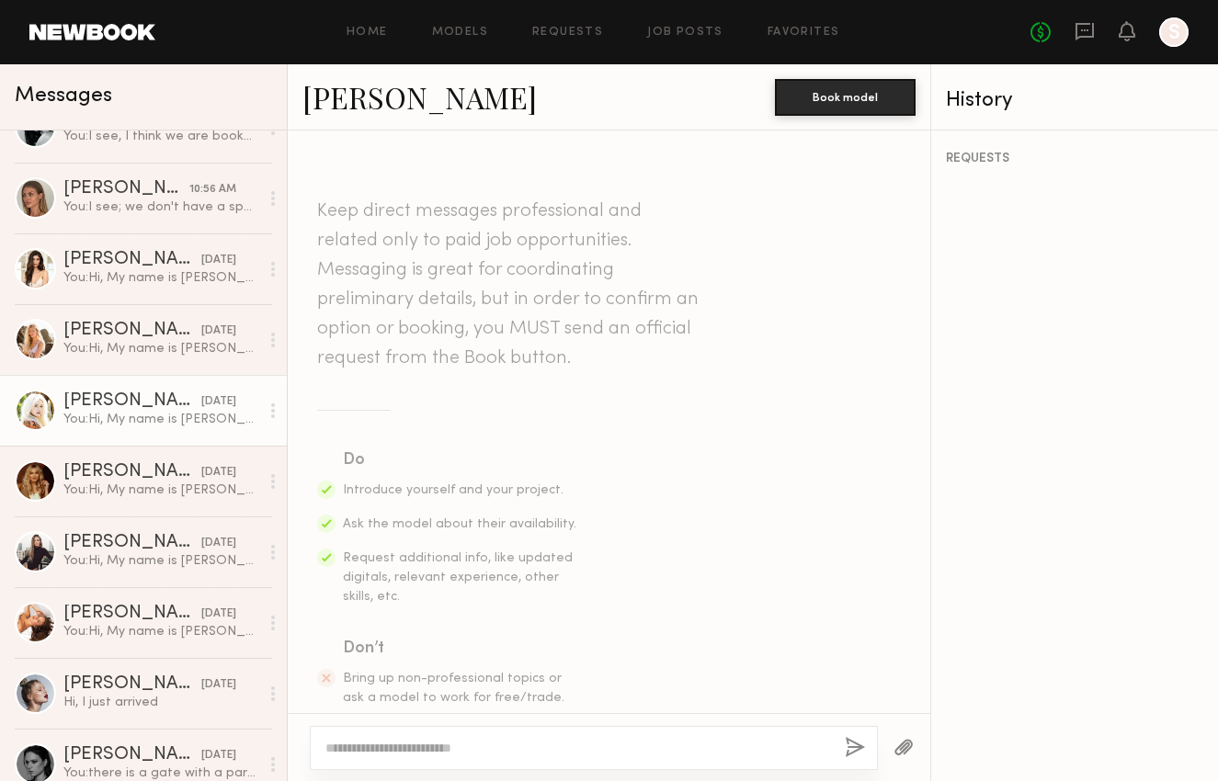
scroll to position [1091, 0]
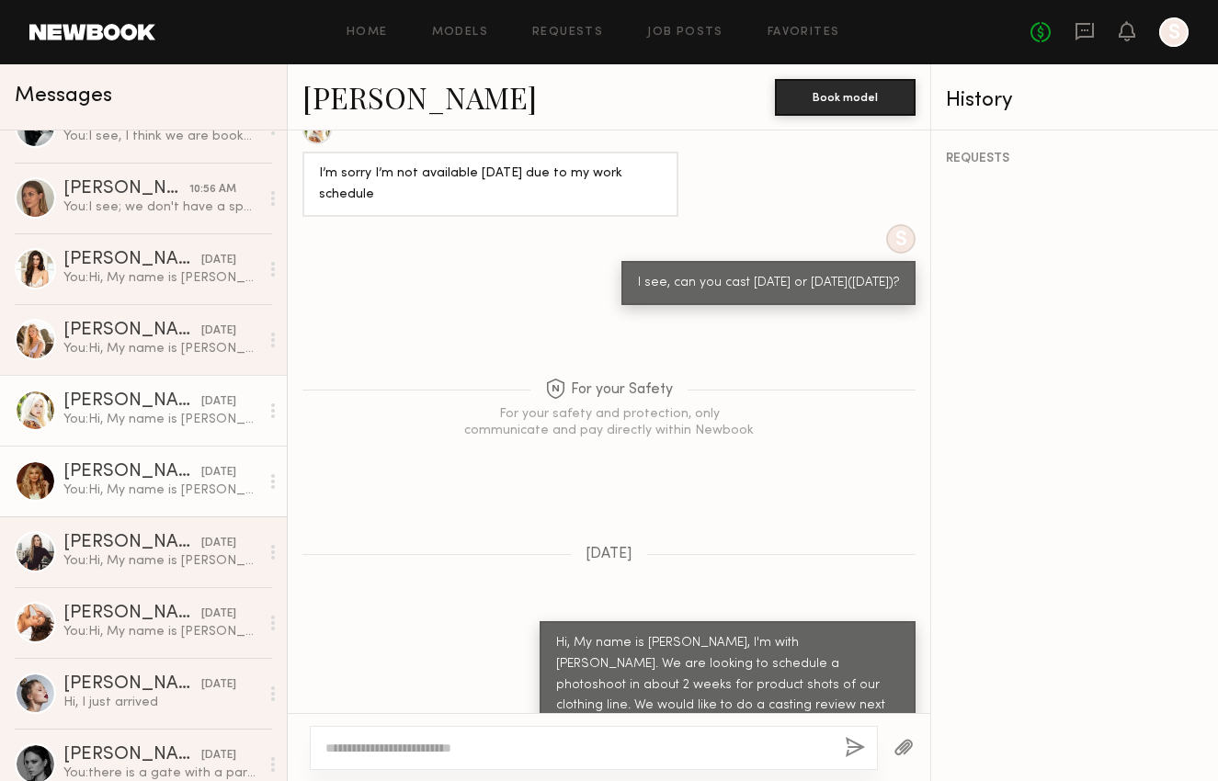
click at [117, 495] on div "You: Hi, My name is Skai, I'm with Dusty Rose. We are looking to schedule a pho…" at bounding box center [161, 490] width 196 height 17
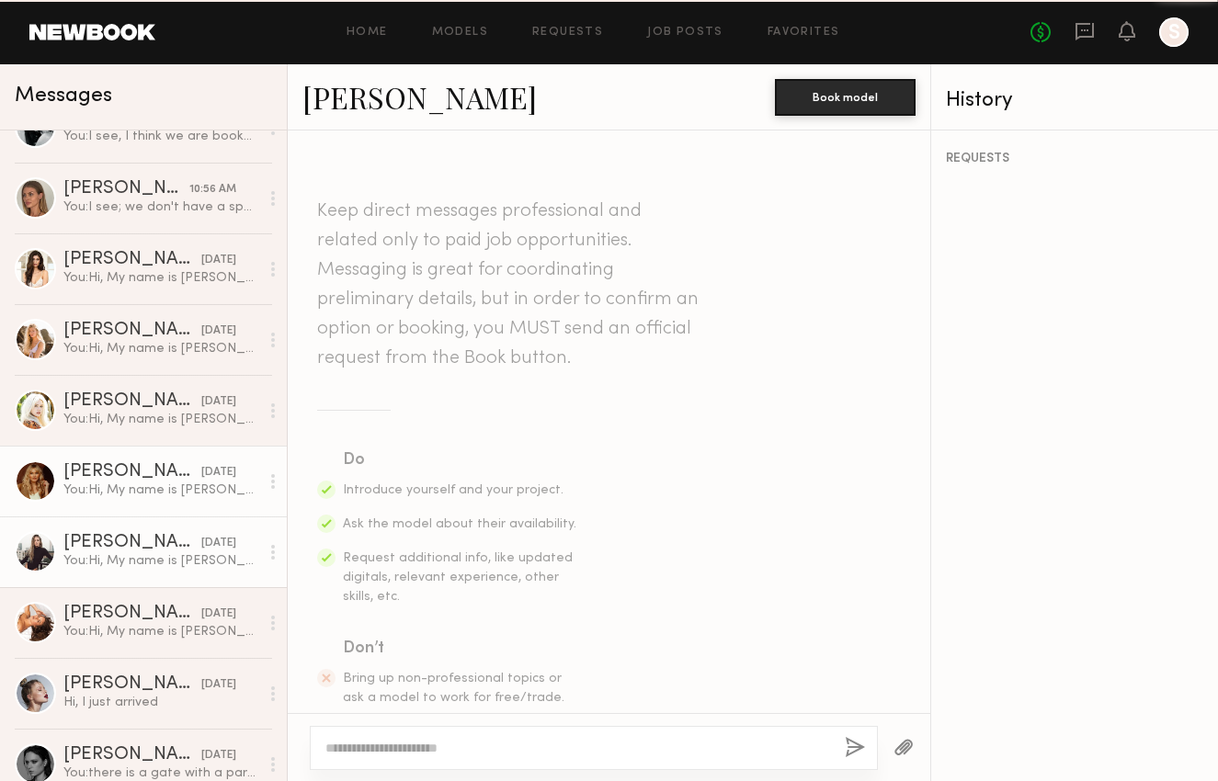
scroll to position [896, 0]
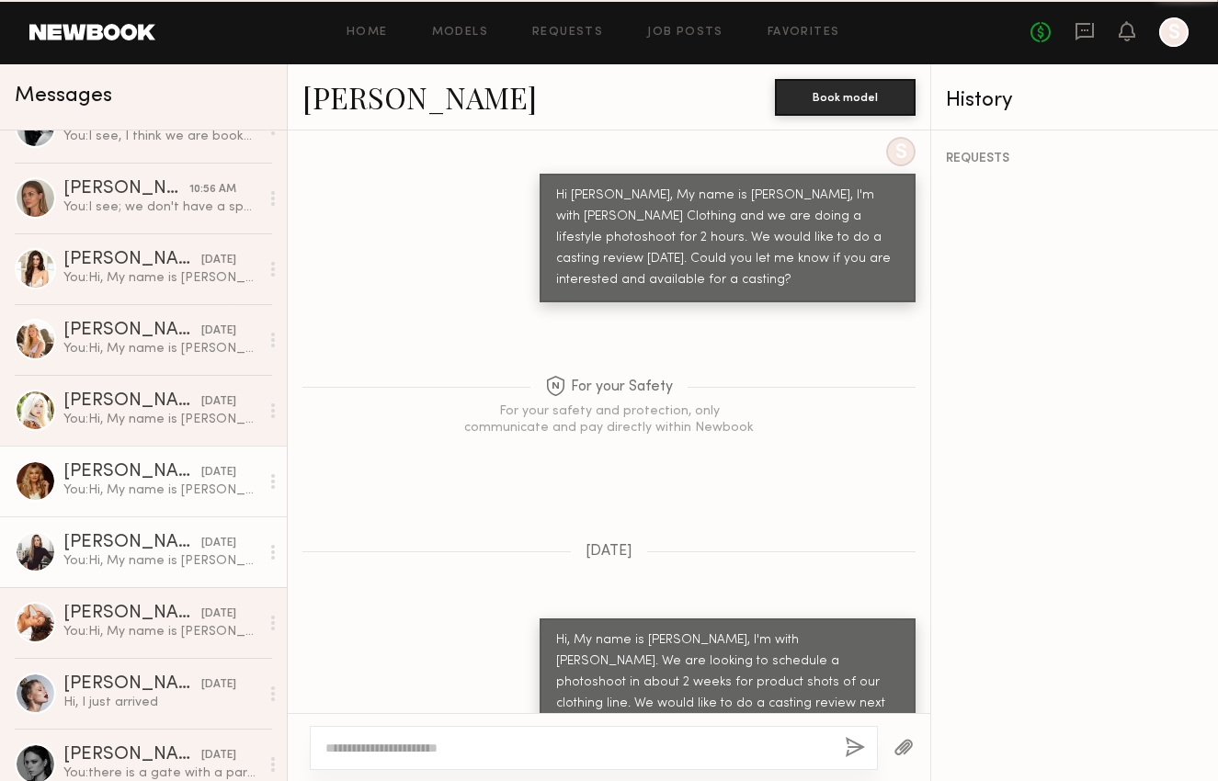
click at [131, 536] on div "Addison F." at bounding box center [132, 543] width 138 height 18
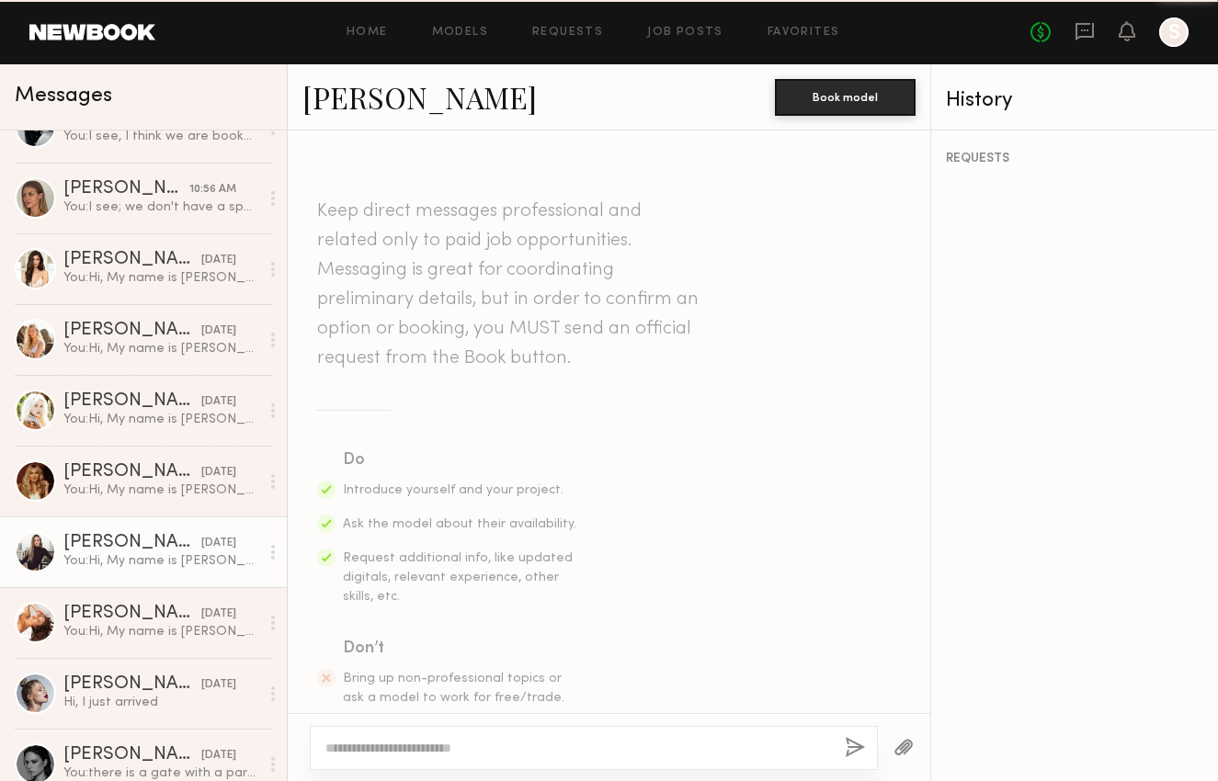
scroll to position [1078, 0]
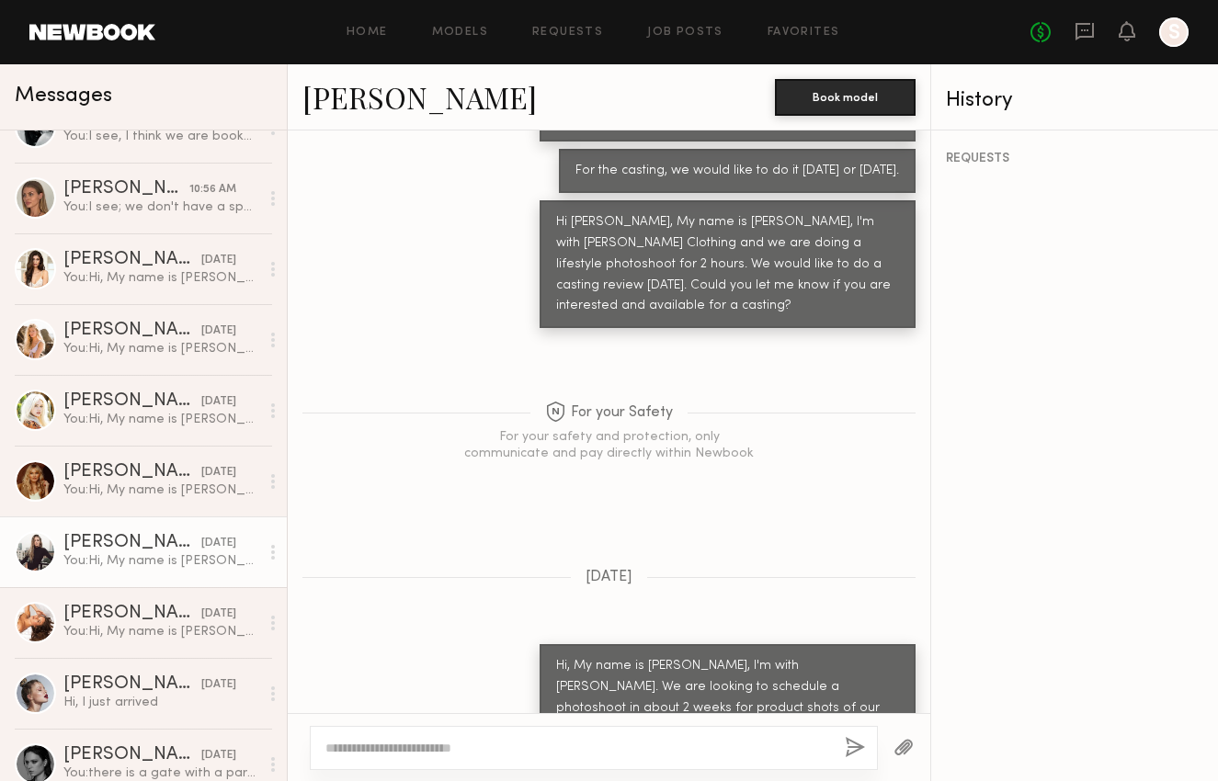
click at [138, 556] on div "You: Hi, My name is Skai, I'm with Dusty Rose. We are looking to schedule a pho…" at bounding box center [161, 561] width 196 height 17
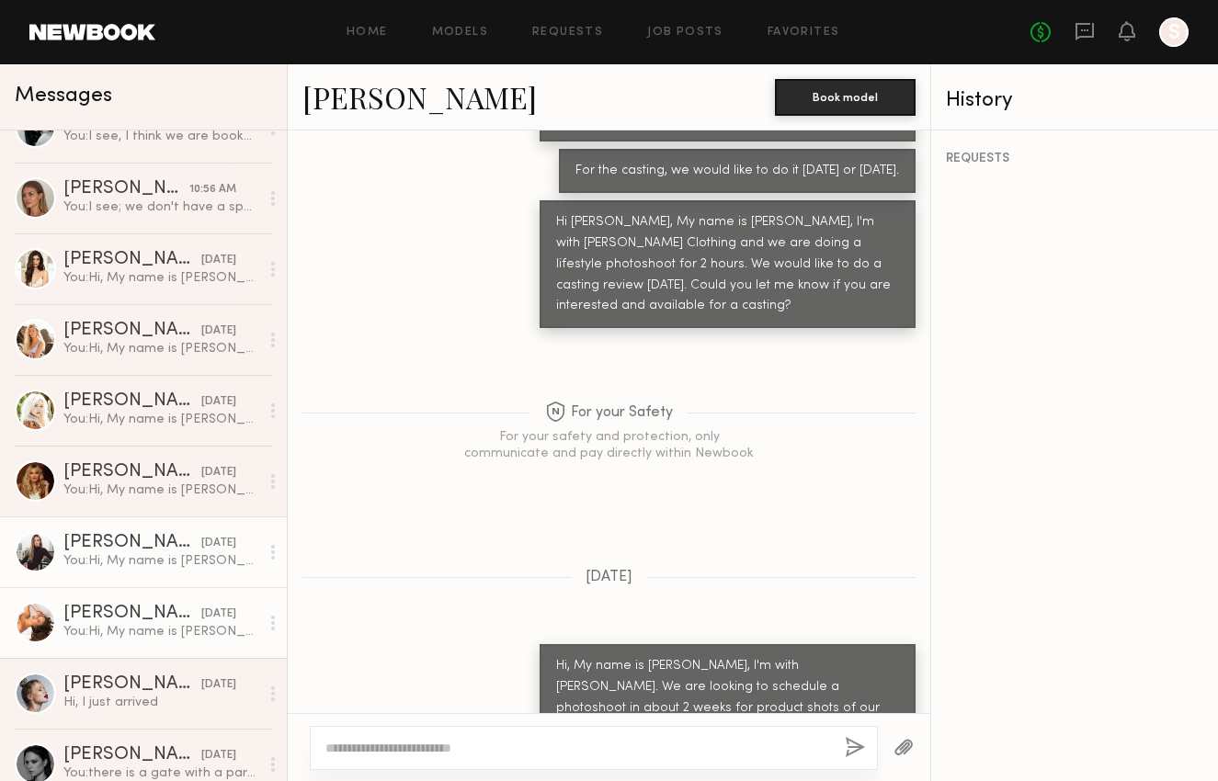
click at [152, 617] on div "Jenna T." at bounding box center [132, 614] width 138 height 18
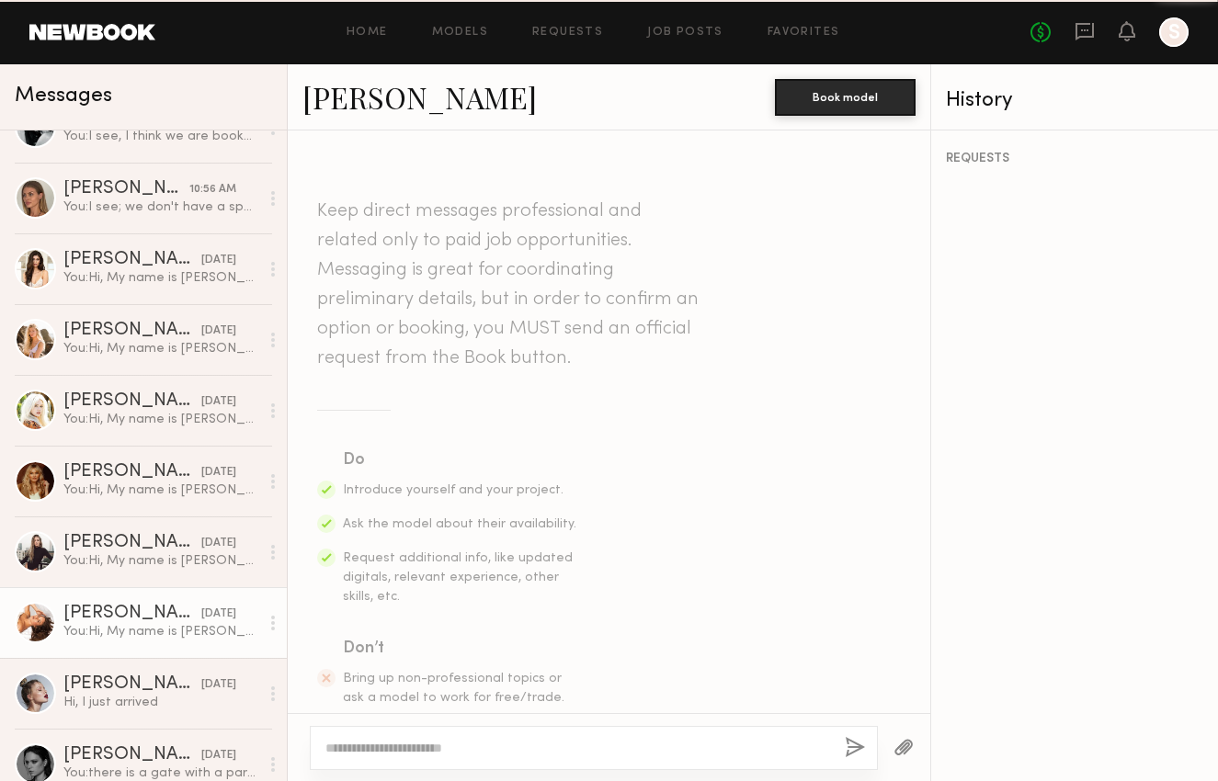
scroll to position [476, 0]
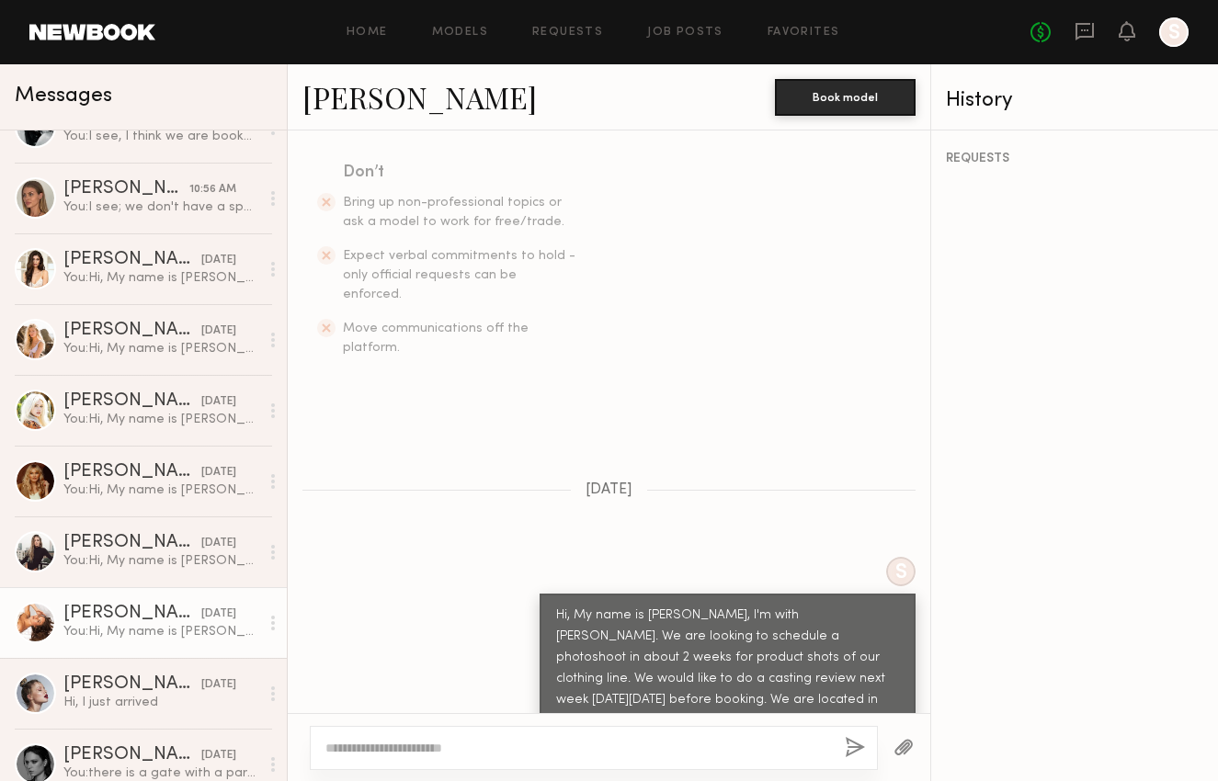
click at [147, 630] on div "You: Hi, My name is Skai, I'm with Dusty Rose. We are looking to schedule a pho…" at bounding box center [161, 631] width 196 height 17
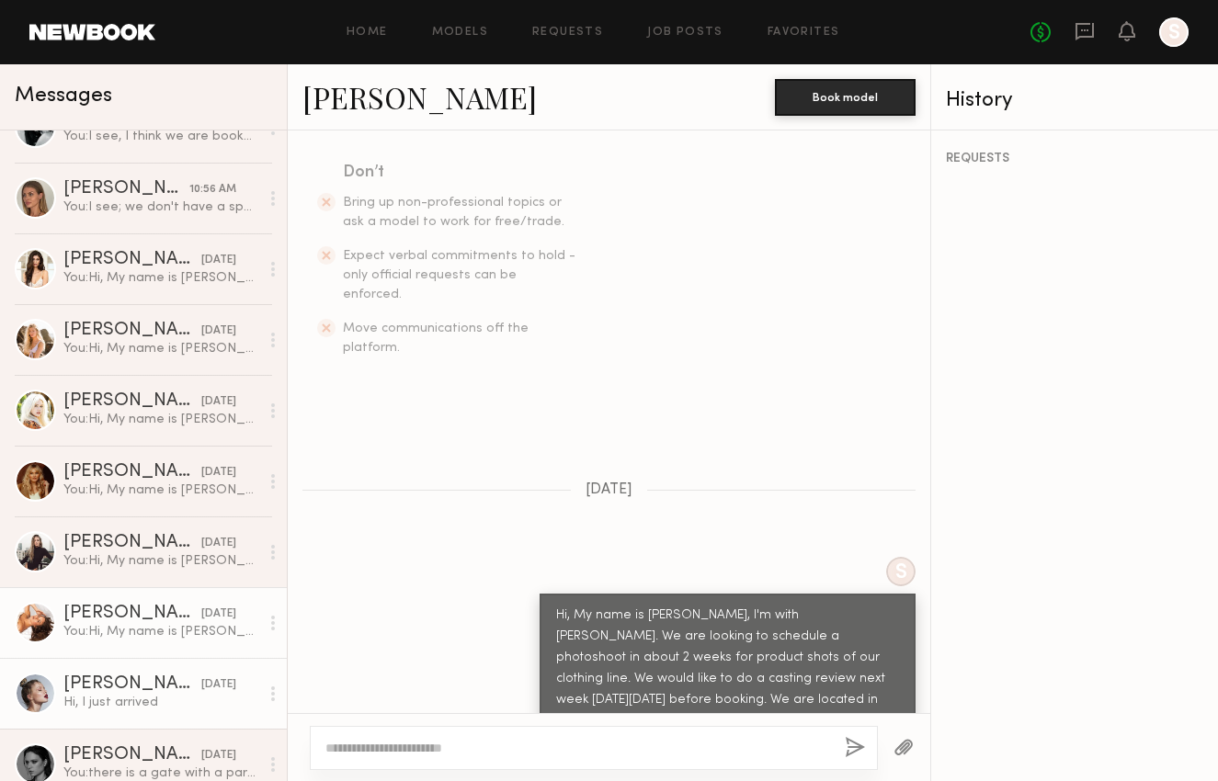
click at [167, 696] on div "Hi, I just arrived" at bounding box center [161, 702] width 196 height 17
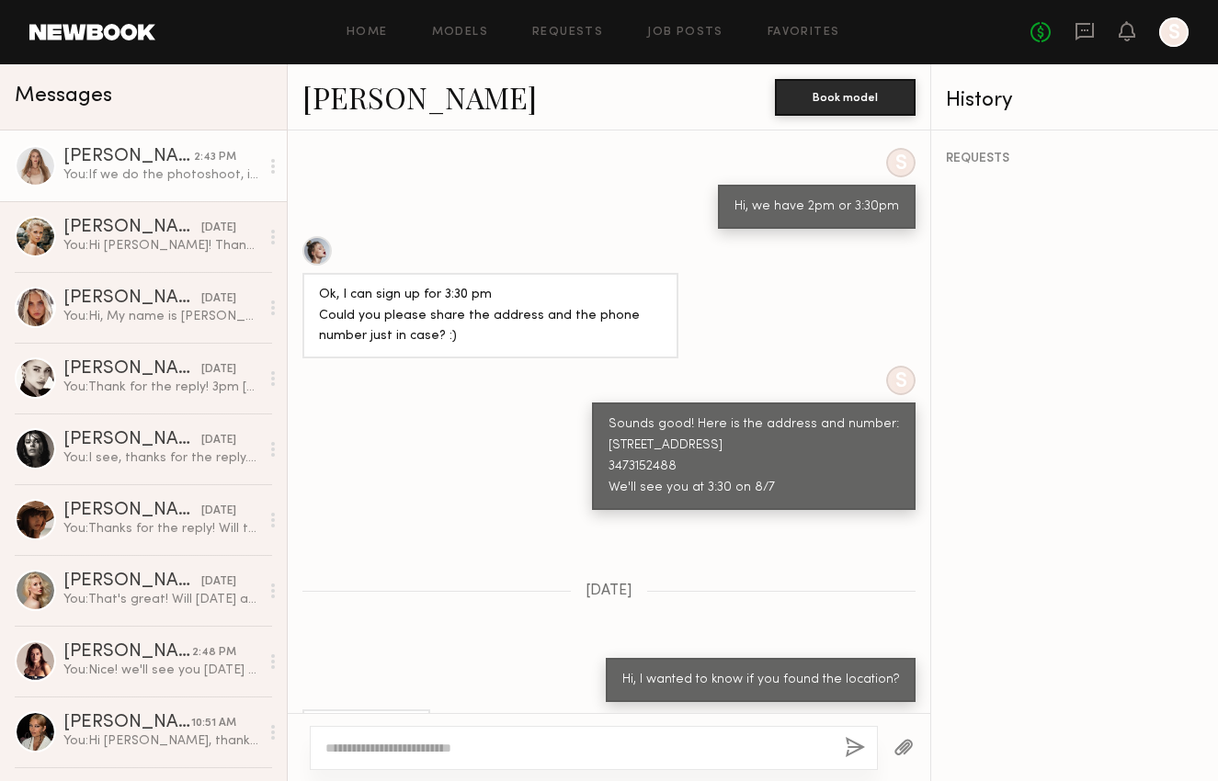
click at [130, 162] on div "Valeriia K." at bounding box center [128, 157] width 131 height 18
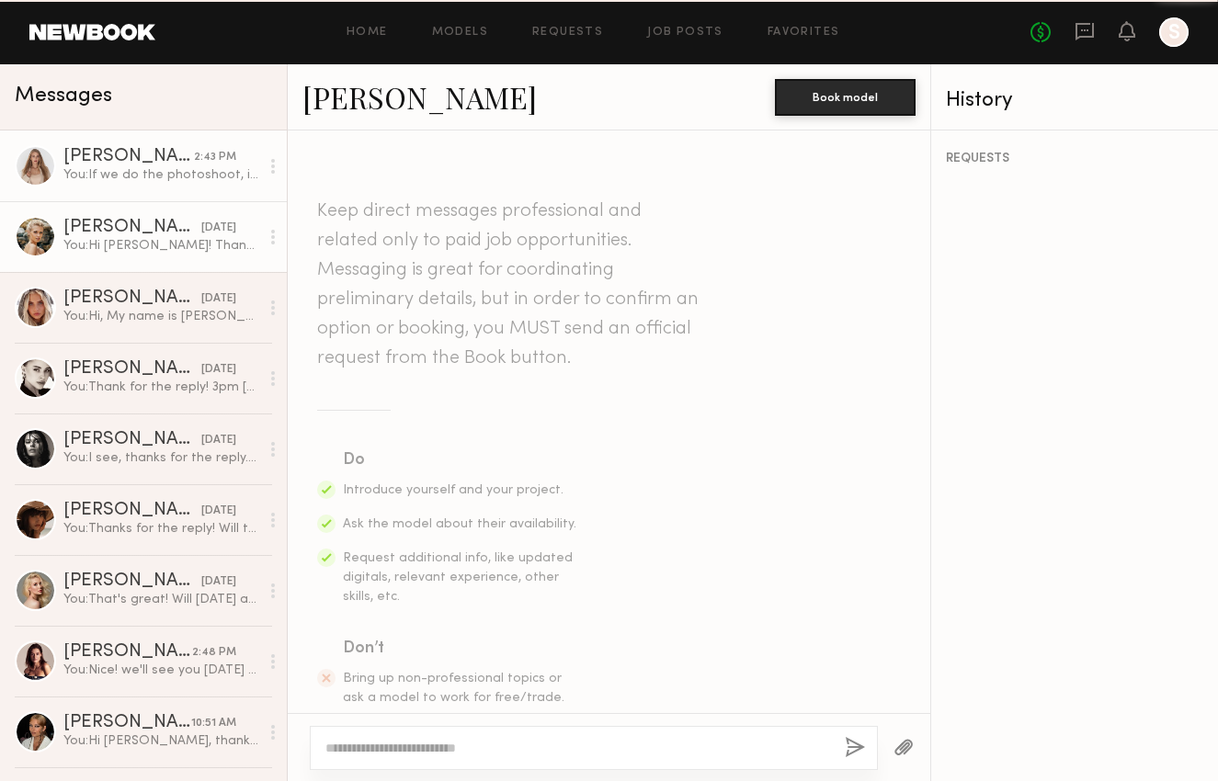
scroll to position [1232, 0]
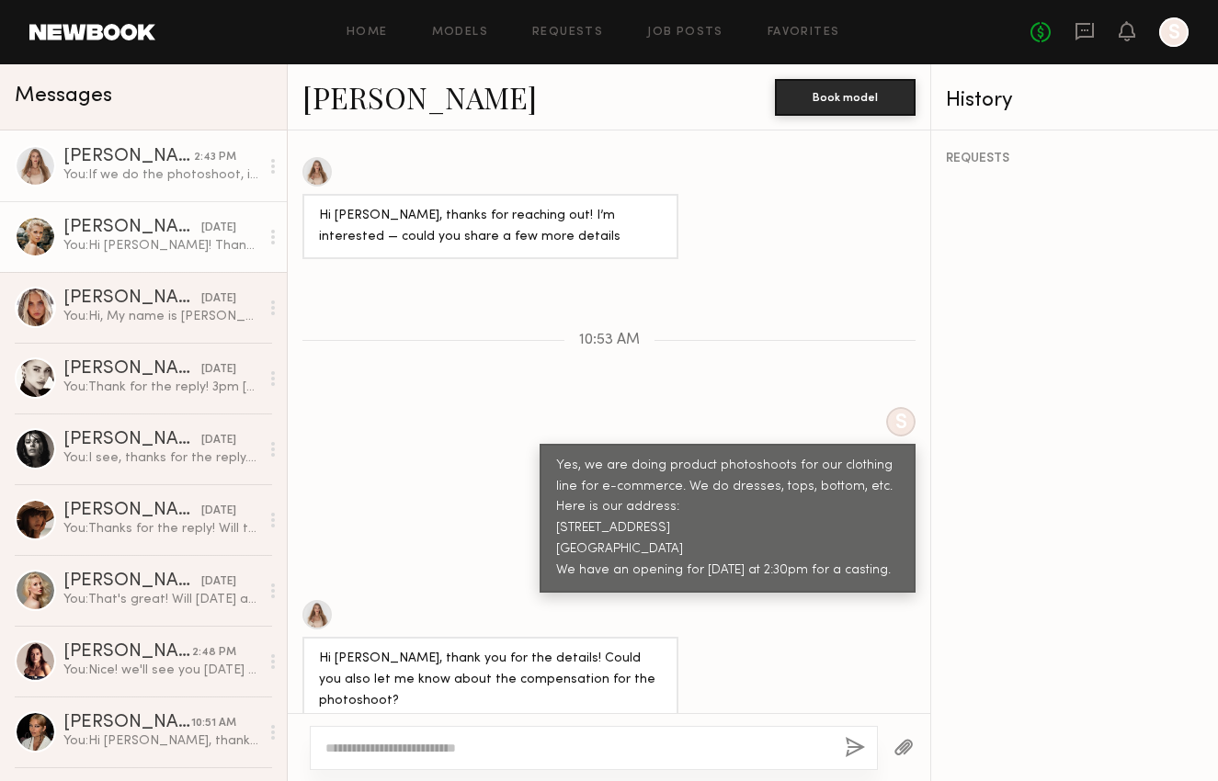
click at [153, 234] on div "Mallory A." at bounding box center [132, 228] width 138 height 18
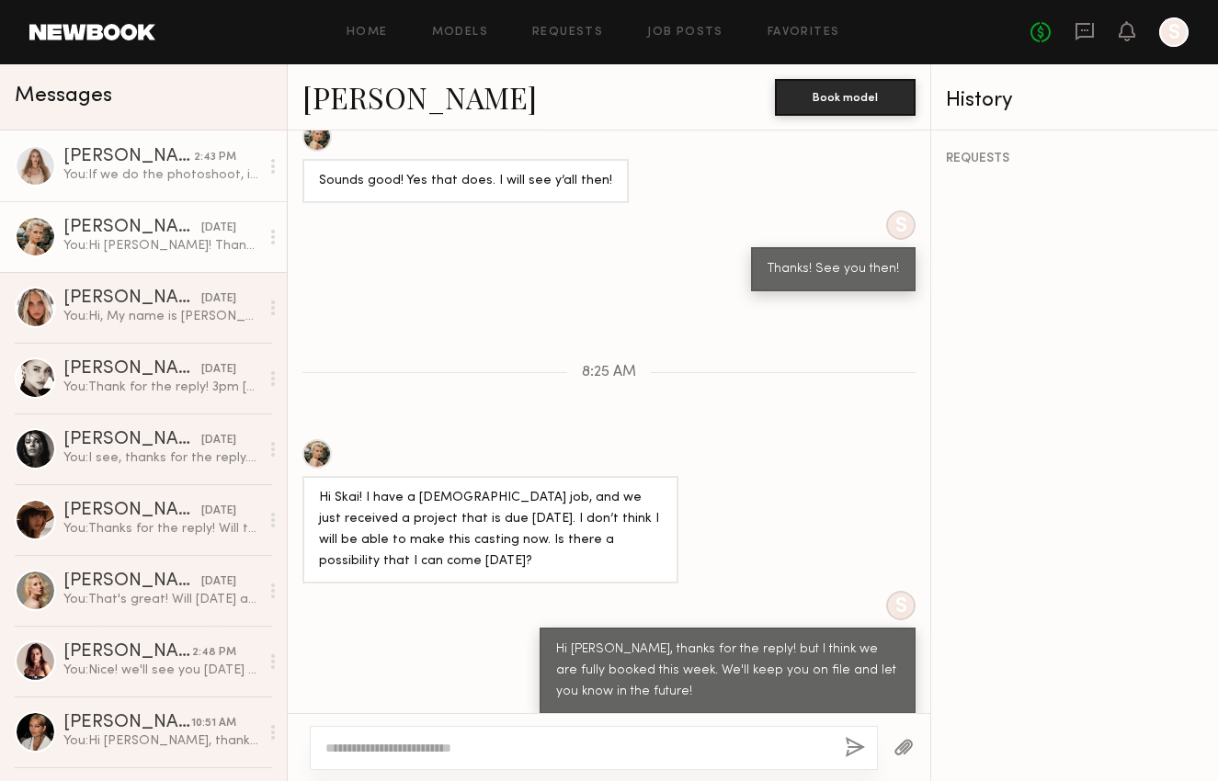
click at [167, 159] on div "Valeriia K." at bounding box center [128, 157] width 131 height 18
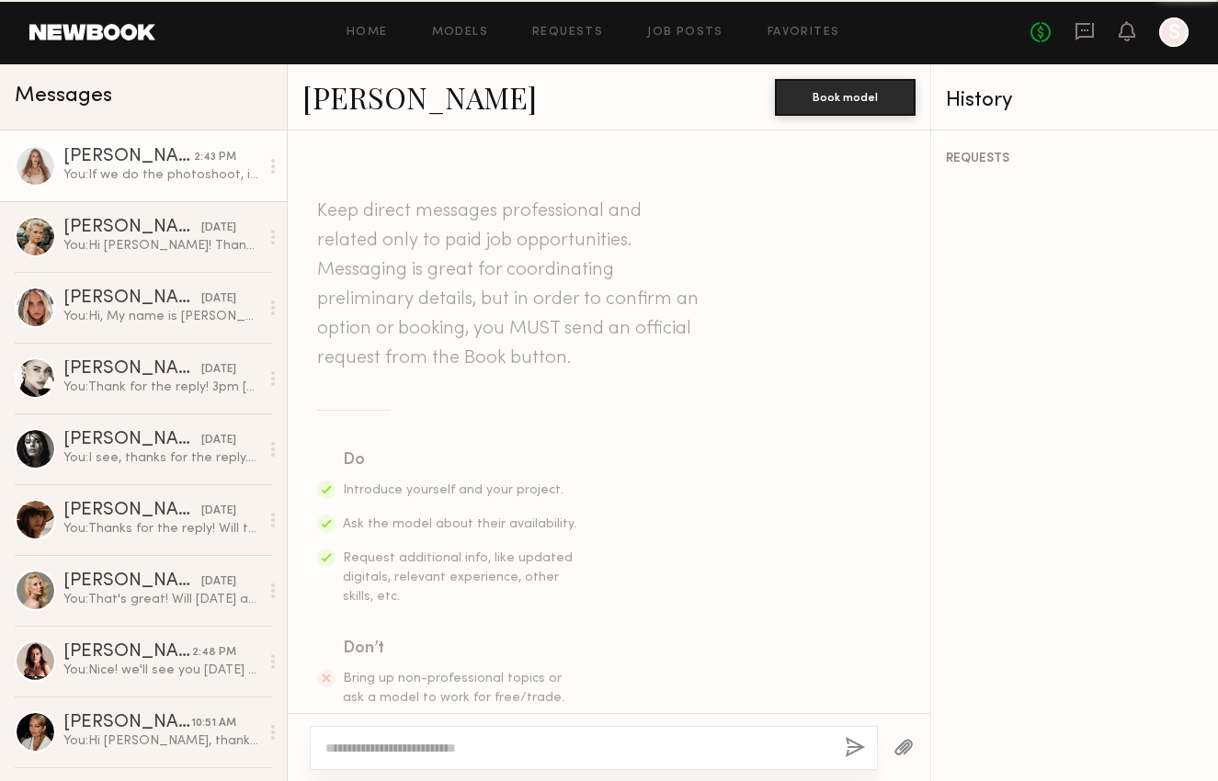
scroll to position [1232, 0]
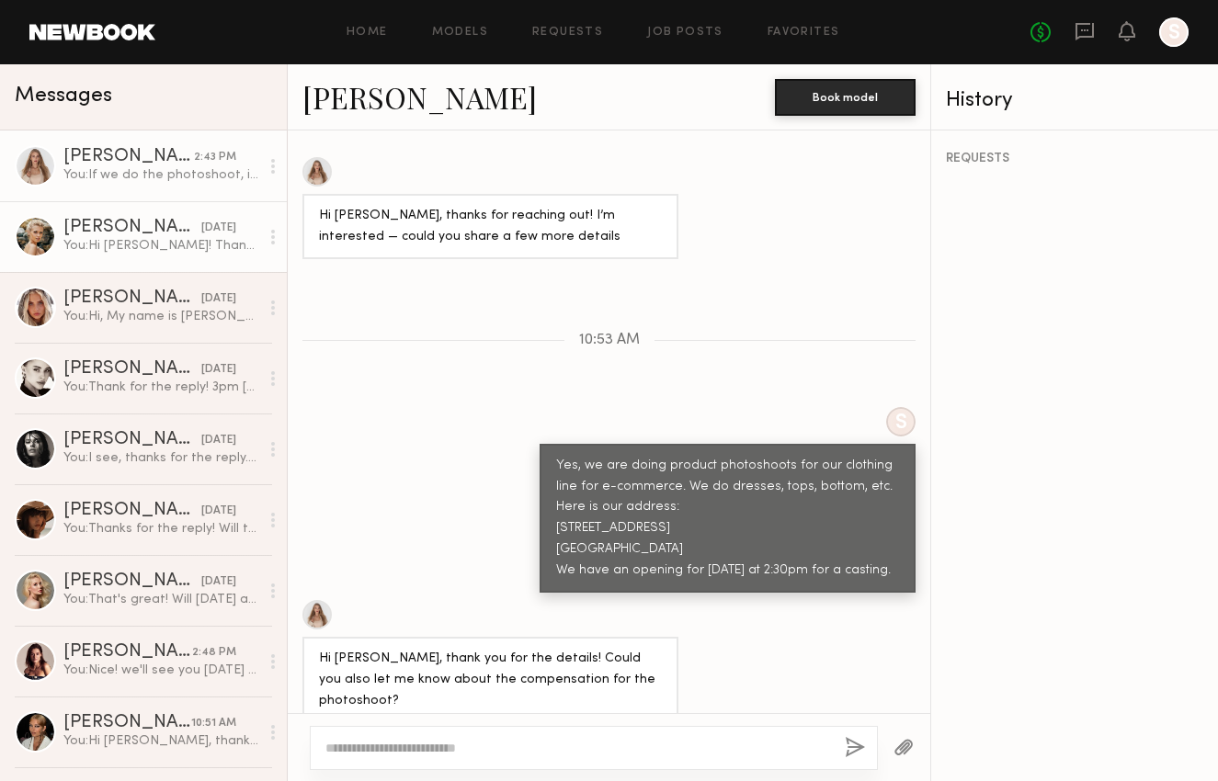
click at [201, 224] on div "08/22/2025" at bounding box center [218, 228] width 35 height 17
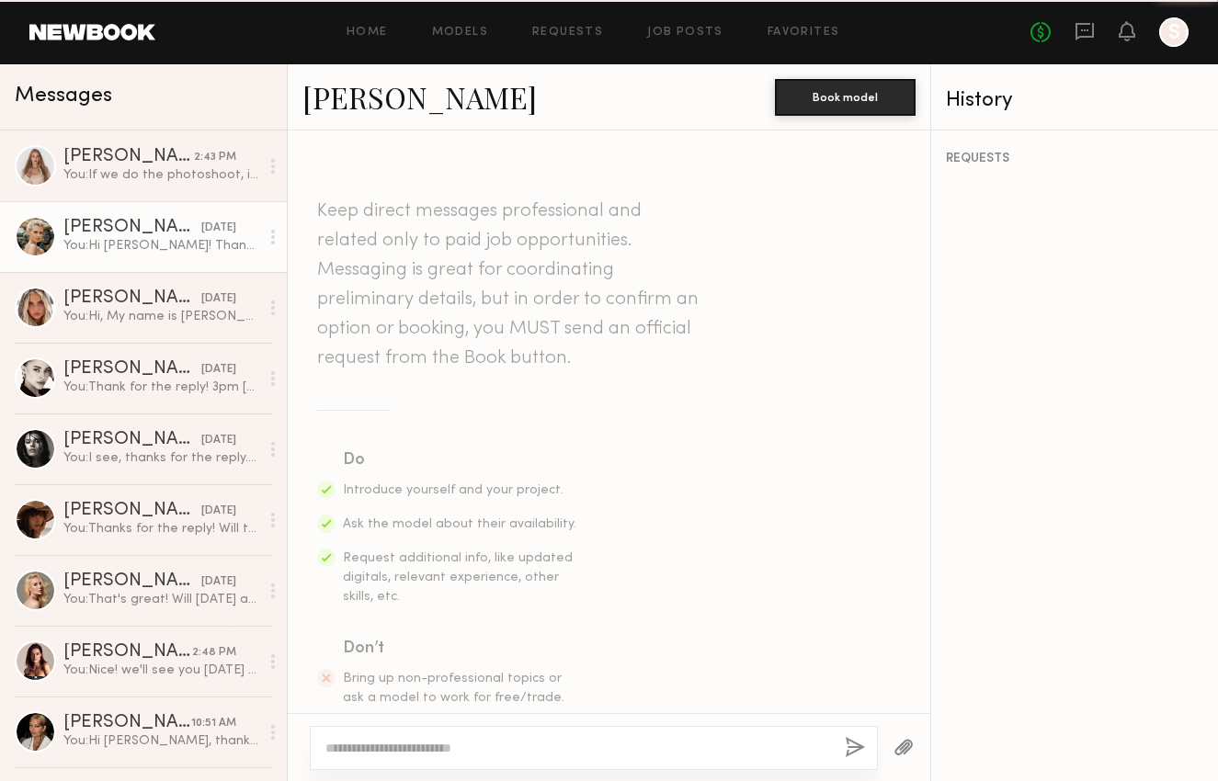
scroll to position [1556, 0]
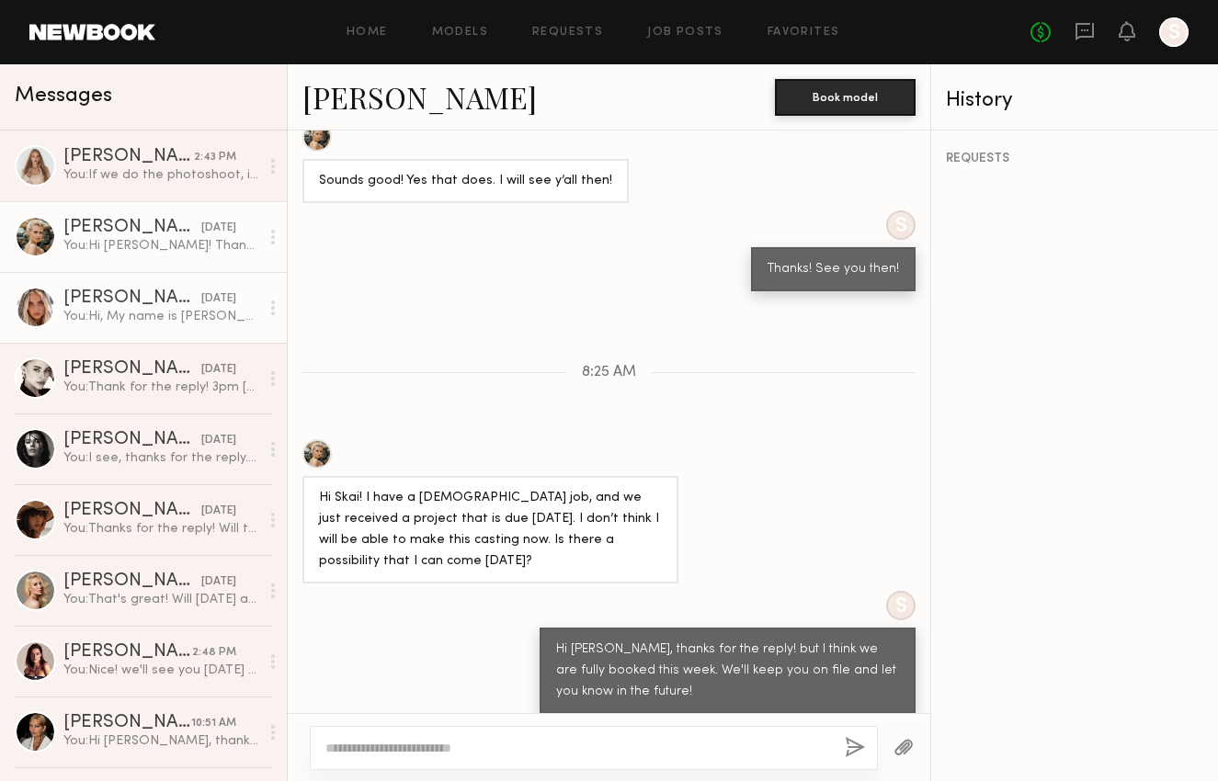
click at [142, 289] on link "Allea S. 08/22/2025 You: Hi, My name is Skai, I'm with Dusty Rose. We are looki…" at bounding box center [143, 307] width 287 height 71
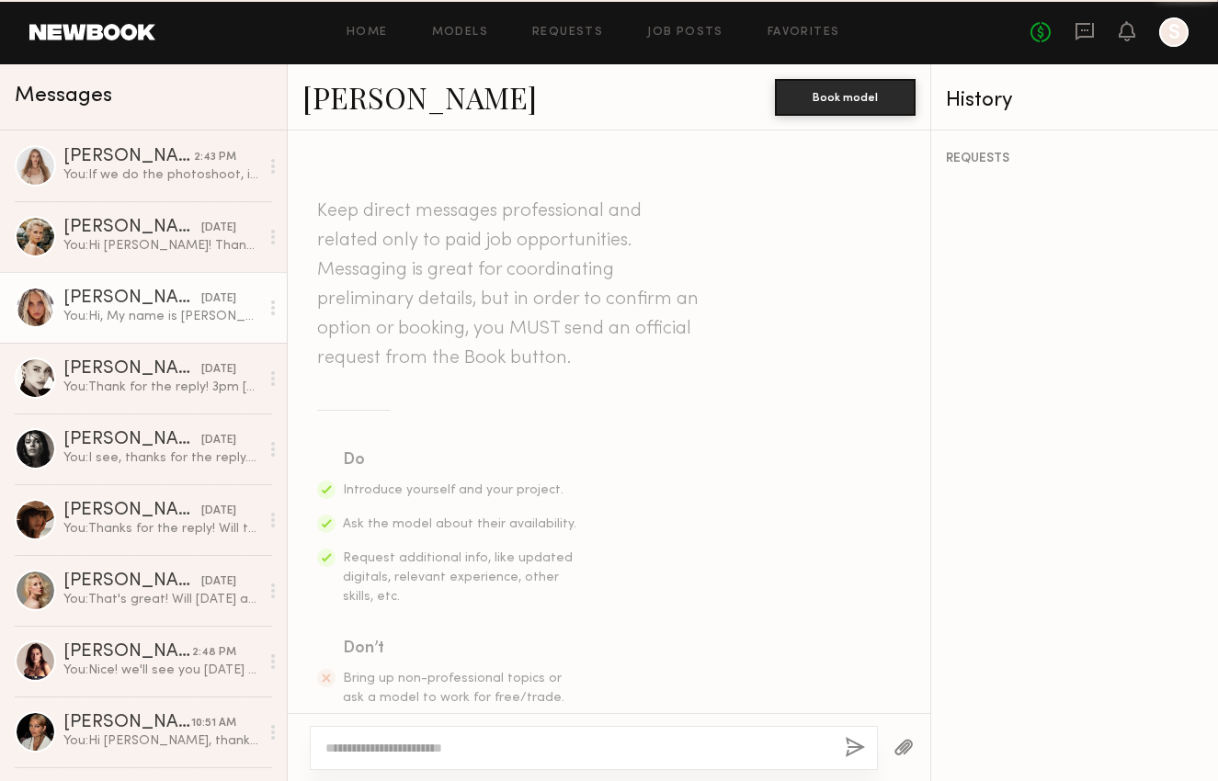
scroll to position [476, 0]
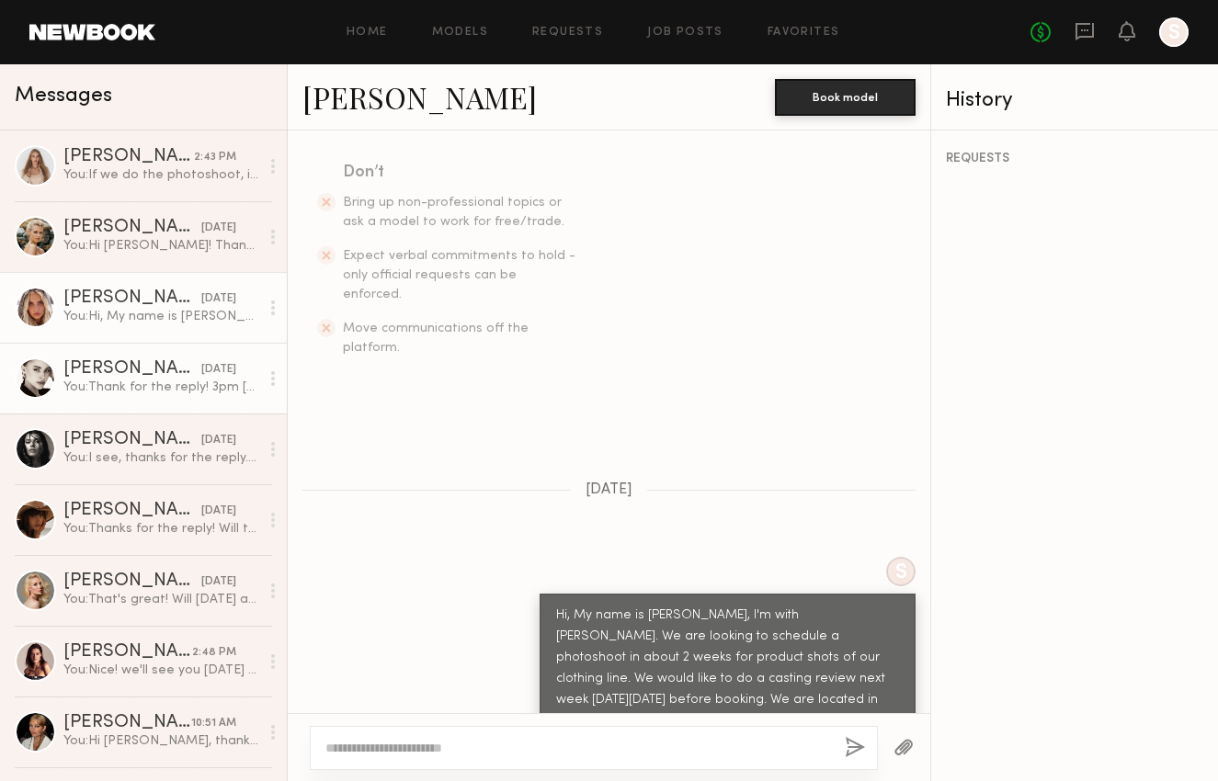
click at [155, 377] on div "Elena O." at bounding box center [132, 369] width 138 height 18
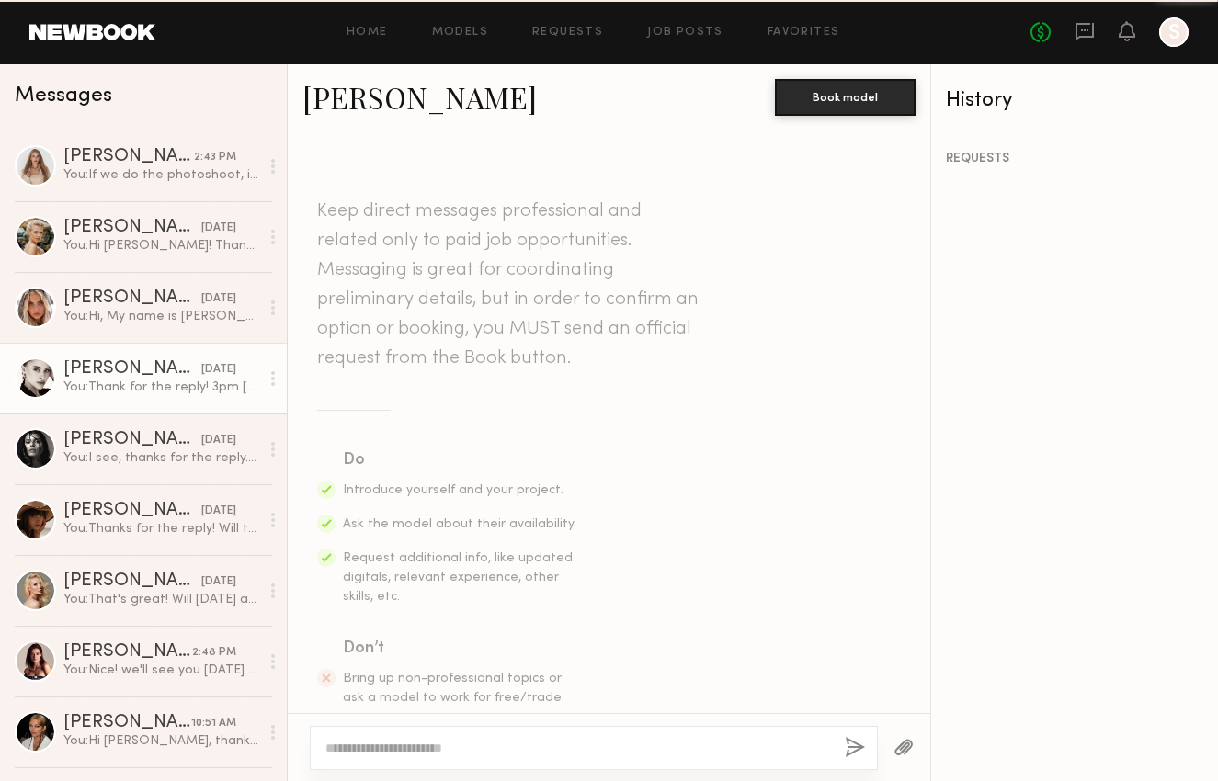
scroll to position [1001, 0]
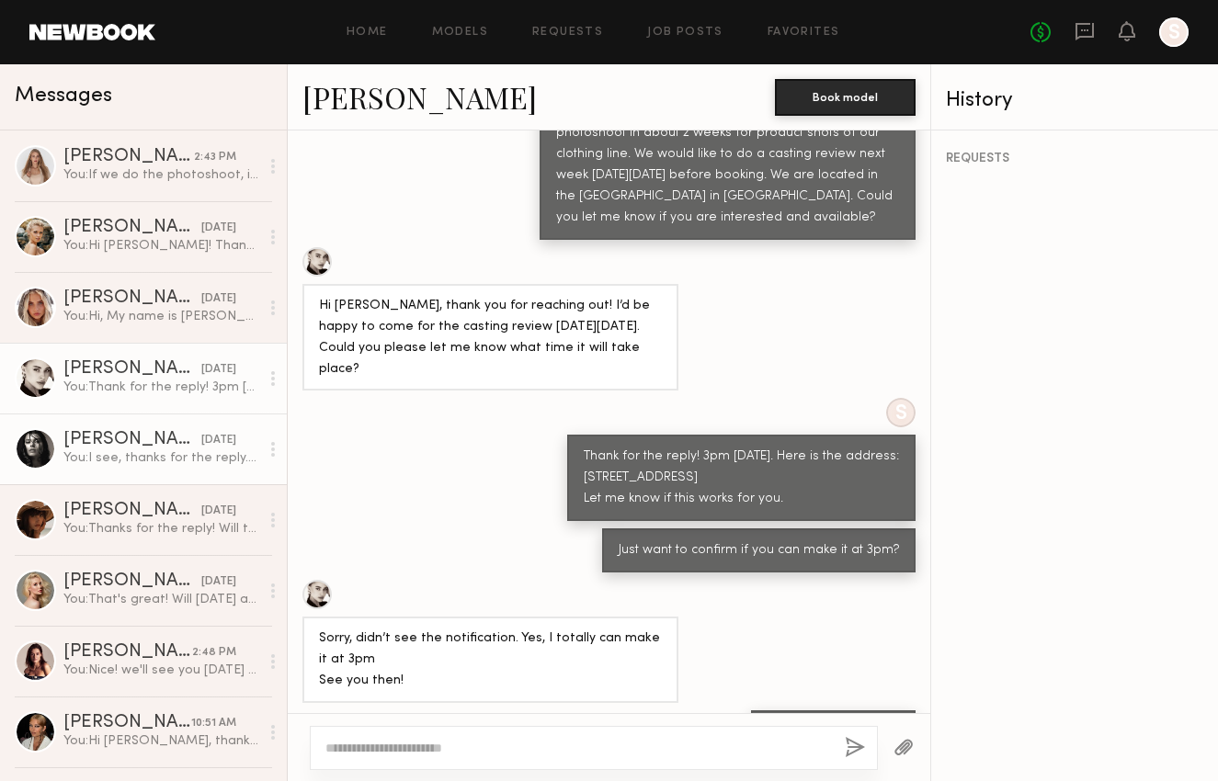
click at [156, 443] on div "Nikola S." at bounding box center [132, 440] width 138 height 18
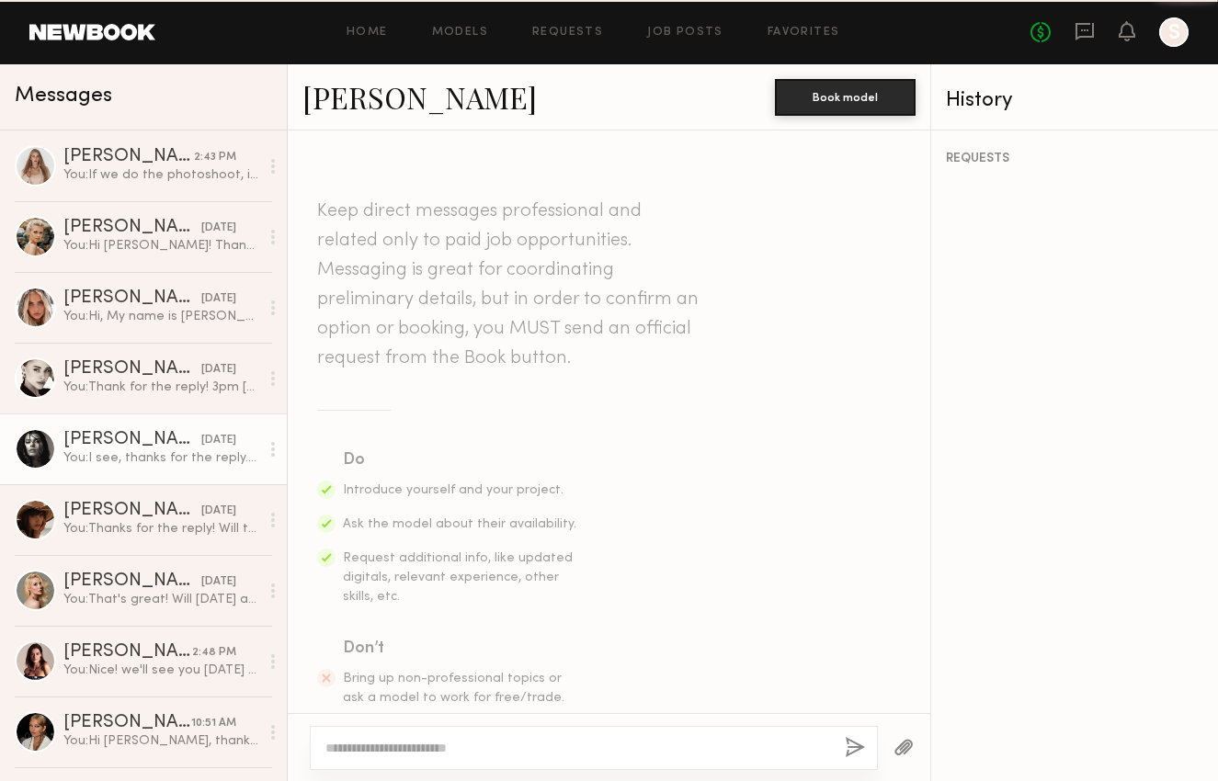
scroll to position [675, 0]
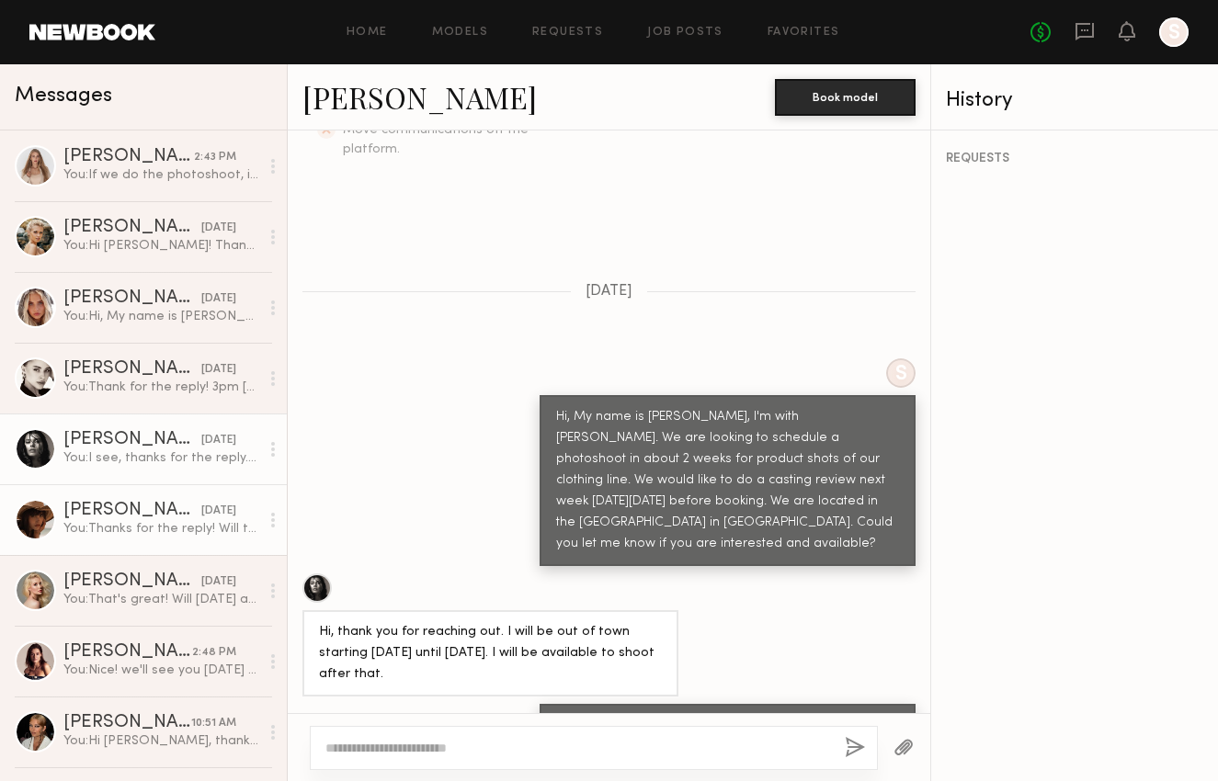
click at [165, 529] on div "You: Thanks for the reply! Will the next day(Thursday) afternoon be ok?" at bounding box center [161, 528] width 196 height 17
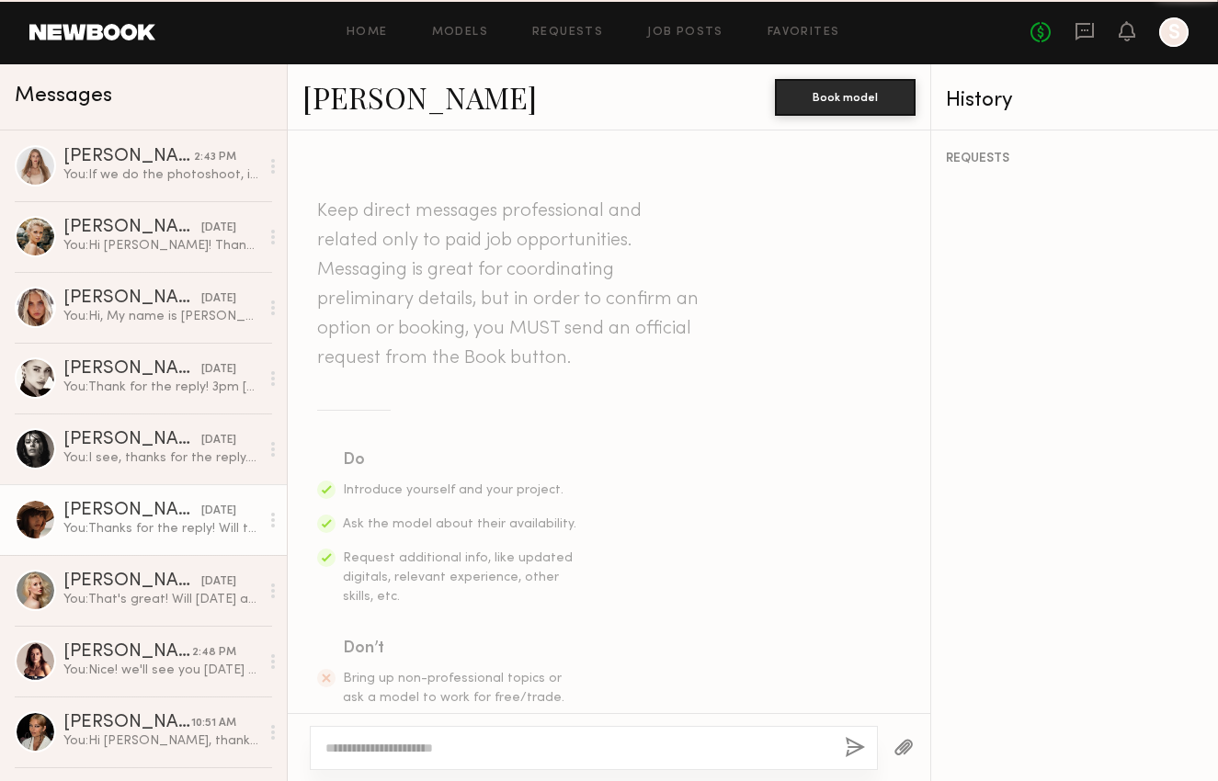
scroll to position [1290, 0]
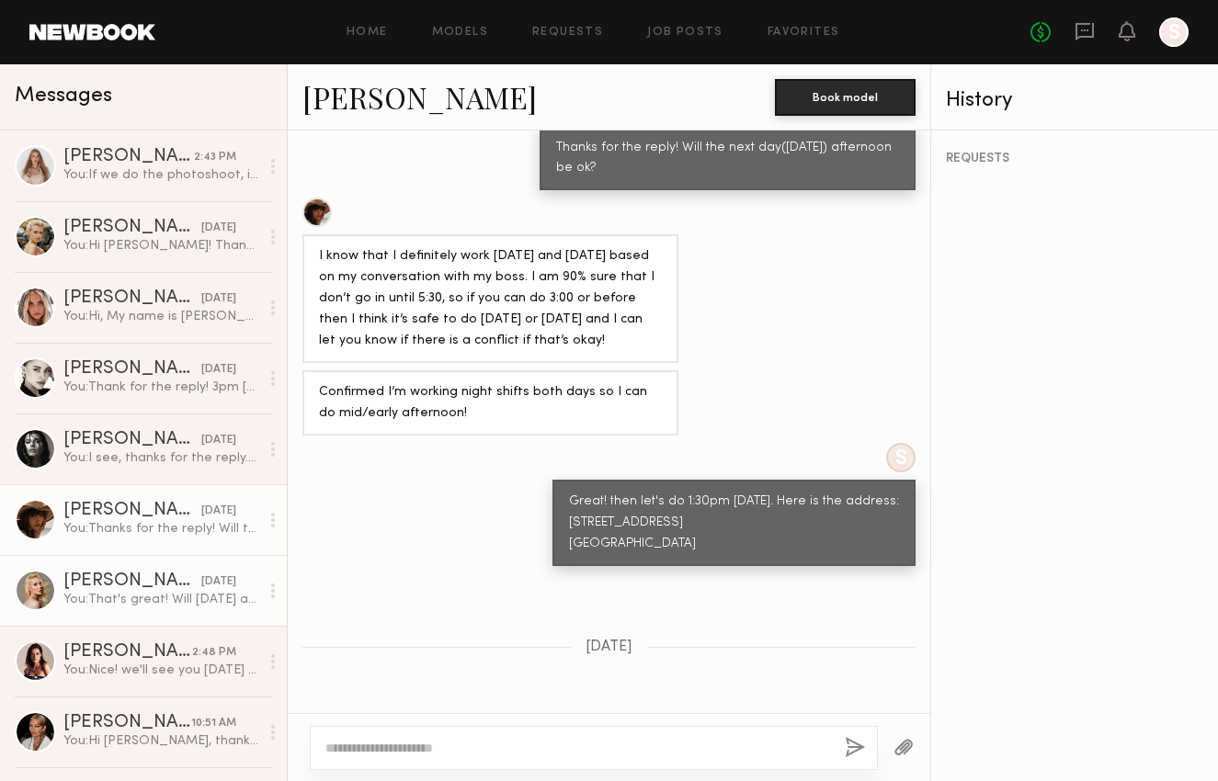
click at [201, 580] on div "08/22/2025" at bounding box center [218, 582] width 35 height 17
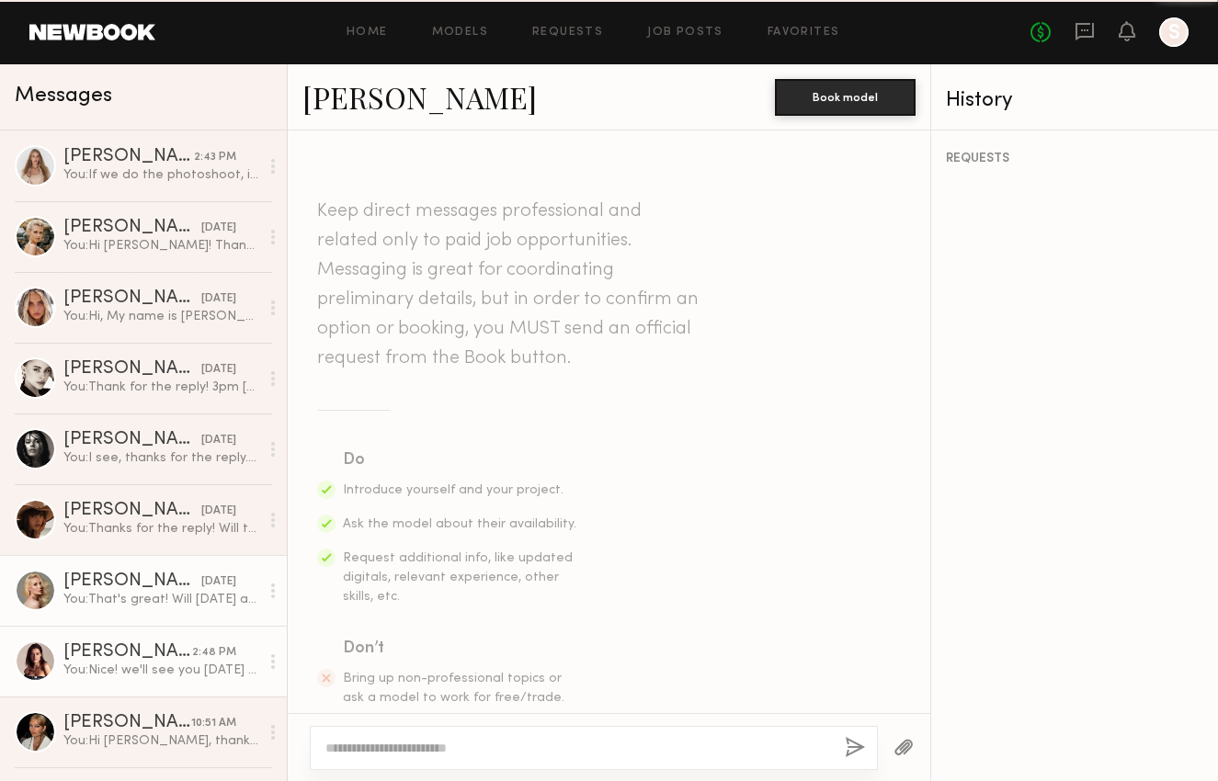
scroll to position [1369, 0]
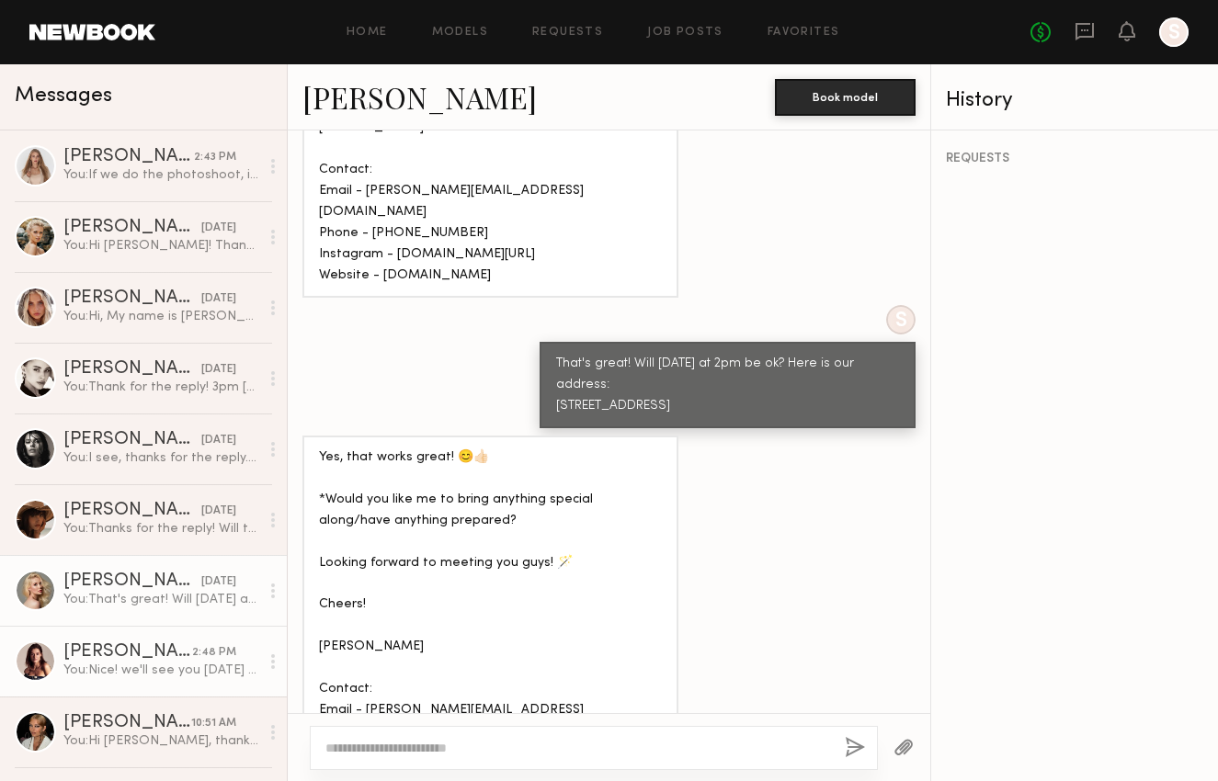
click at [180, 631] on link "Sofi S. 2:48 PM You: Nice! we'll see you on Wednesday at 3:30pm" at bounding box center [143, 661] width 287 height 71
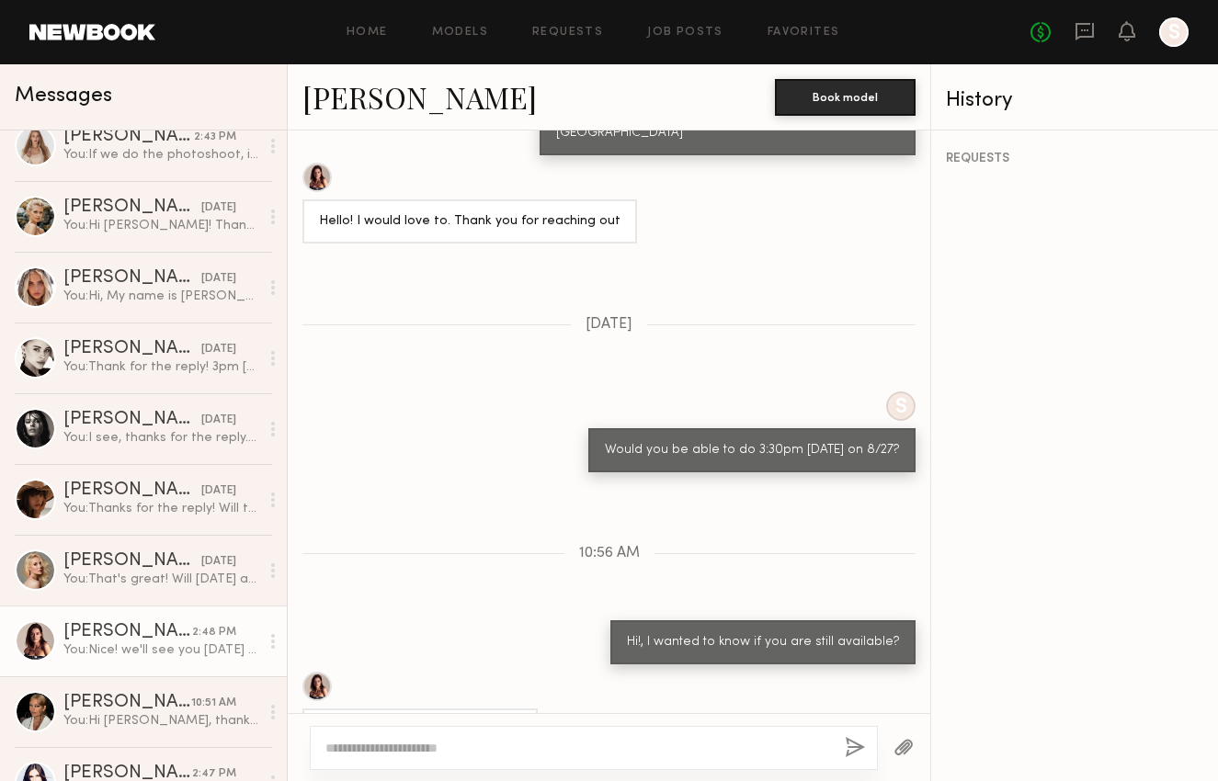
scroll to position [69, 0]
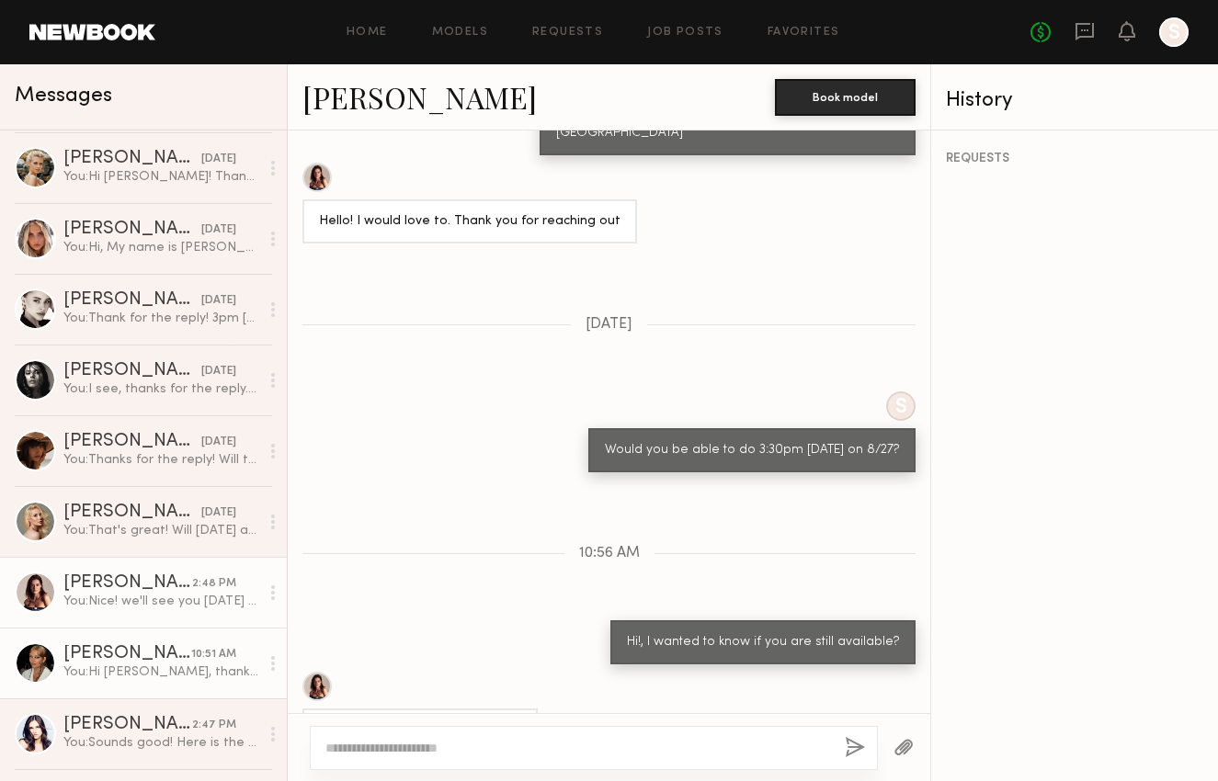
click at [99, 668] on div "You: Hi Bianca, thanks for the reply! but I think we are fully booked this week…" at bounding box center [161, 672] width 196 height 17
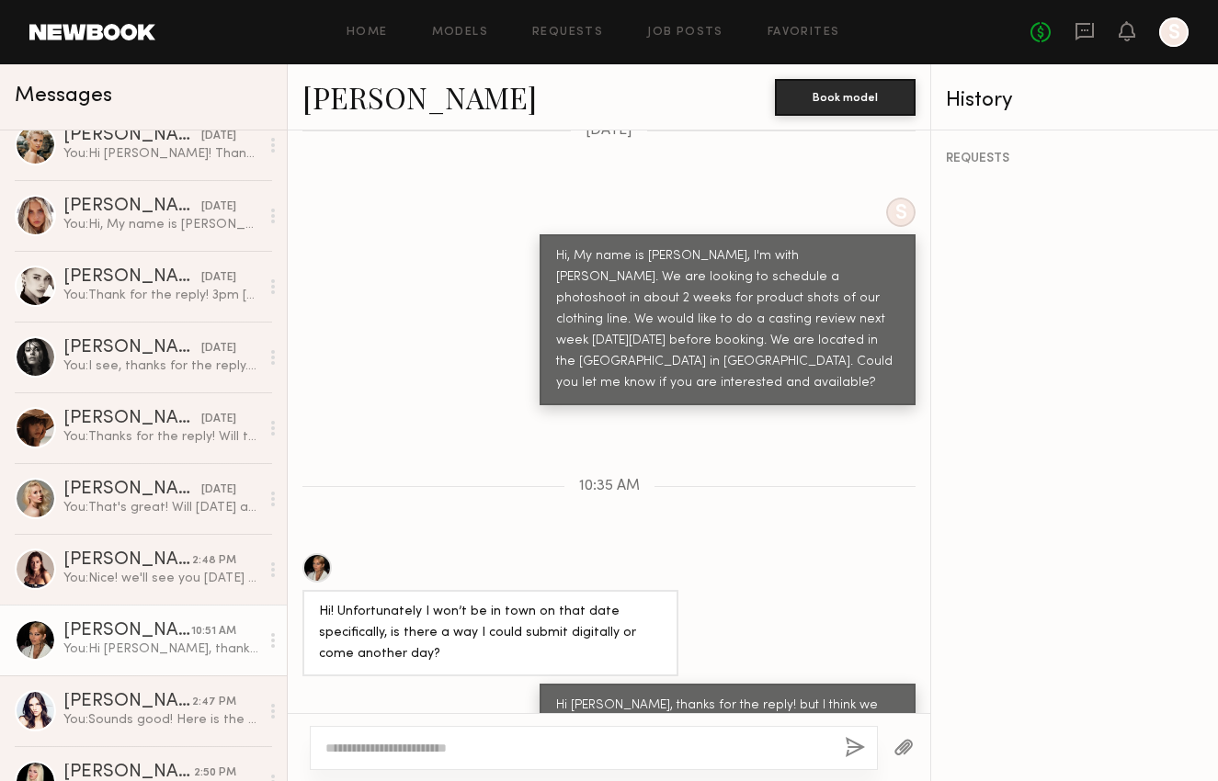
scroll to position [155, 0]
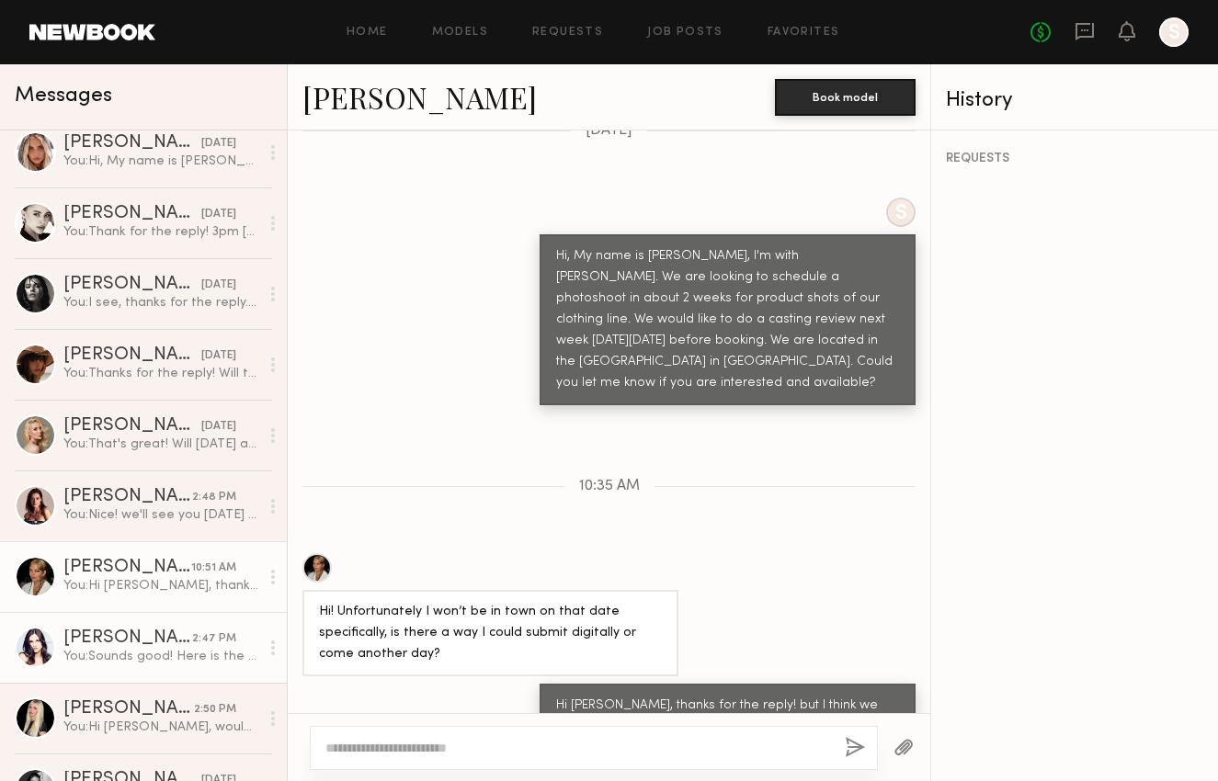
click at [159, 656] on div "You: Sounds good! Here is the address: 939 Stanford Ave. Los Angeles, CA 90021 …" at bounding box center [161, 656] width 196 height 17
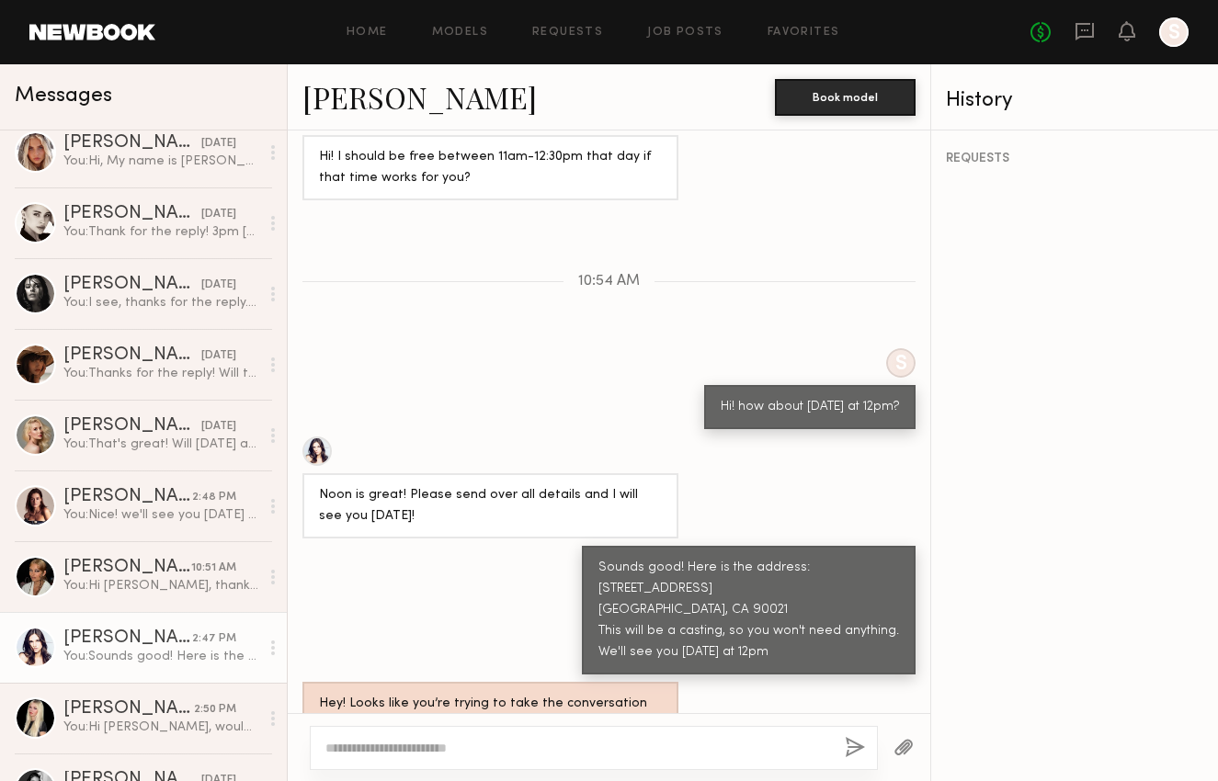
scroll to position [187, 0]
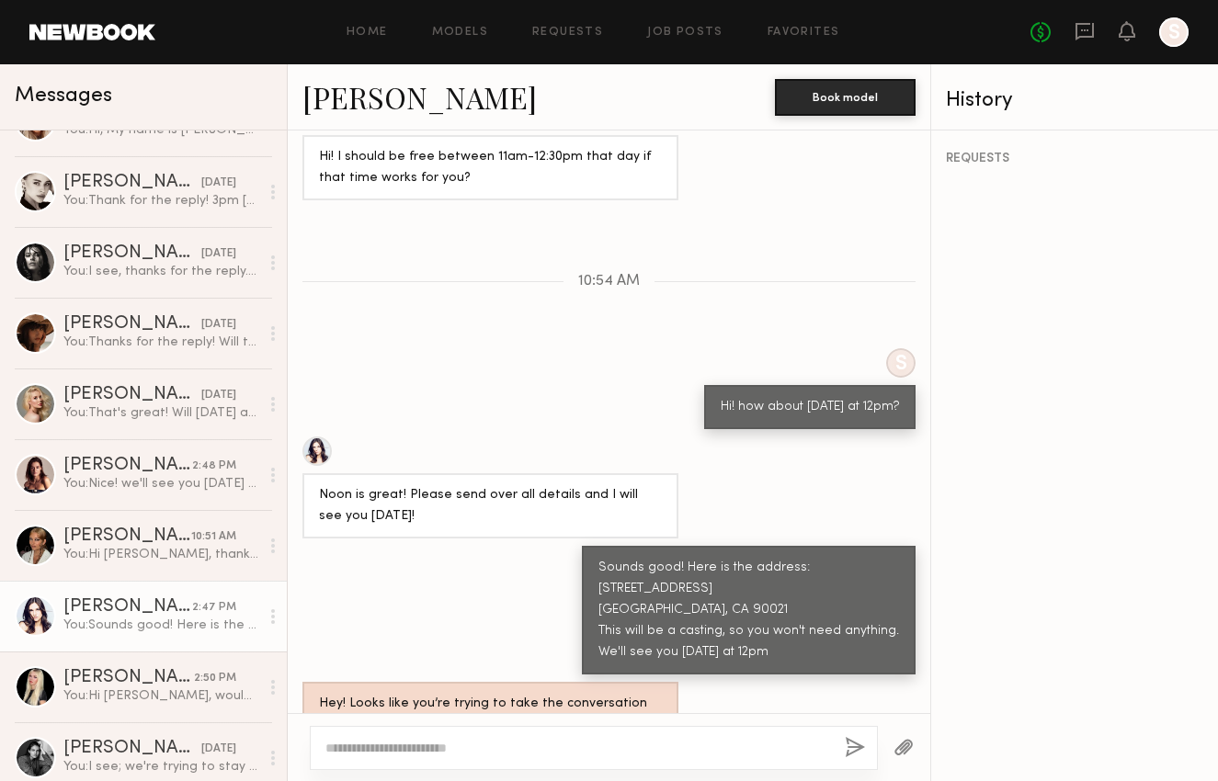
click at [137, 629] on div "You: Sounds good! Here is the address: 939 Stanford Ave. Los Angeles, CA 90021 …" at bounding box center [161, 625] width 196 height 17
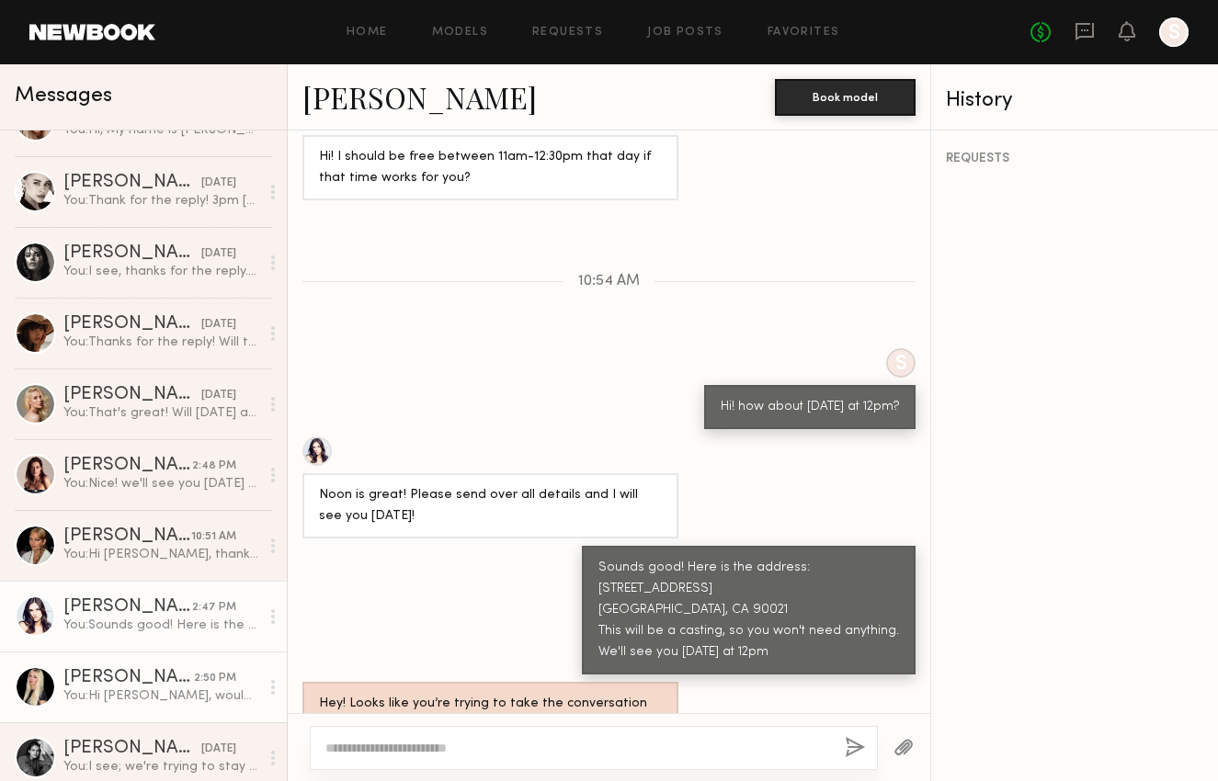
click at [130, 686] on div "Amelia T." at bounding box center [128, 678] width 131 height 18
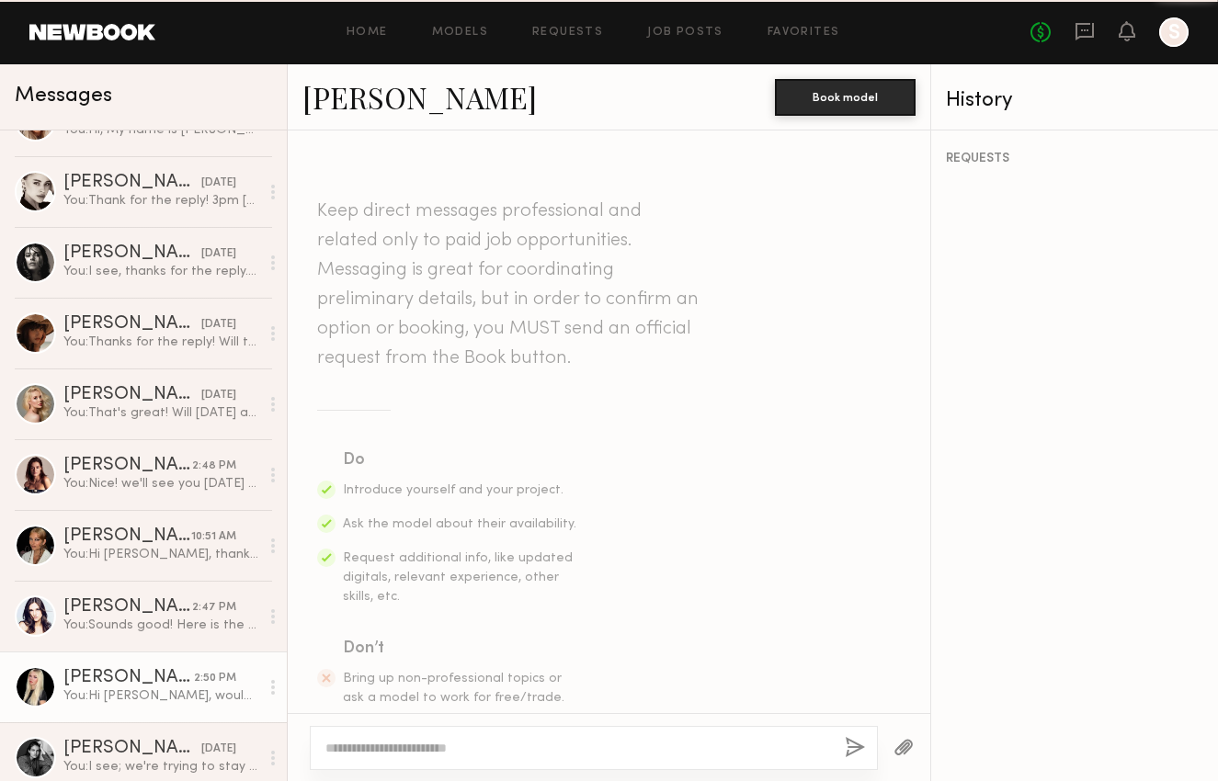
scroll to position [755, 0]
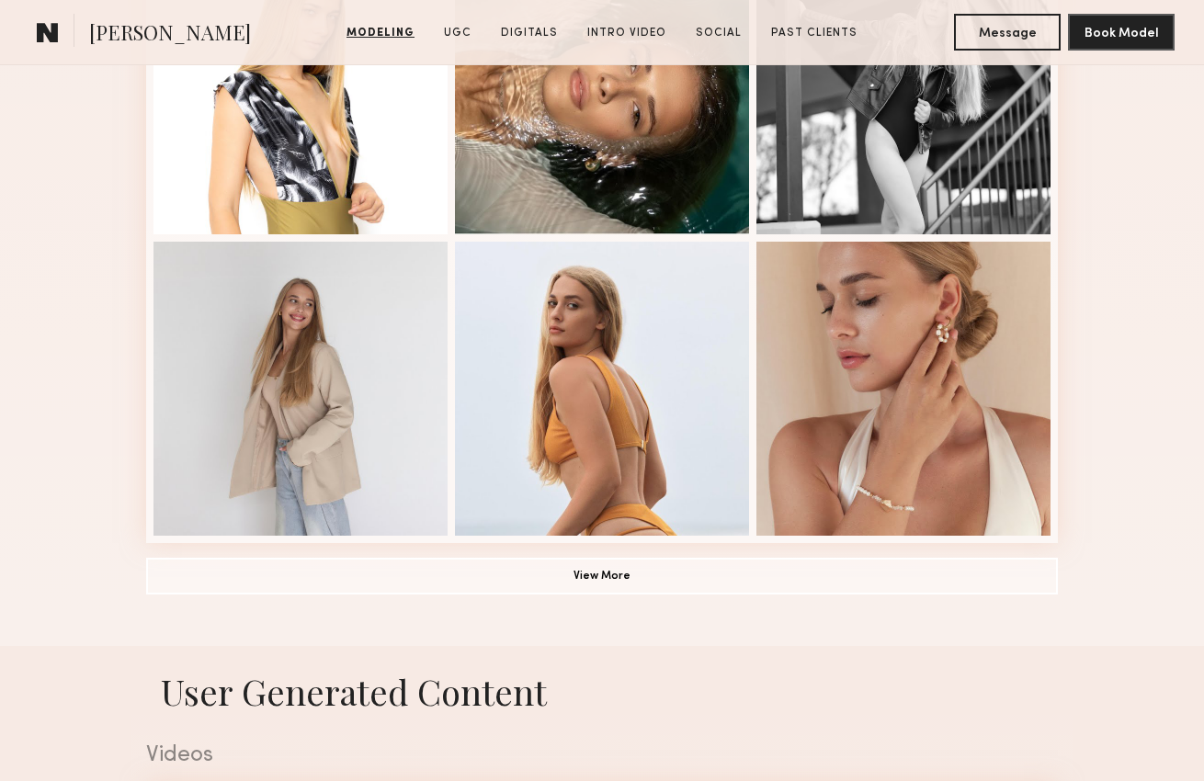
scroll to position [1418, 0]
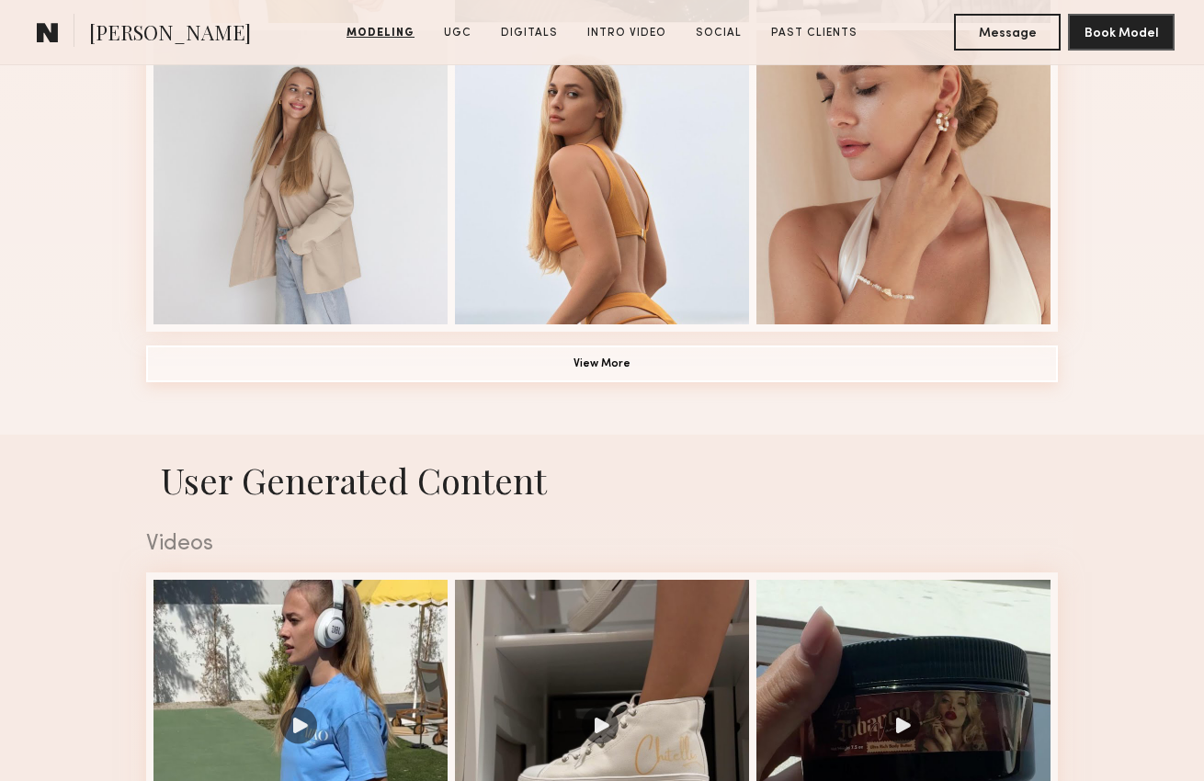
click at [778, 360] on button "View More" at bounding box center [602, 364] width 912 height 37
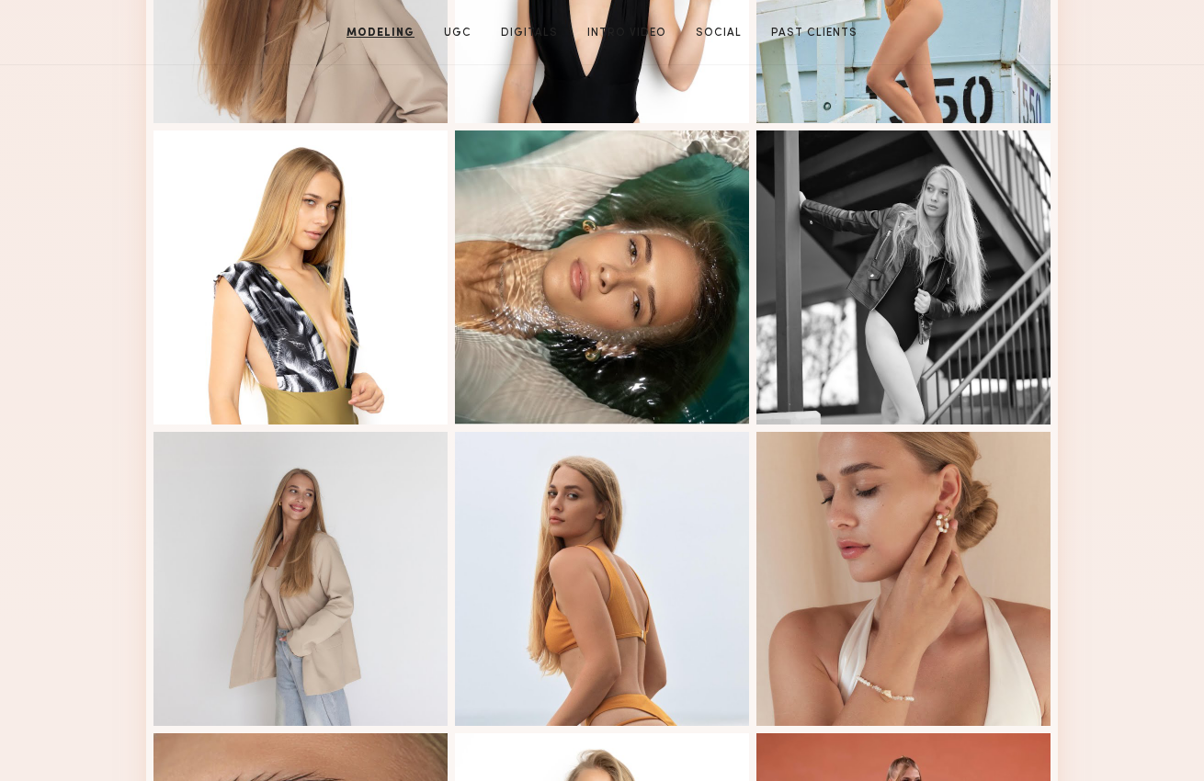
scroll to position [0, 0]
